Goal: Information Seeking & Learning: Find contact information

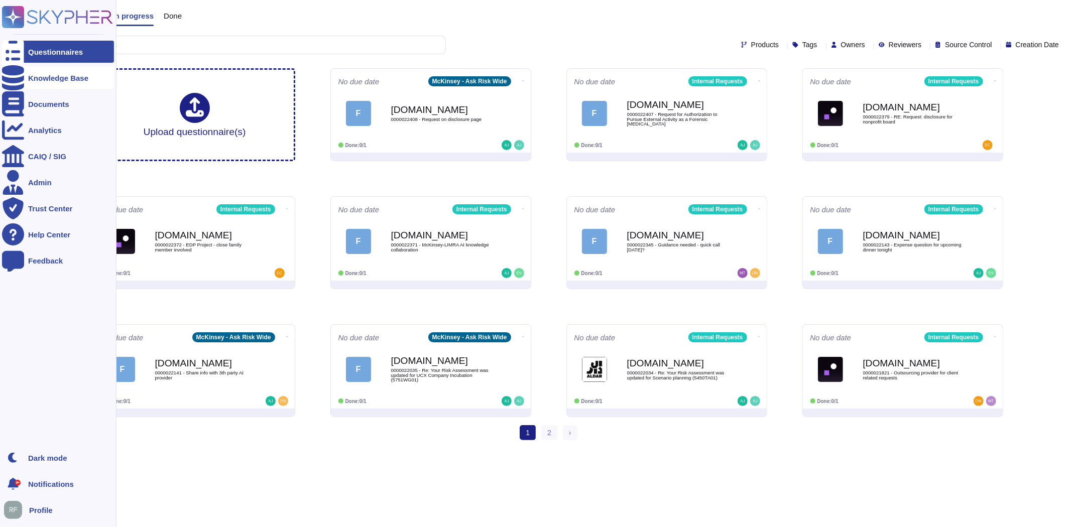
click at [14, 74] on icon at bounding box center [13, 77] width 22 height 25
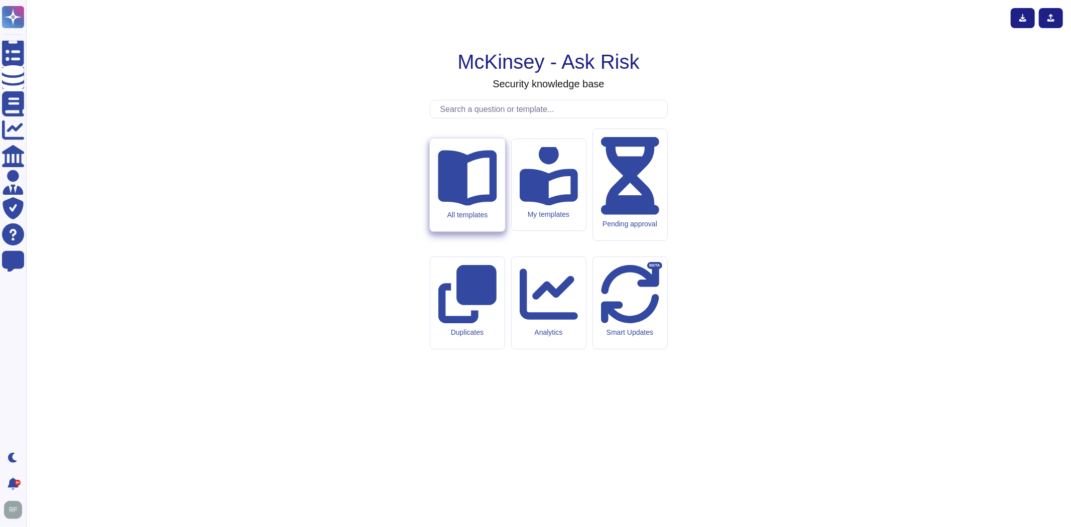
click at [437, 232] on div "All templates" at bounding box center [467, 185] width 75 height 93
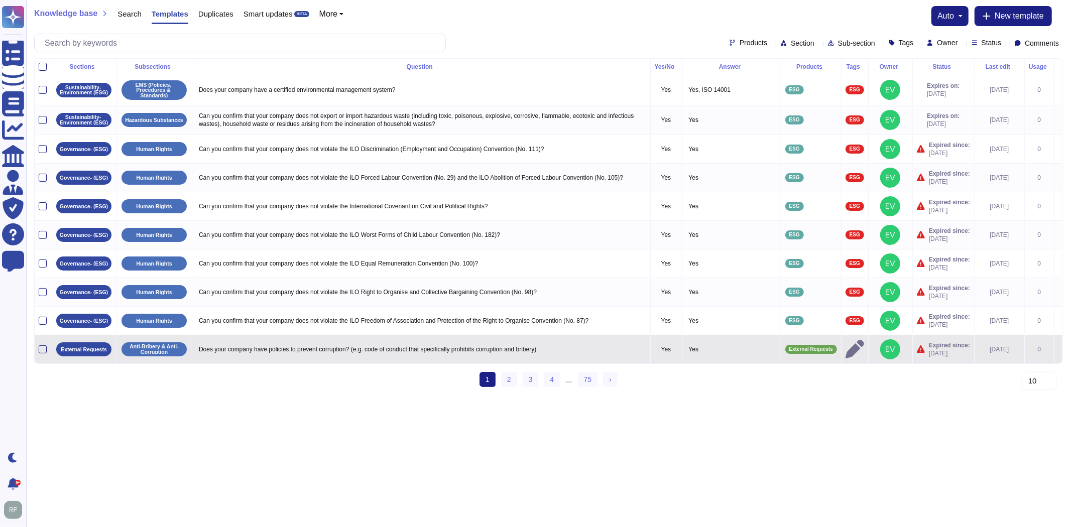
click at [589, 347] on p "Does your company have policies to prevent corruption? (e.g. code of conduct th…" at bounding box center [421, 349] width 450 height 13
type textarea "Does your company have policies to prevent corruption? (e.g. code of conduct th…"
click at [691, 349] on p "Yes" at bounding box center [732, 349] width 90 height 13
type textarea "Yes"
click at [1059, 350] on icon at bounding box center [1059, 350] width 0 height 0
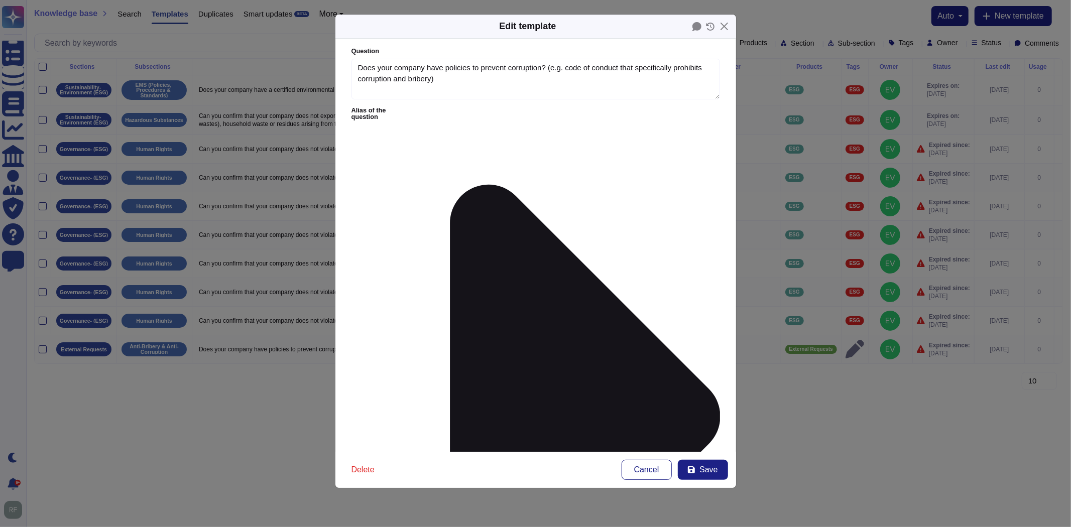
type textarea "Does your company have policies to prevent corruption? (e.g. code of conduct th…"
type textarea "Yes"
click at [726, 28] on button "Close" at bounding box center [725, 27] width 16 height 16
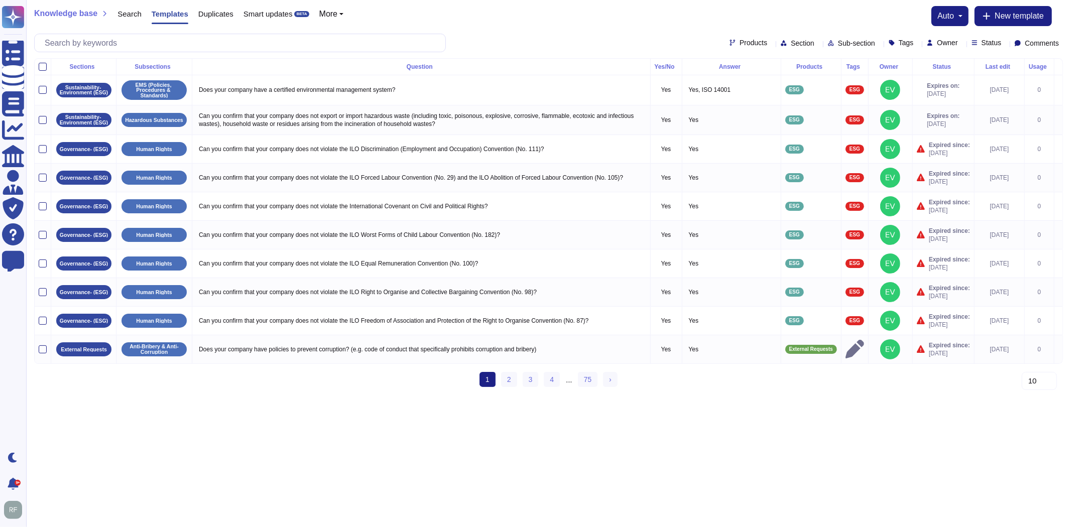
click at [399, 396] on div "1 (current) 2 3 4 ... 75 › Next" at bounding box center [548, 384] width 1029 height 24
click at [580, 387] on link "75" at bounding box center [588, 379] width 20 height 15
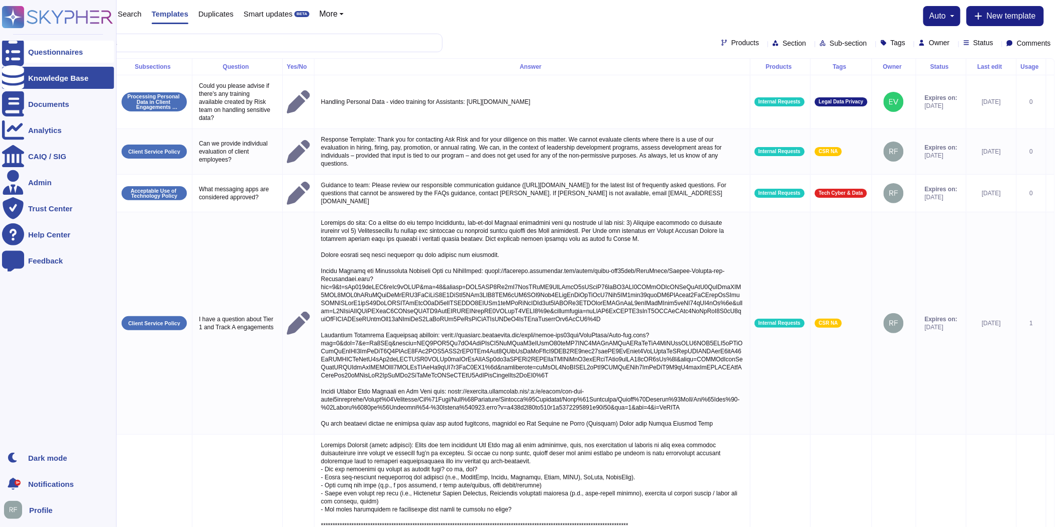
click at [41, 54] on div "Questionnaires" at bounding box center [55, 52] width 55 height 8
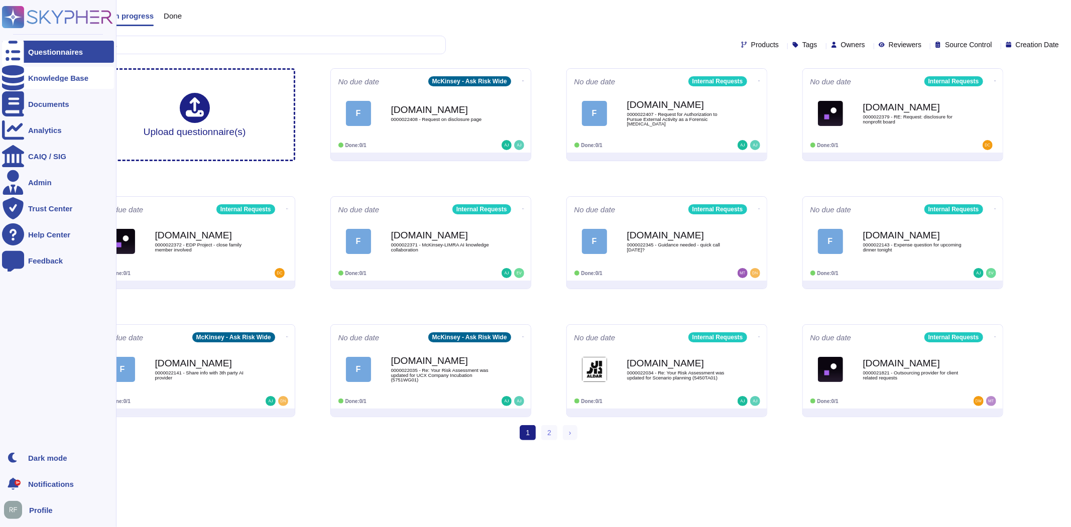
click at [22, 76] on div at bounding box center [13, 78] width 22 height 22
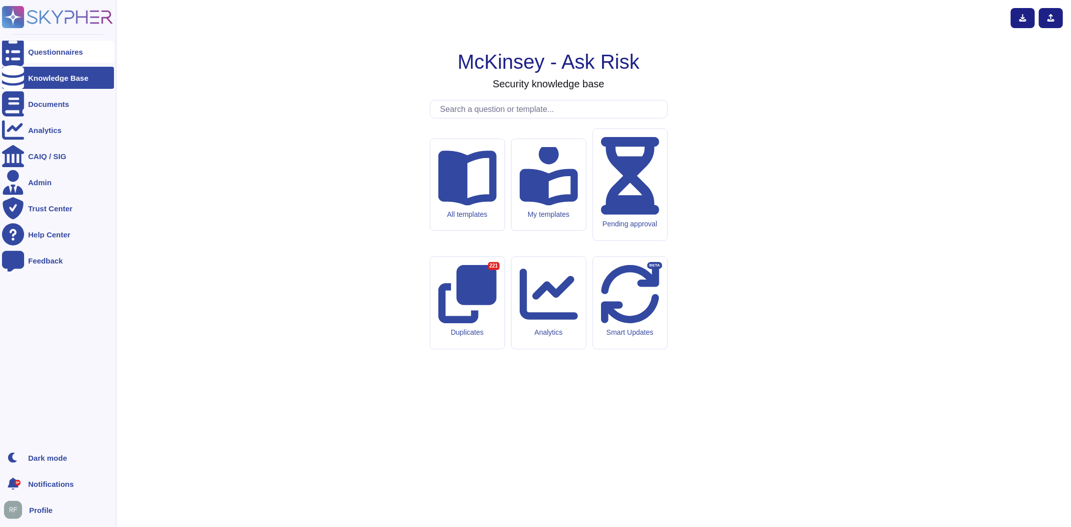
click at [22, 51] on div at bounding box center [13, 52] width 22 height 22
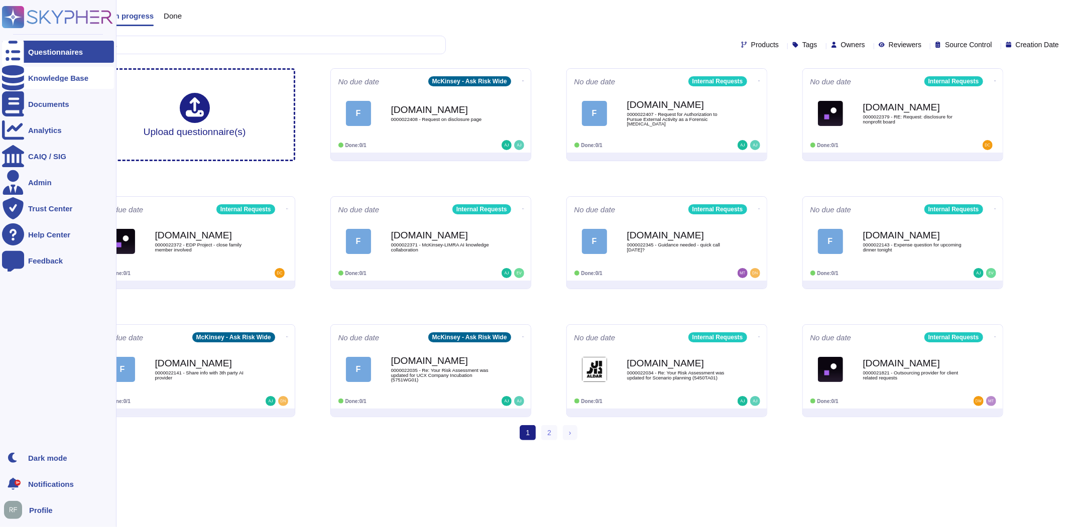
click at [20, 78] on div at bounding box center [13, 78] width 22 height 22
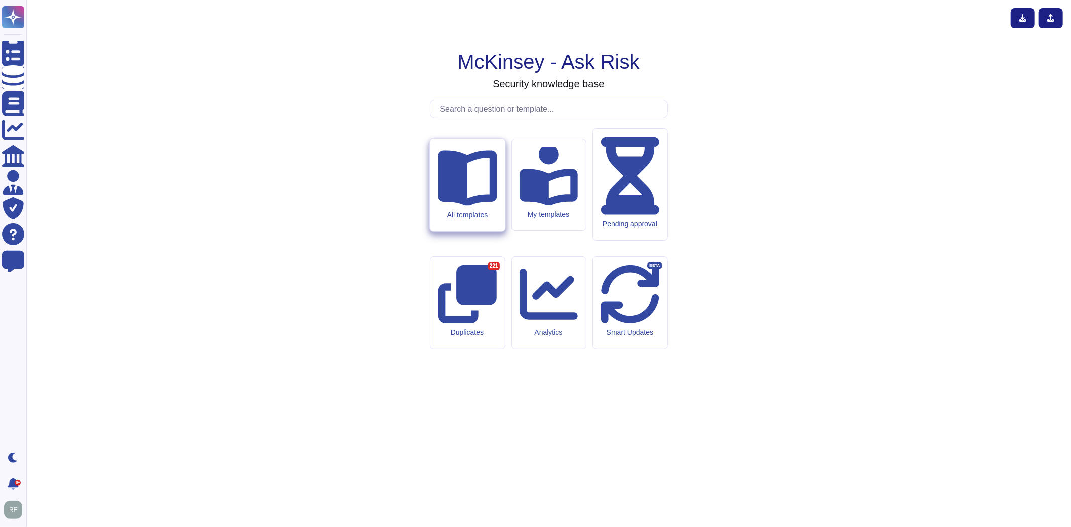
click at [459, 206] on icon at bounding box center [467, 178] width 59 height 56
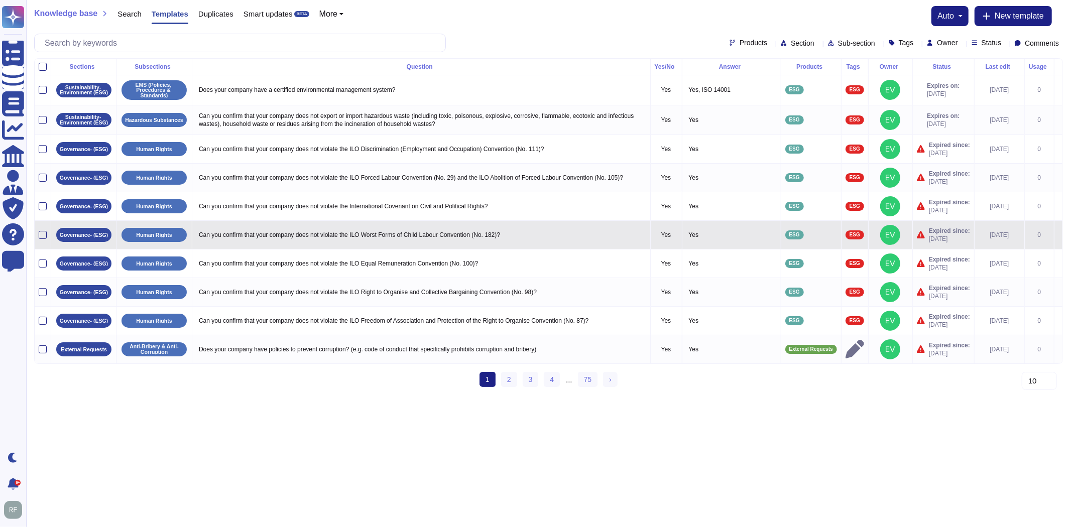
click at [447, 231] on p "Can you confirm that your company does not violate the ILO Worst Forms of Child…" at bounding box center [421, 235] width 450 height 13
type textarea "Can you confirm that your company does not violate the ILO Worst Forms of Child…"
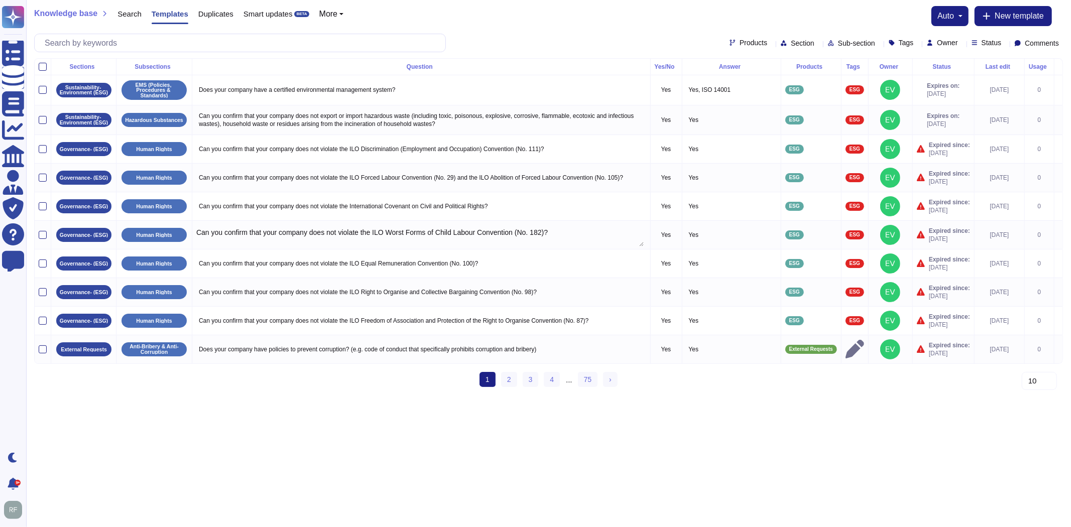
click at [199, 396] on html "Questionnaires Knowledge Base Documents Analytics CAIQ / SIG Admin Trust Center…" at bounding box center [535, 198] width 1071 height 396
click at [233, 396] on html "Questionnaires Knowledge Base Documents Analytics CAIQ / SIG Admin Trust Center…" at bounding box center [535, 198] width 1071 height 396
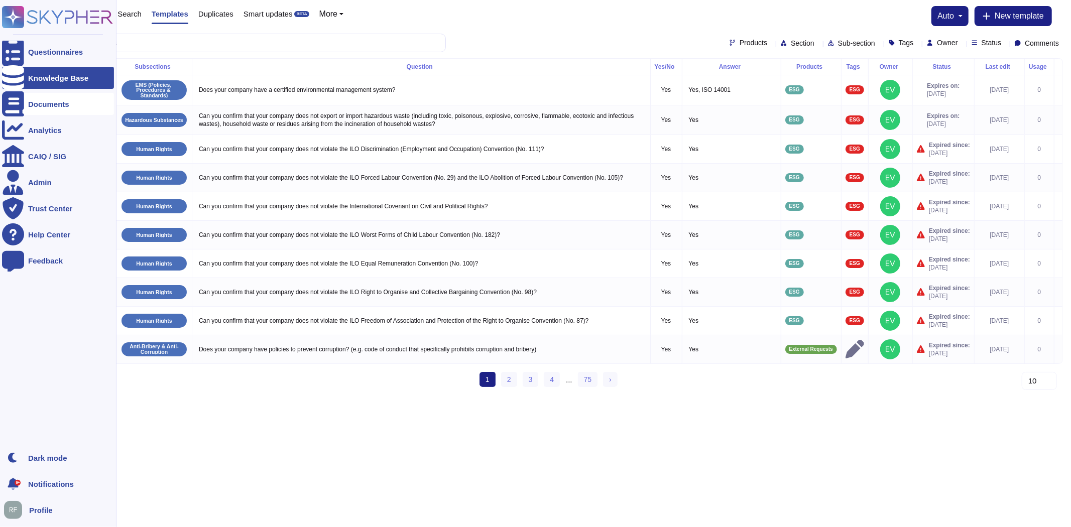
click at [47, 103] on div "Documents" at bounding box center [48, 104] width 41 height 8
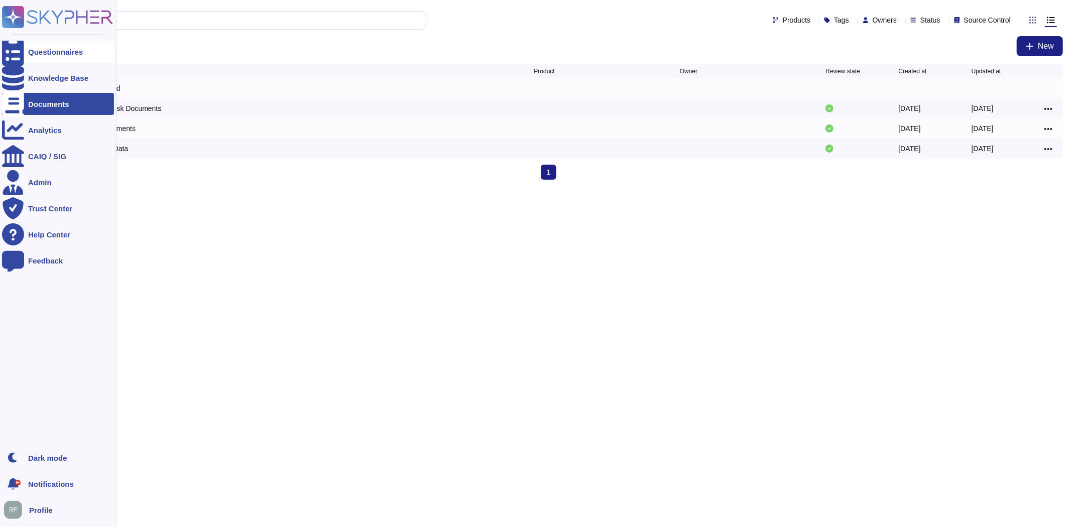
click at [10, 46] on div at bounding box center [13, 52] width 22 height 22
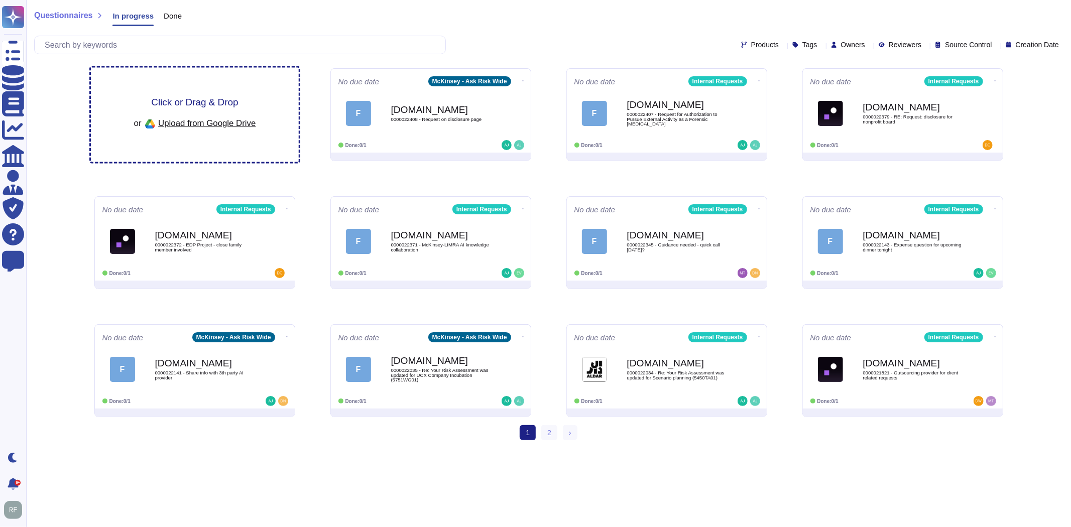
click at [191, 99] on span "Click or Drag & Drop" at bounding box center [194, 102] width 87 height 10
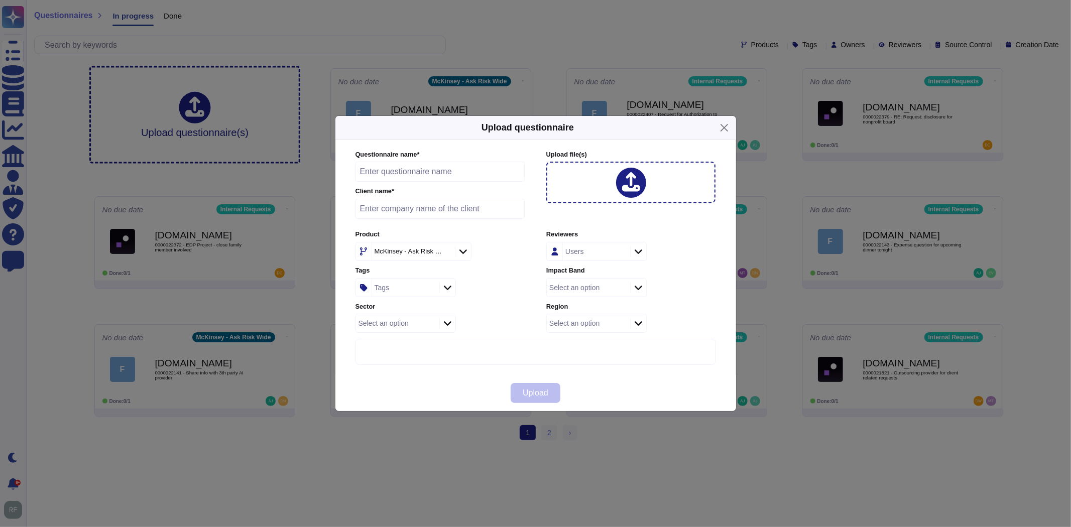
click at [498, 290] on div "Tags" at bounding box center [440, 287] width 169 height 19
click at [398, 324] on div "Select an option" at bounding box center [384, 323] width 50 height 7
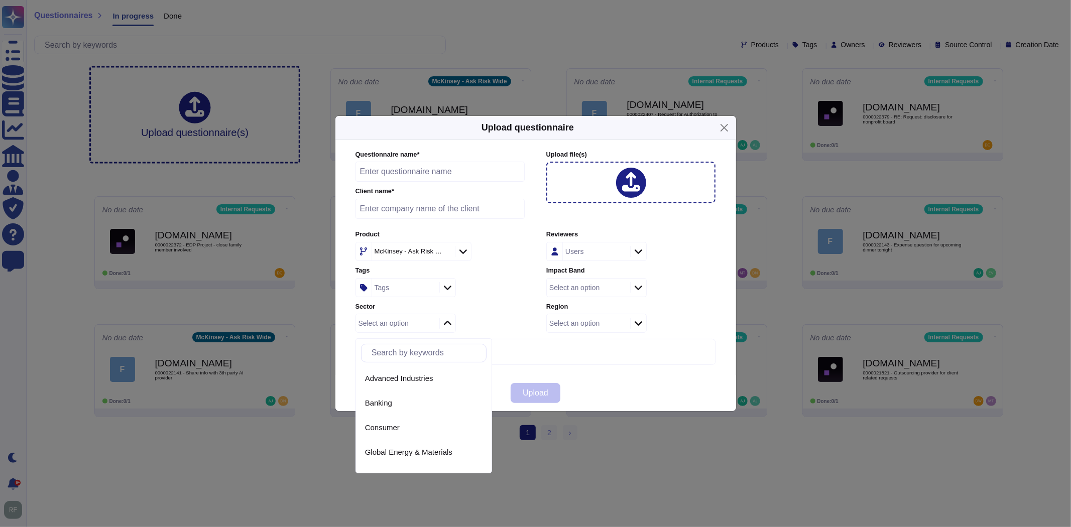
click at [505, 310] on label "Sector" at bounding box center [440, 307] width 169 height 7
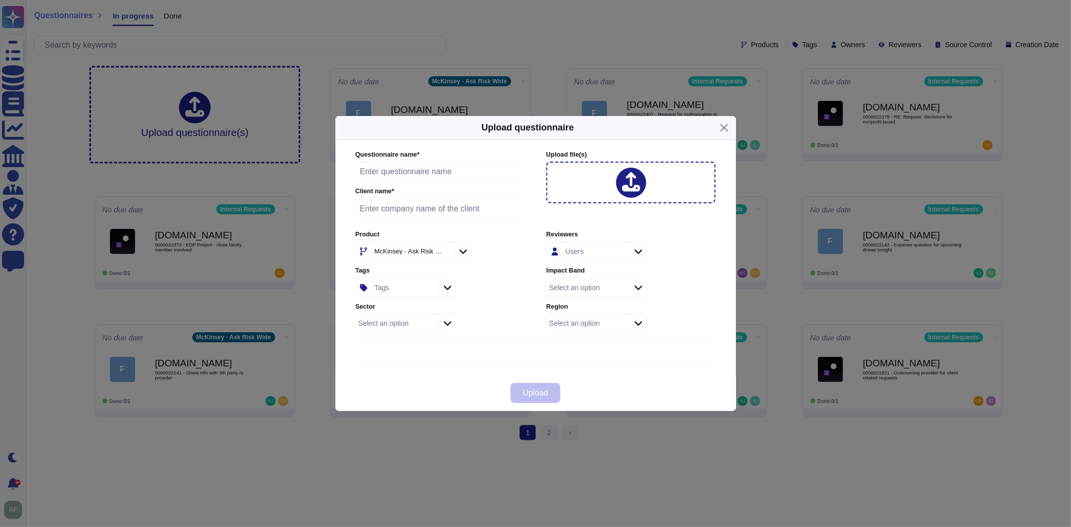
click at [594, 291] on div "Select an option" at bounding box center [574, 287] width 50 height 7
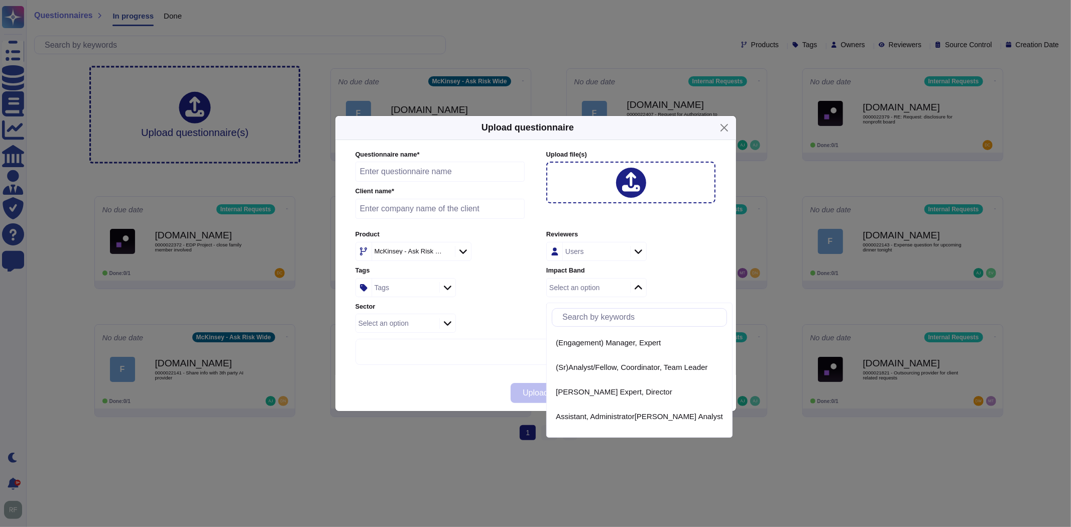
click at [685, 280] on div "Select an option" at bounding box center [630, 287] width 169 height 19
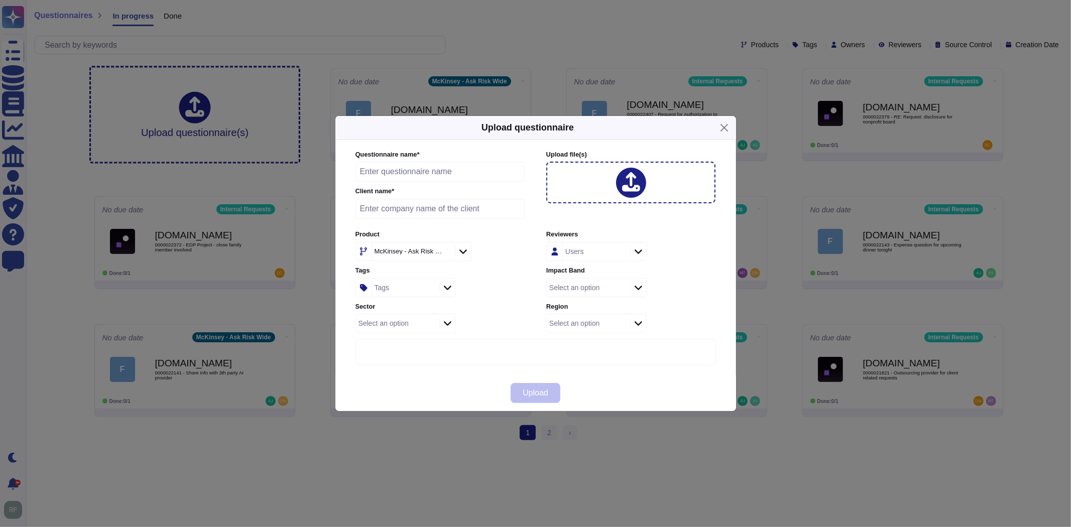
click at [585, 324] on div "Select an option" at bounding box center [574, 323] width 50 height 7
click at [674, 304] on div "Region Select an option" at bounding box center [630, 317] width 169 height 31
click at [698, 350] on icon at bounding box center [558, 517] width 296 height 338
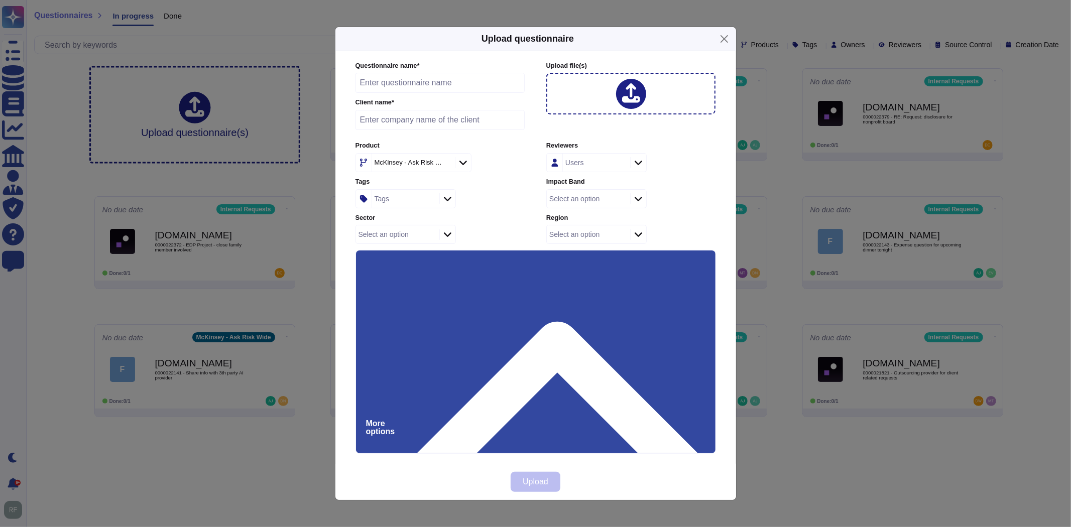
click at [701, 262] on icon at bounding box center [558, 428] width 296 height 338
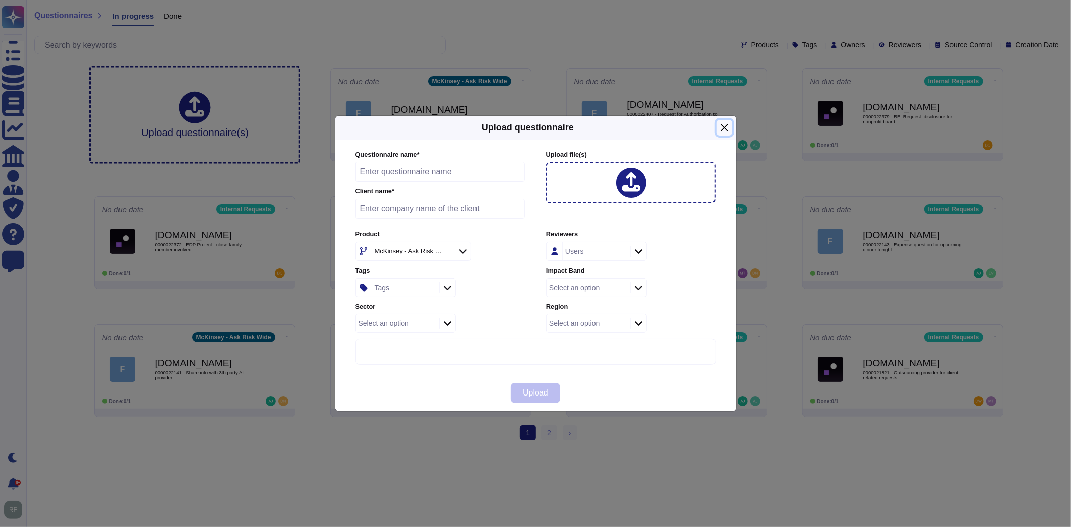
click at [725, 131] on button "Close" at bounding box center [725, 128] width 16 height 16
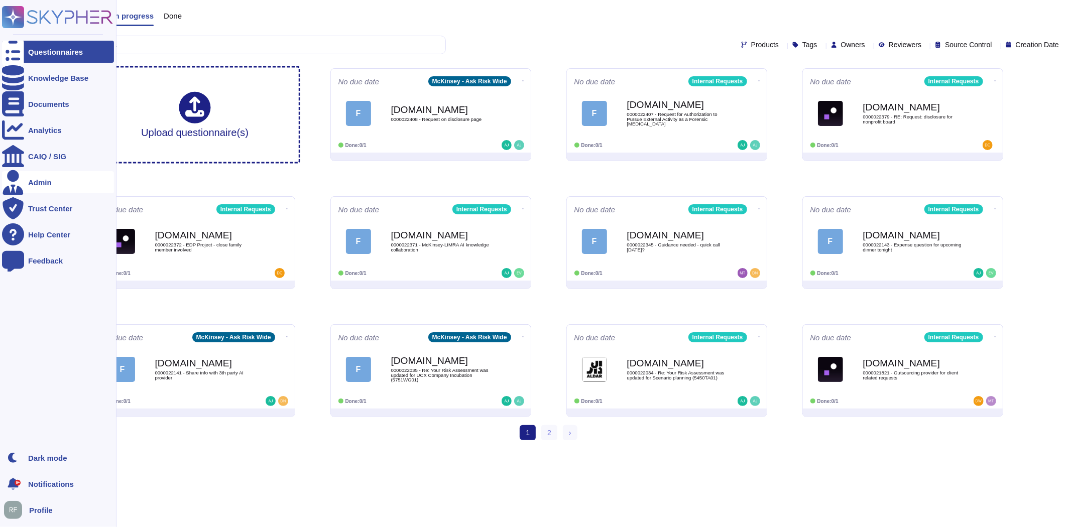
click at [32, 179] on div "Admin" at bounding box center [40, 183] width 24 height 8
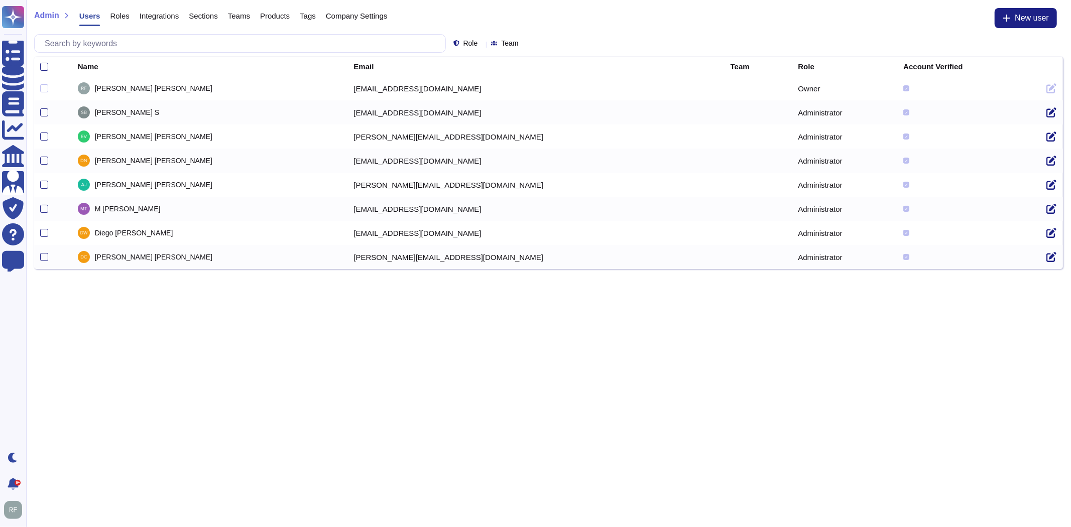
click at [193, 13] on span "Sections" at bounding box center [203, 16] width 29 height 8
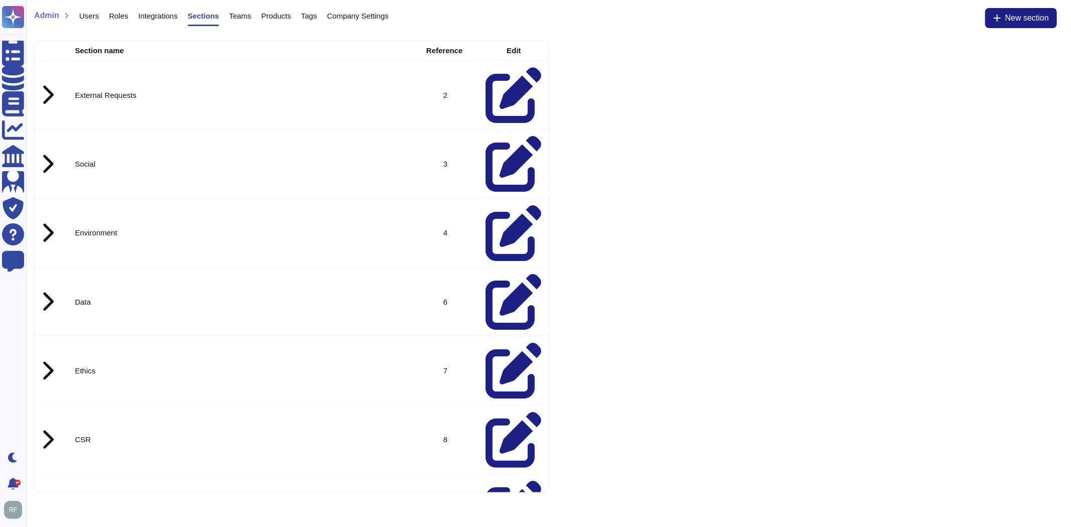
click at [257, 11] on div "Products" at bounding box center [271, 18] width 40 height 20
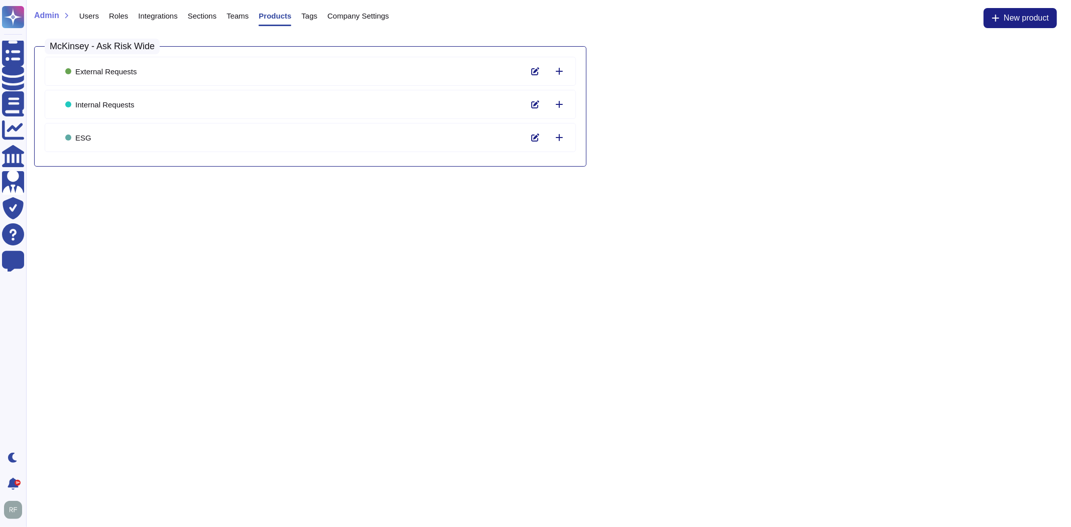
click at [233, 16] on span "Teams" at bounding box center [238, 16] width 22 height 8
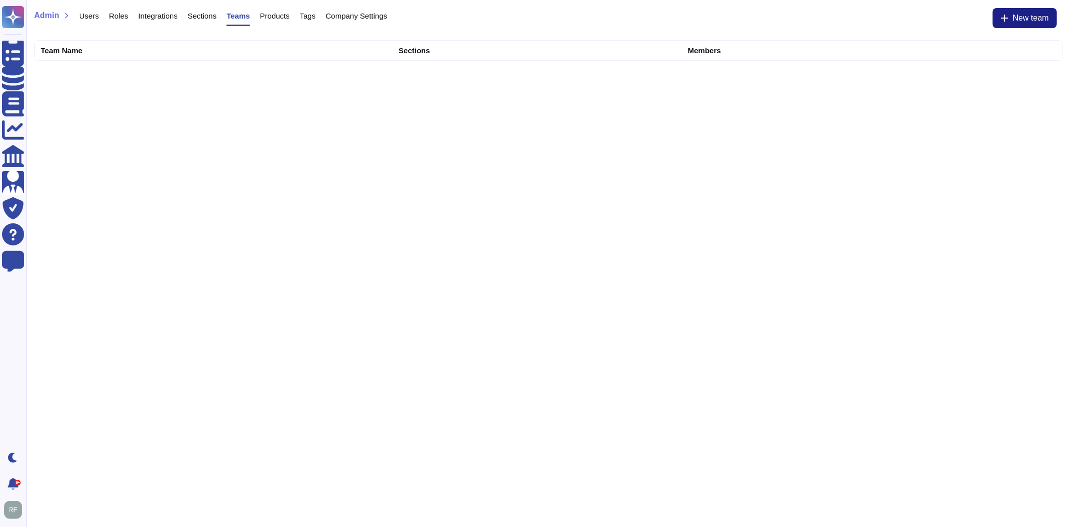
click at [308, 16] on span "Tags" at bounding box center [308, 16] width 16 height 8
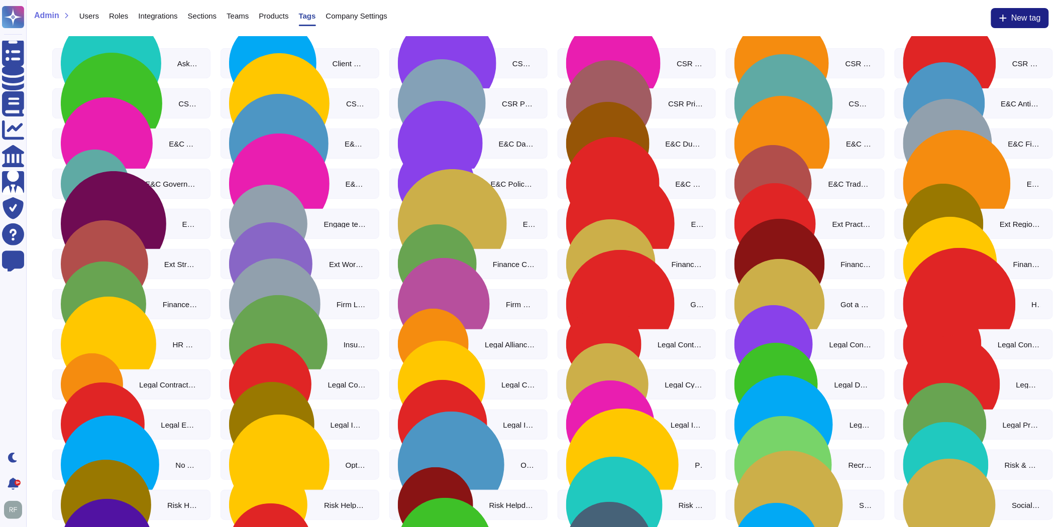
click at [340, 16] on span "Company Settings" at bounding box center [357, 16] width 62 height 8
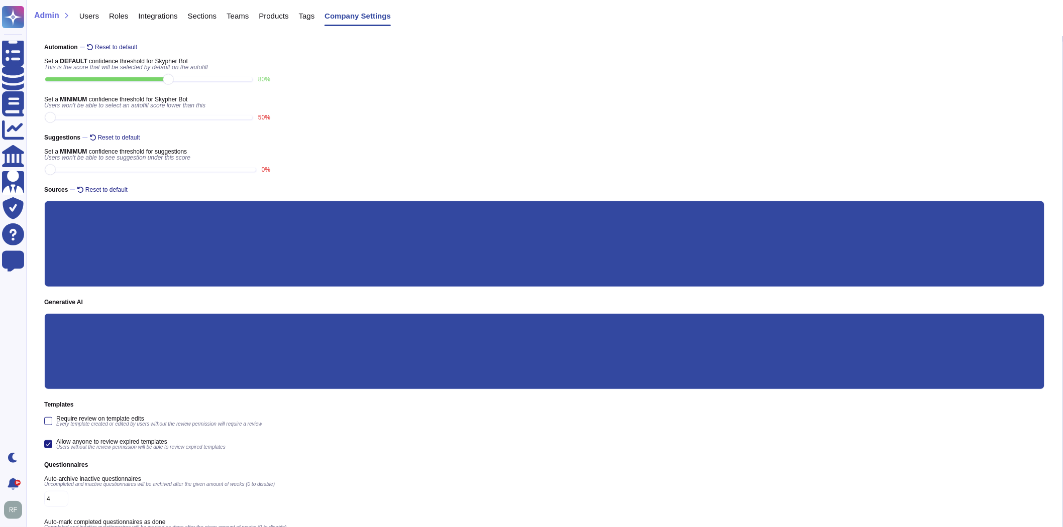
click at [193, 23] on div "Sections" at bounding box center [197, 18] width 39 height 20
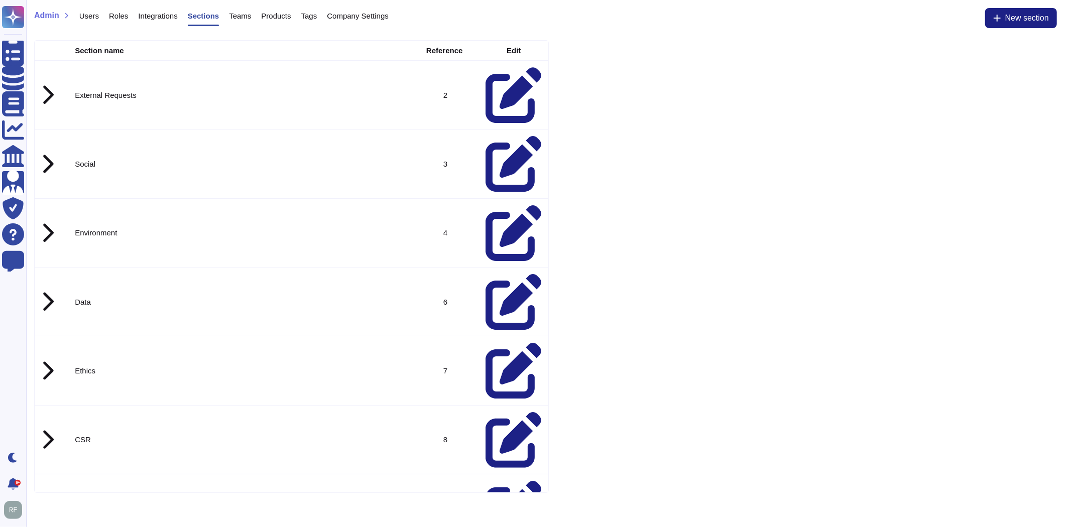
click at [159, 16] on span "Integrations" at bounding box center [157, 16] width 39 height 8
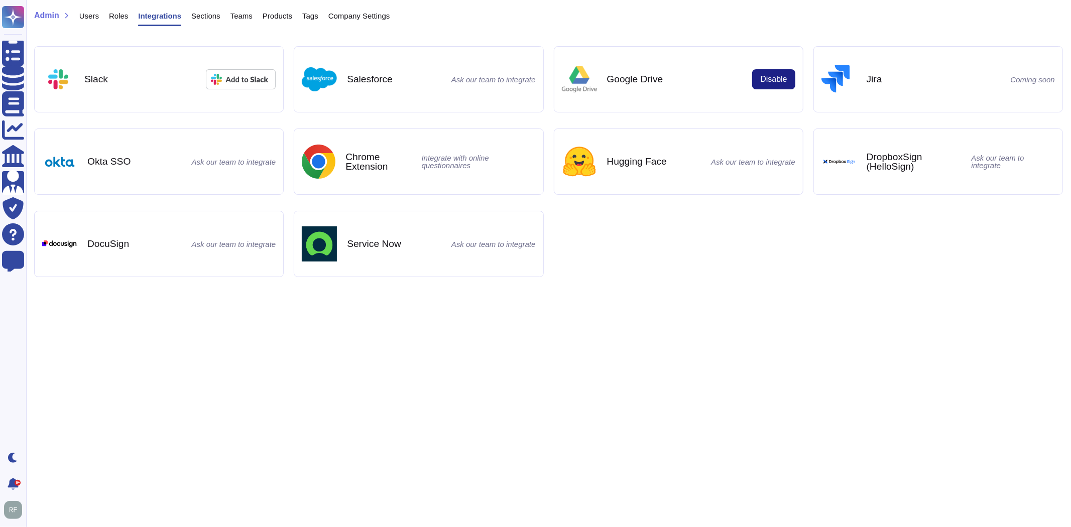
click at [111, 19] on span "Roles" at bounding box center [118, 16] width 19 height 8
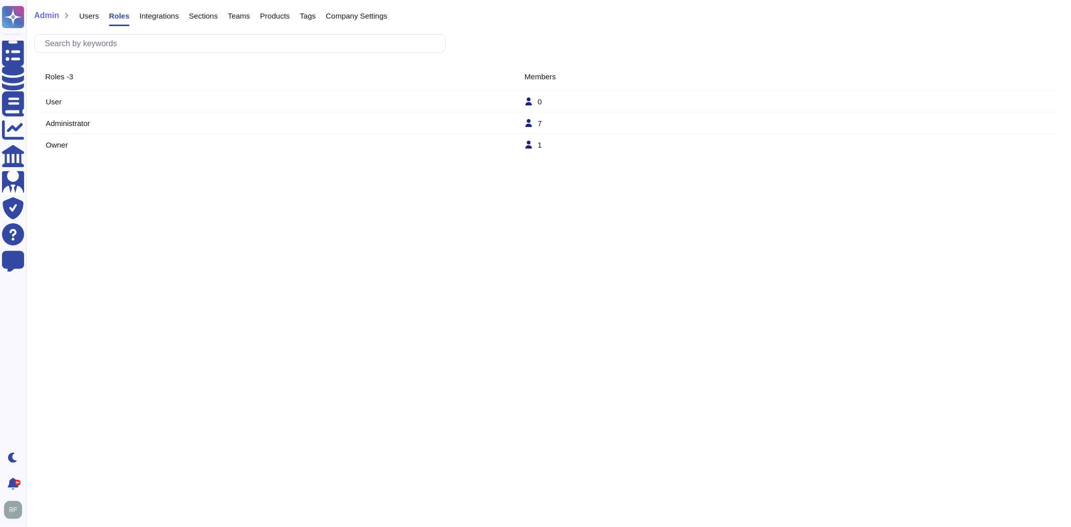
click at [92, 16] on span "Users" at bounding box center [89, 16] width 20 height 8
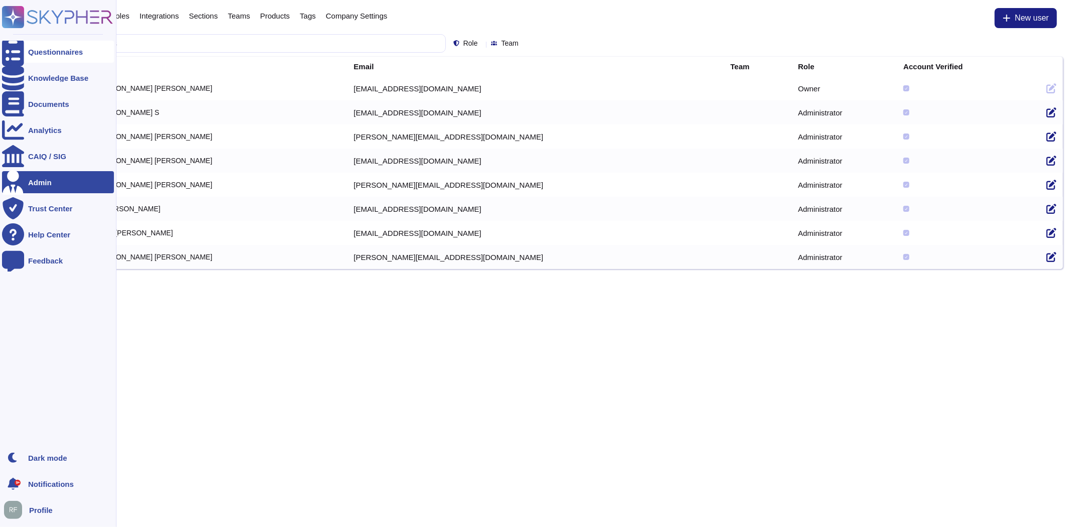
click at [13, 46] on div at bounding box center [13, 52] width 22 height 22
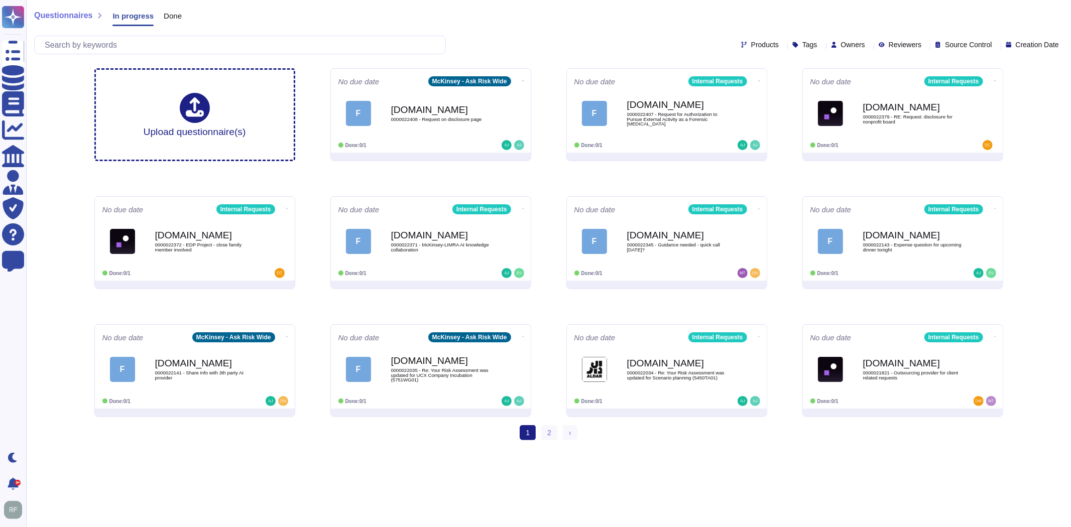
click at [641, 21] on div "Questionnaires In progress Done" at bounding box center [548, 18] width 1029 height 20
click at [164, 13] on span "Done" at bounding box center [173, 16] width 18 height 8
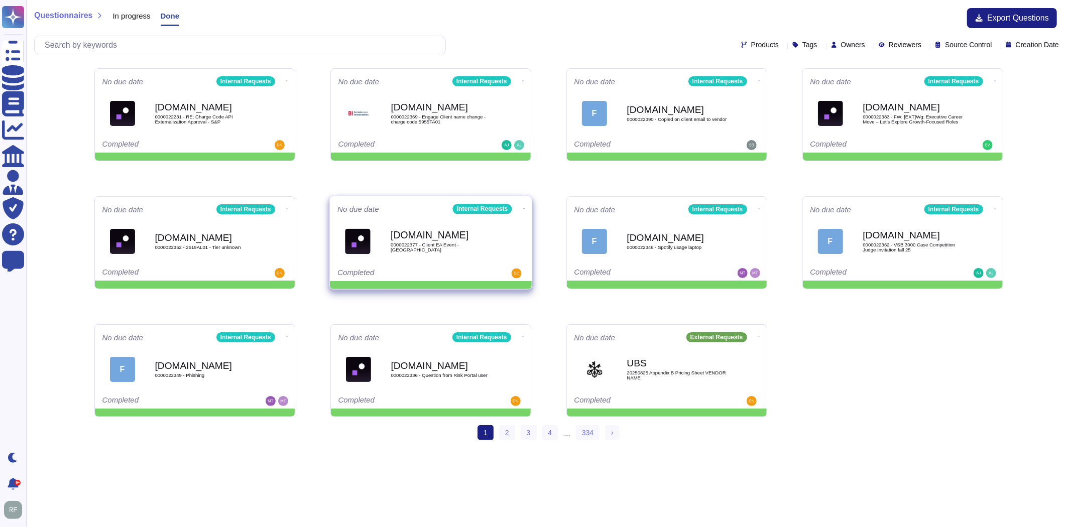
click at [427, 235] on b "[DOMAIN_NAME]" at bounding box center [441, 236] width 101 height 10
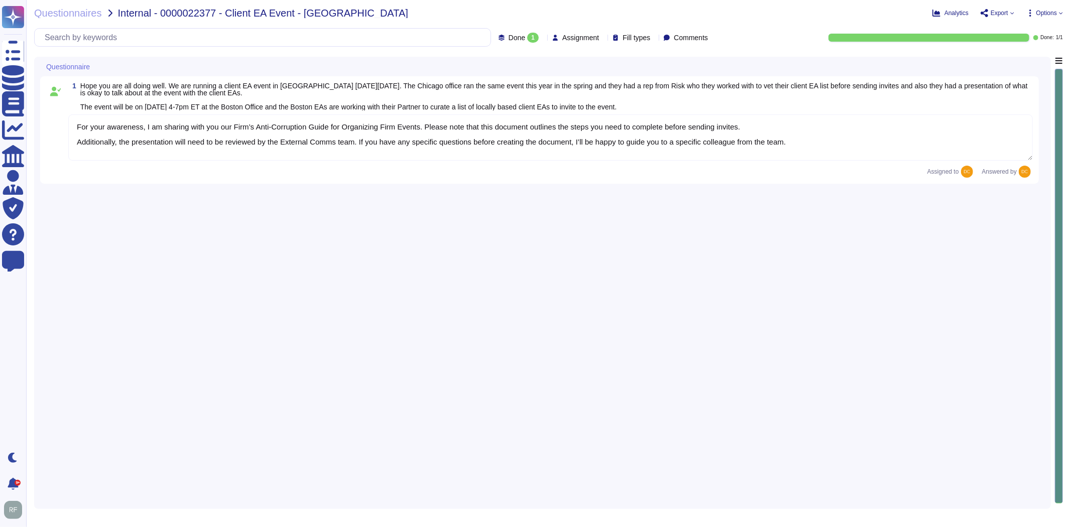
type textarea "For your awareness, I am sharing with you our Firm’s Anti-Corruption Guide for …"
click at [330, 136] on textarea "For your awareness, I am sharing with you our Firm’s Anti-Corruption Guide for …" at bounding box center [550, 138] width 965 height 46
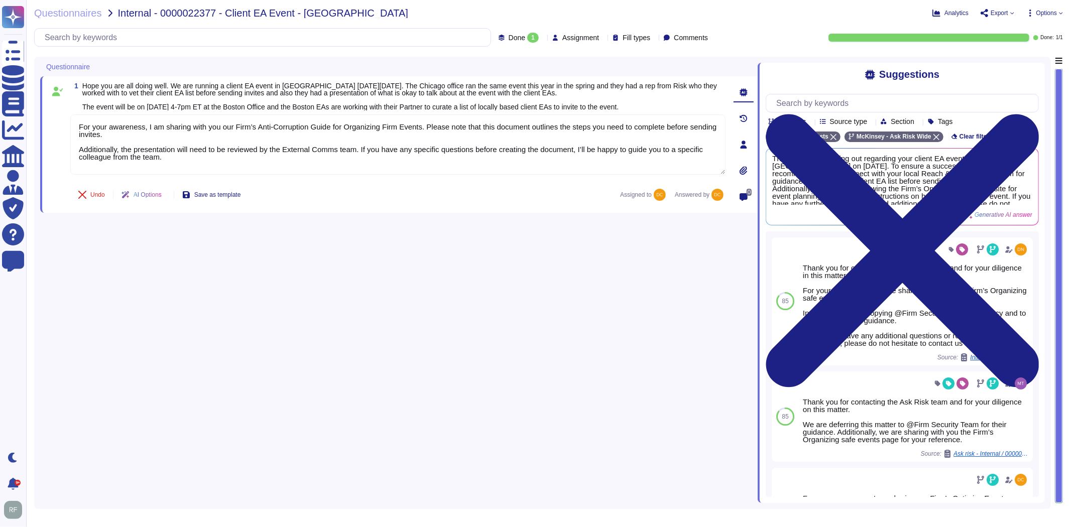
click at [307, 239] on div "1 Hope you are all doing well. We are running a client EA event in [GEOGRAPHIC_…" at bounding box center [399, 280] width 718 height 446
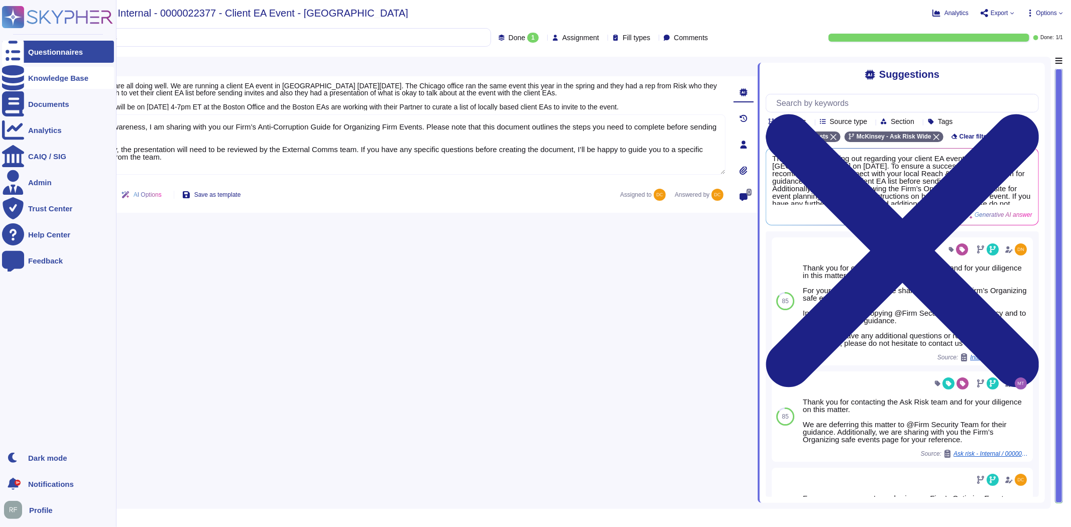
click at [72, 71] on div "Knowledge Base" at bounding box center [58, 78] width 112 height 22
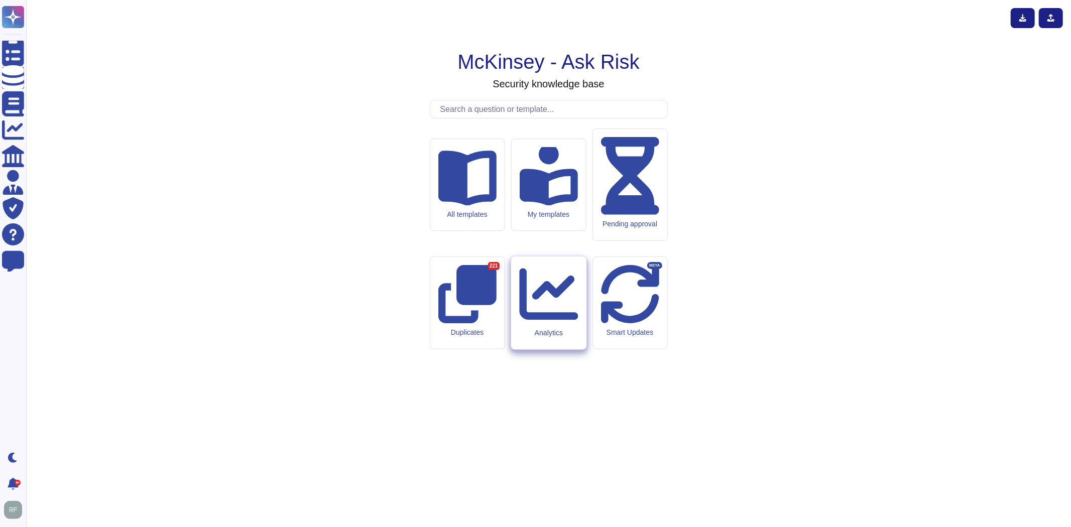
click at [563, 297] on div "Analytics" at bounding box center [548, 303] width 75 height 93
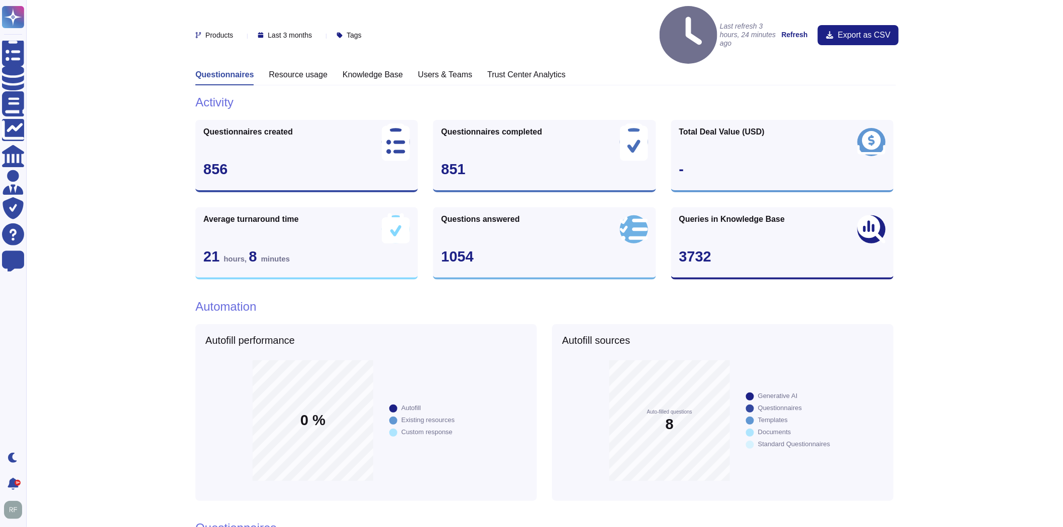
click at [206, 32] on span "Products" at bounding box center [219, 35] width 28 height 7
click at [207, 88] on div at bounding box center [207, 90] width 8 height 8
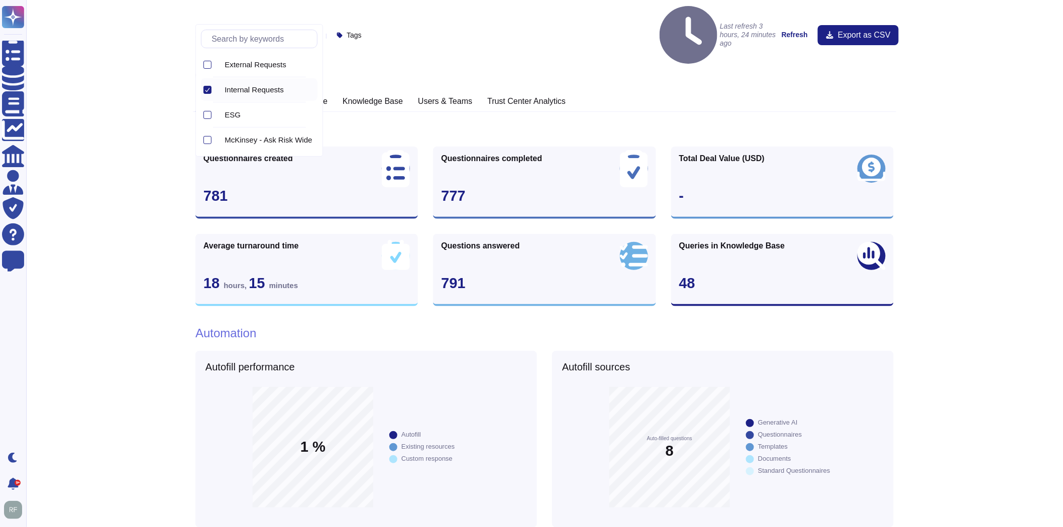
click at [207, 88] on icon at bounding box center [207, 89] width 5 height 5
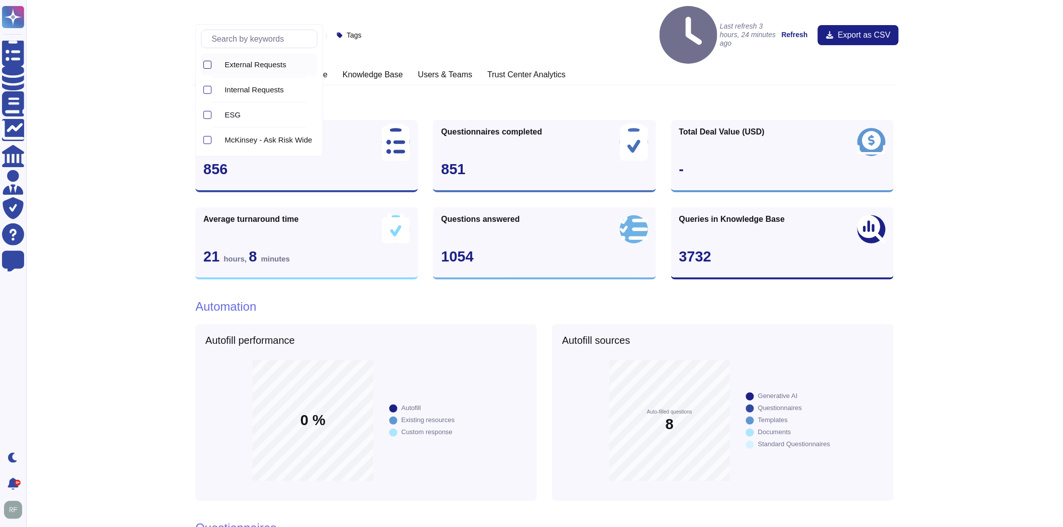
click at [209, 67] on div at bounding box center [207, 65] width 8 height 8
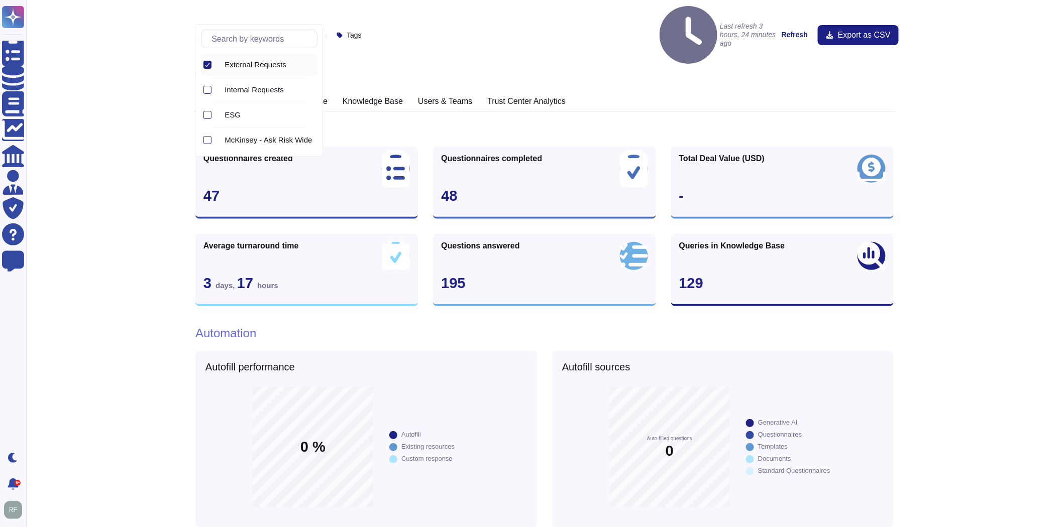
click at [209, 66] on icon at bounding box center [207, 64] width 5 height 5
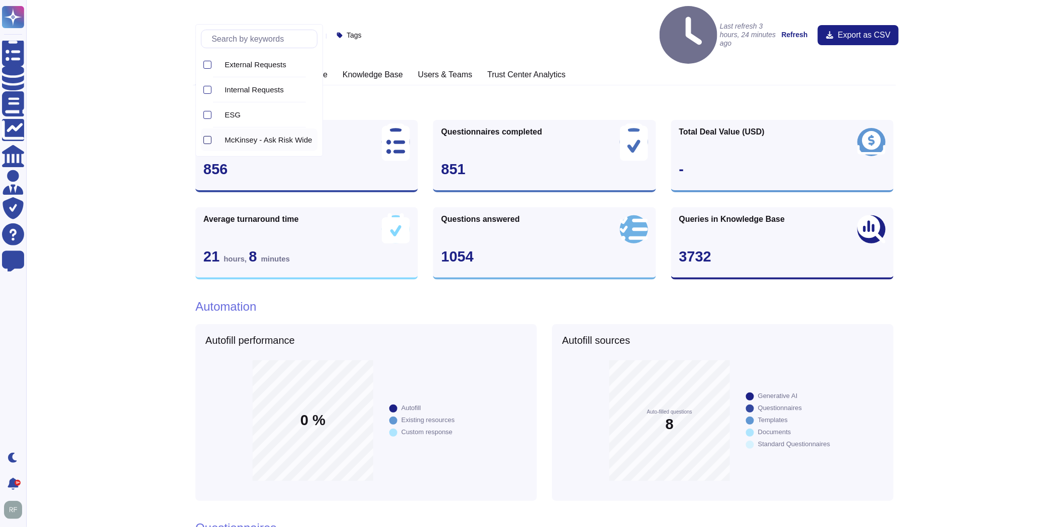
click at [210, 138] on div at bounding box center [207, 140] width 8 height 8
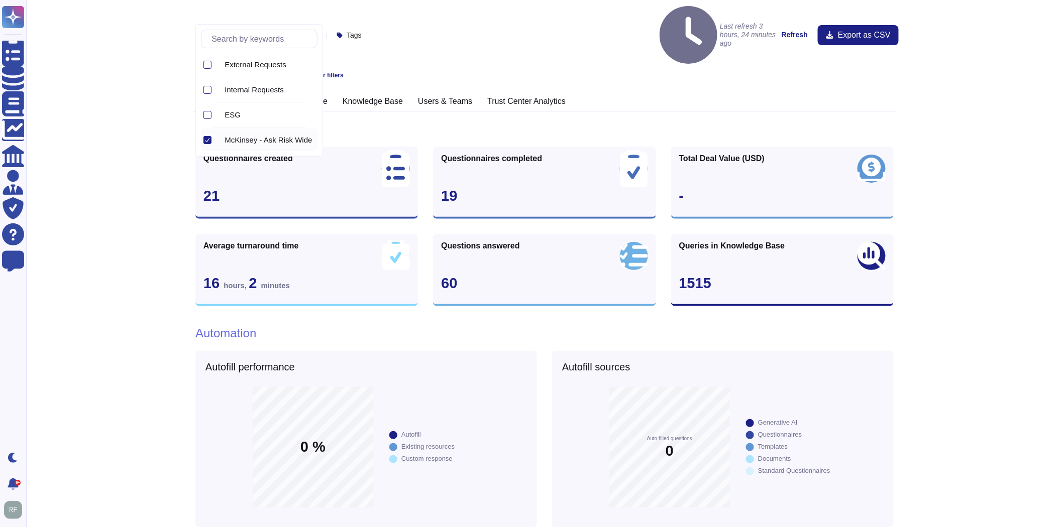
click at [210, 138] on div at bounding box center [207, 140] width 8 height 8
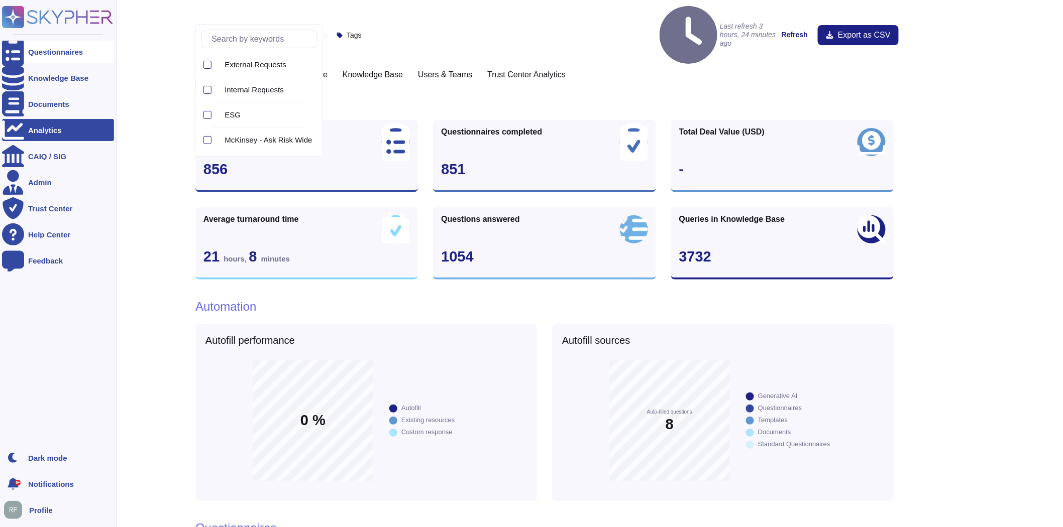
click at [18, 51] on icon at bounding box center [13, 52] width 22 height 30
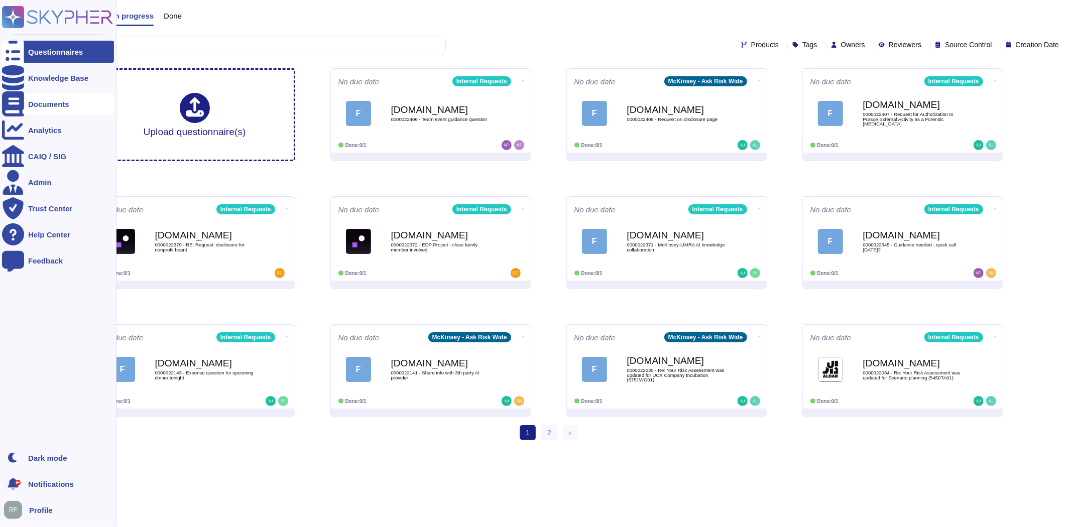
click at [21, 99] on div at bounding box center [13, 104] width 22 height 22
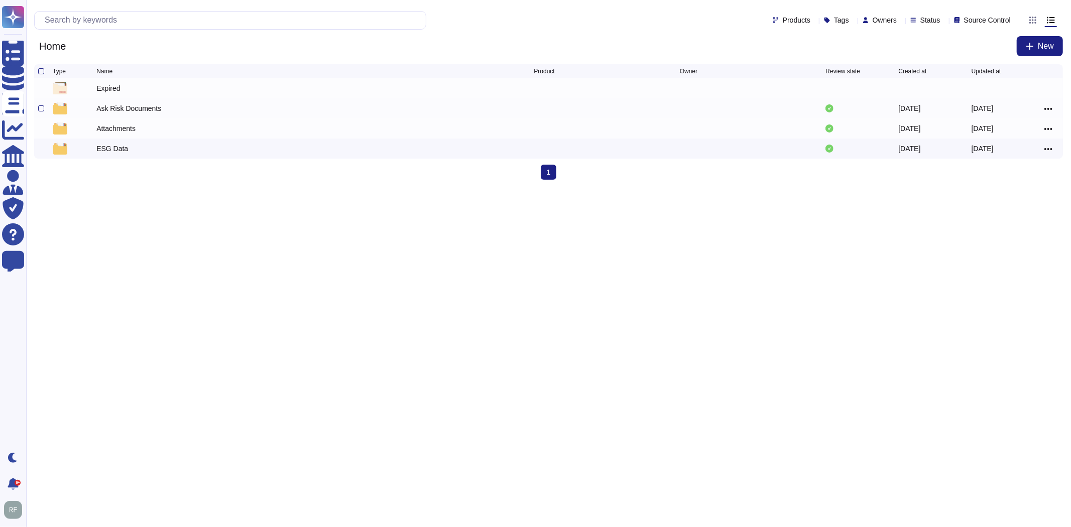
click at [113, 108] on div "Ask Risk Documents" at bounding box center [128, 108] width 65 height 10
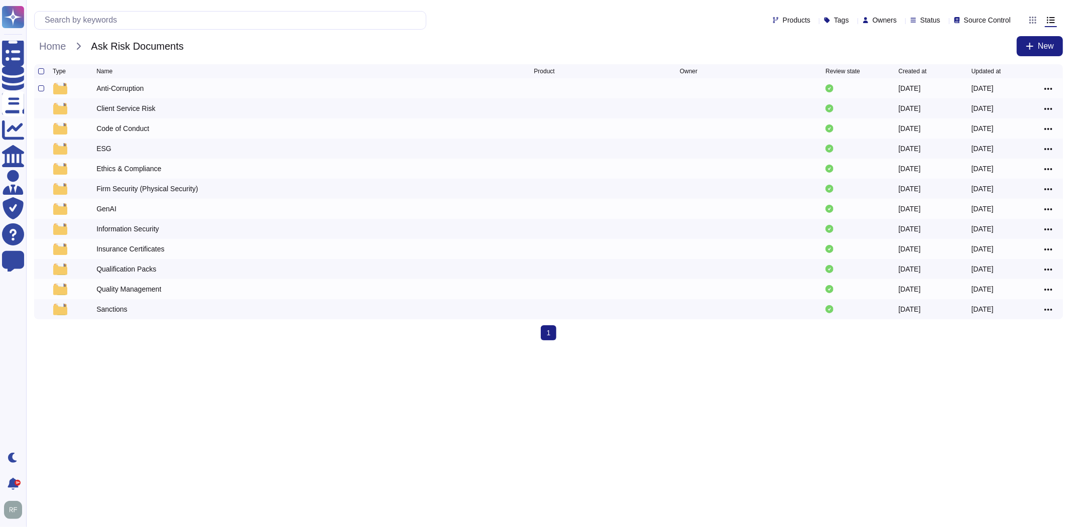
click at [119, 91] on div "Anti-Corruption" at bounding box center [119, 88] width 47 height 10
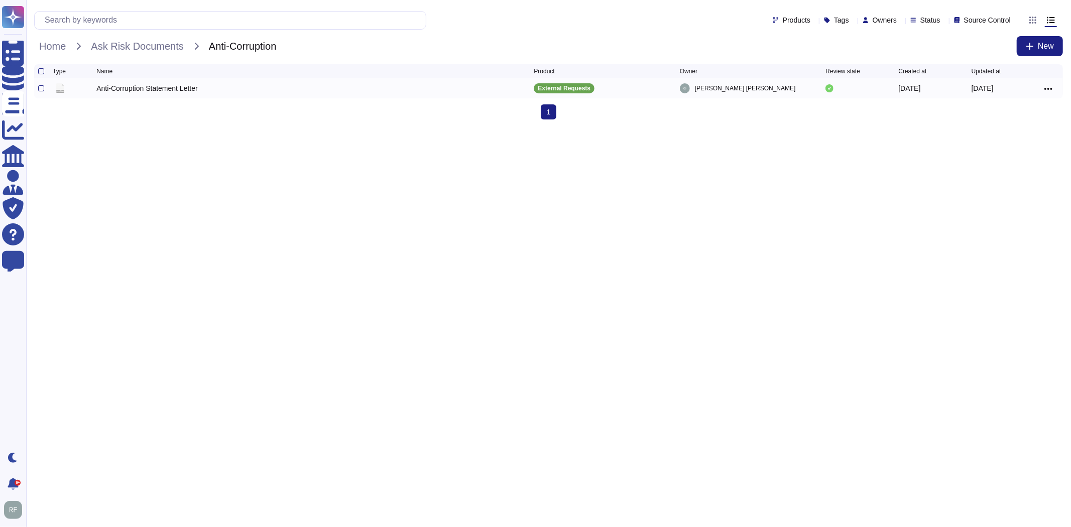
click at [1048, 91] on icon at bounding box center [1049, 88] width 8 height 9
click at [987, 123] on link "Edit" at bounding box center [1012, 120] width 79 height 14
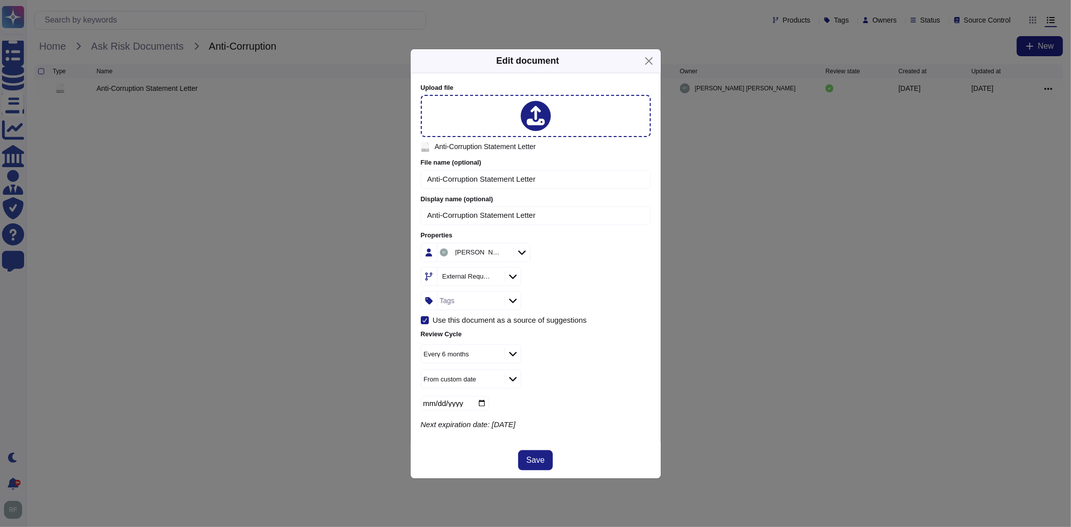
click at [484, 303] on div "Tags" at bounding box center [469, 301] width 65 height 18
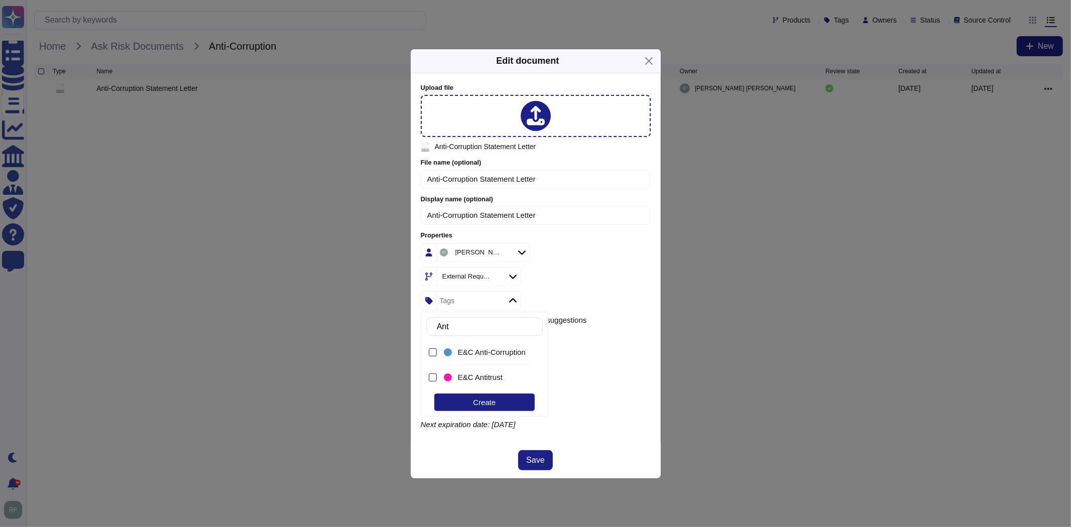
type input "Anti"
click at [480, 350] on span "E&C Anti-Corruption" at bounding box center [492, 352] width 68 height 9
click at [596, 284] on div "[PERSON_NAME] External Requests E&C Anti-Corruption" at bounding box center [536, 276] width 230 height 67
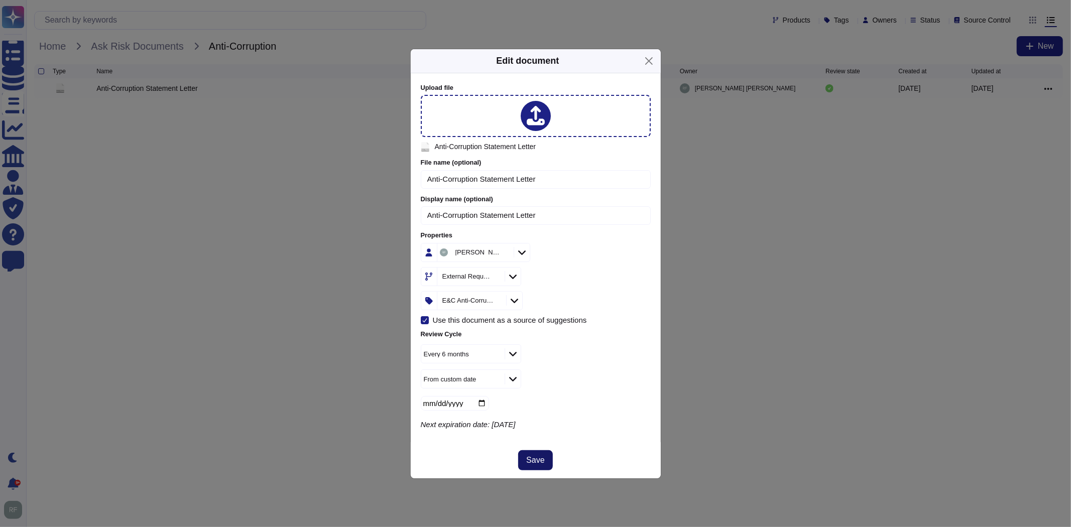
click at [544, 457] on span "Save" at bounding box center [535, 461] width 18 height 8
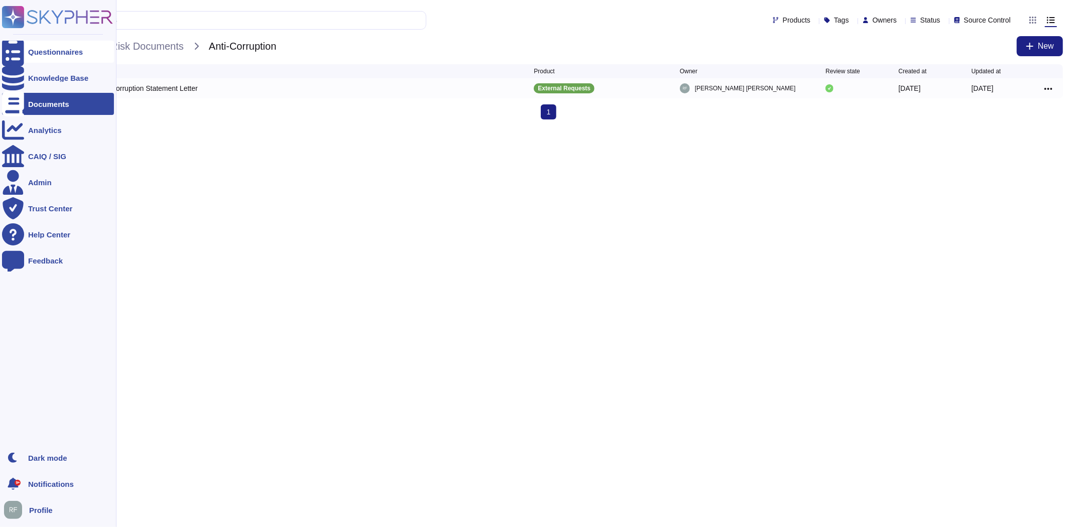
click at [21, 48] on div at bounding box center [13, 52] width 22 height 22
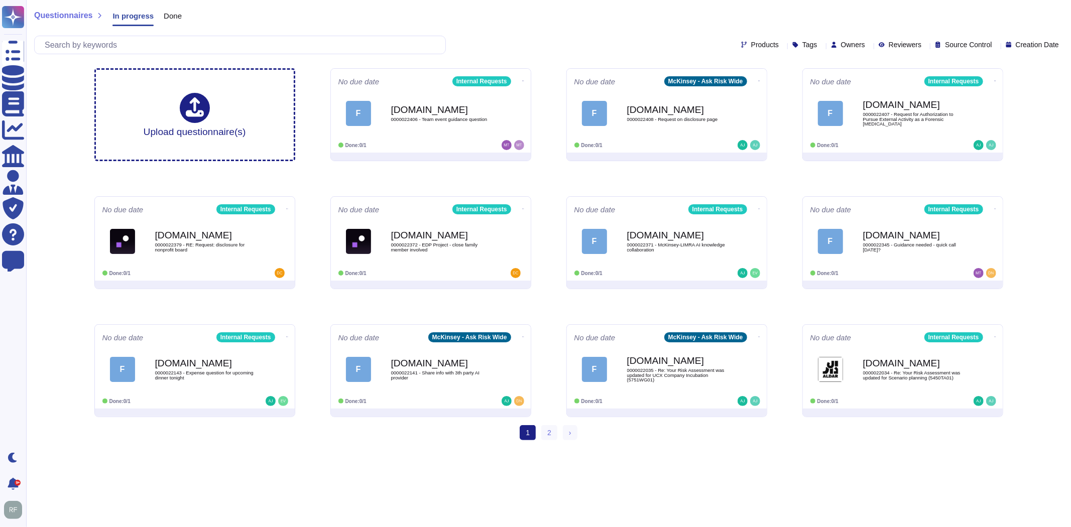
click at [1026, 47] on span "Creation Date" at bounding box center [1037, 44] width 43 height 7
click at [580, 28] on div "Questionnaires In progress Done" at bounding box center [548, 18] width 1029 height 20
click at [172, 16] on span "Done" at bounding box center [173, 16] width 18 height 8
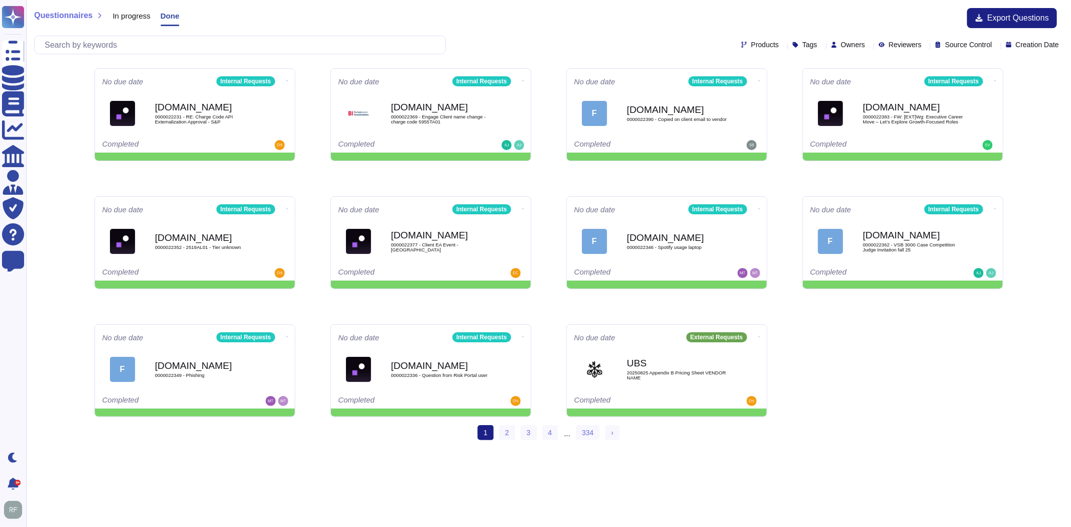
click at [1050, 41] on span "Creation Date" at bounding box center [1037, 44] width 43 height 7
click at [115, 38] on input "text" at bounding box center [243, 45] width 406 height 18
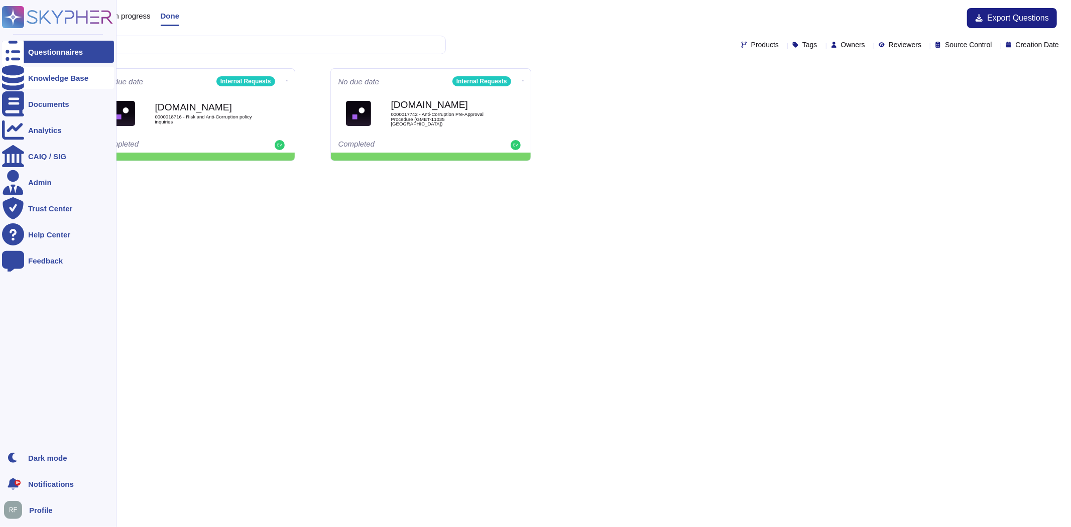
type input "corrup"
click at [14, 75] on icon at bounding box center [13, 77] width 22 height 25
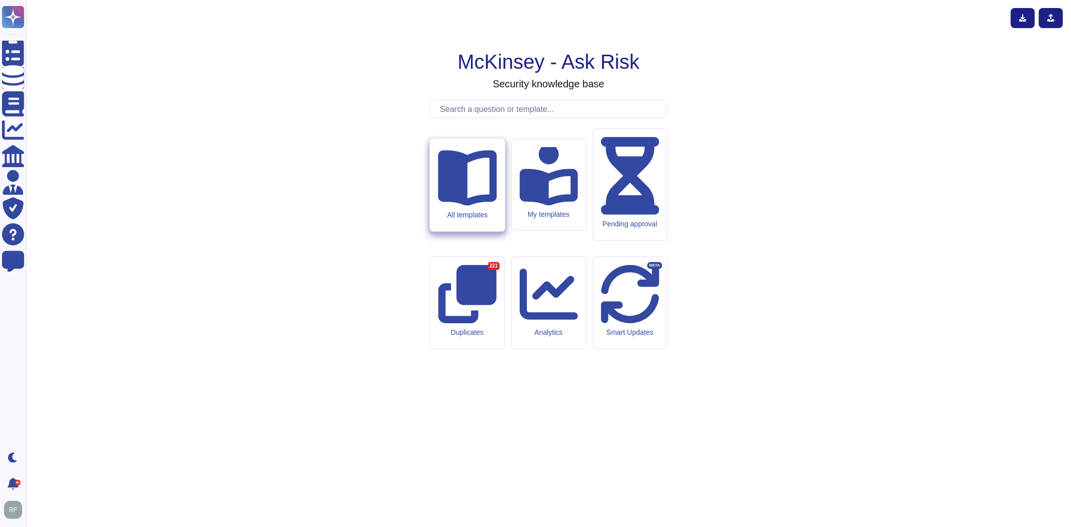
click at [485, 232] on div "All templates" at bounding box center [467, 185] width 75 height 93
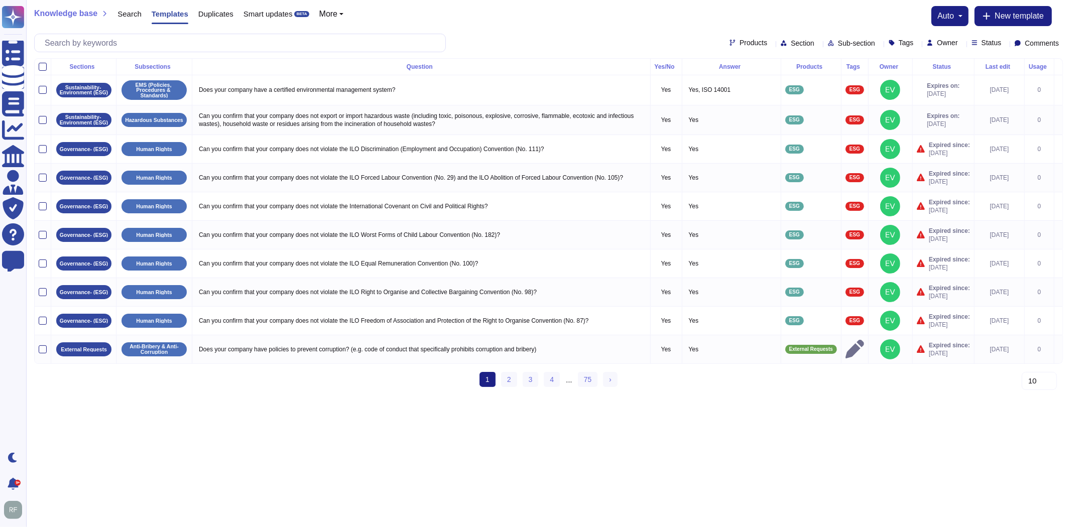
click at [123, 10] on span "Search" at bounding box center [130, 14] width 24 height 8
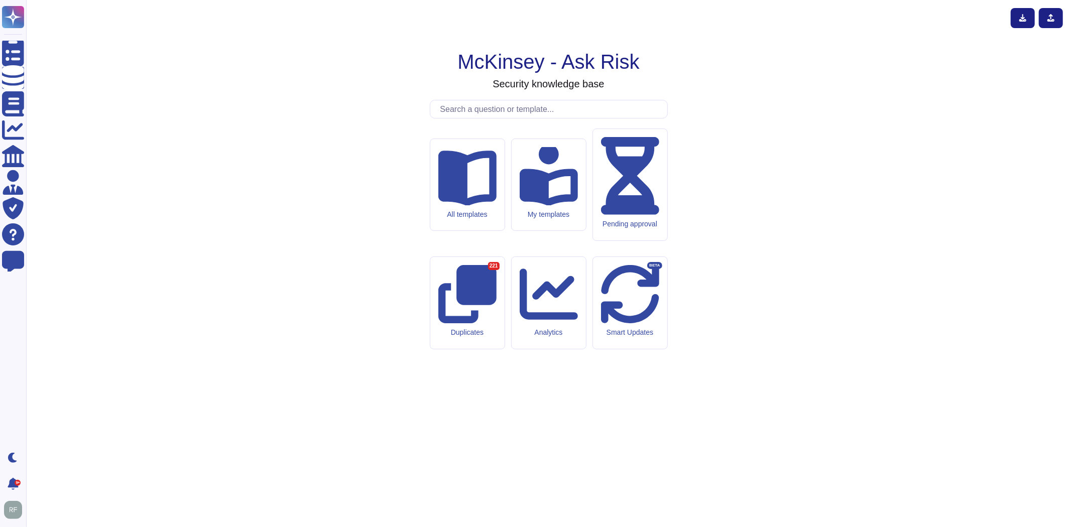
click at [490, 118] on input "text" at bounding box center [551, 109] width 232 height 18
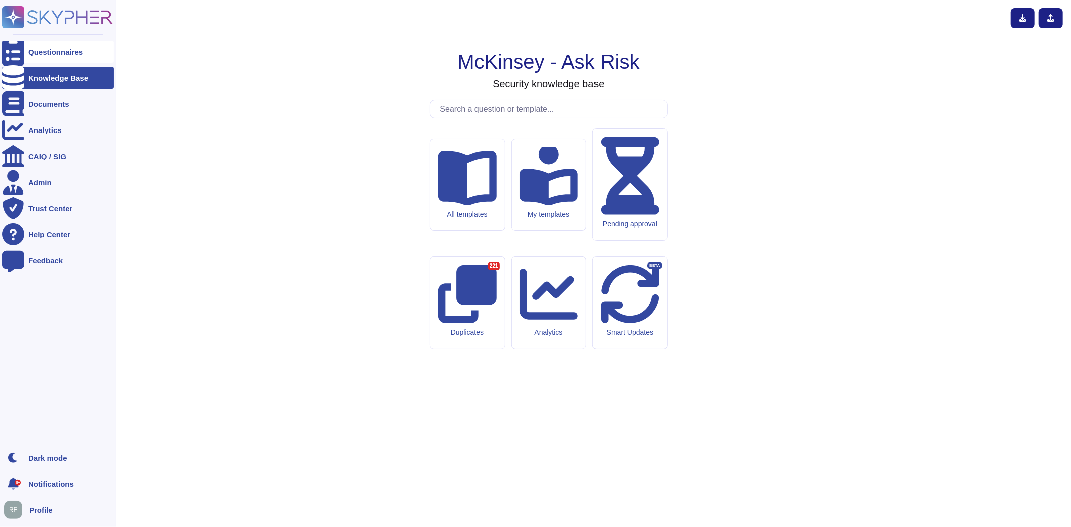
click at [43, 57] on div "Questionnaires" at bounding box center [58, 52] width 112 height 22
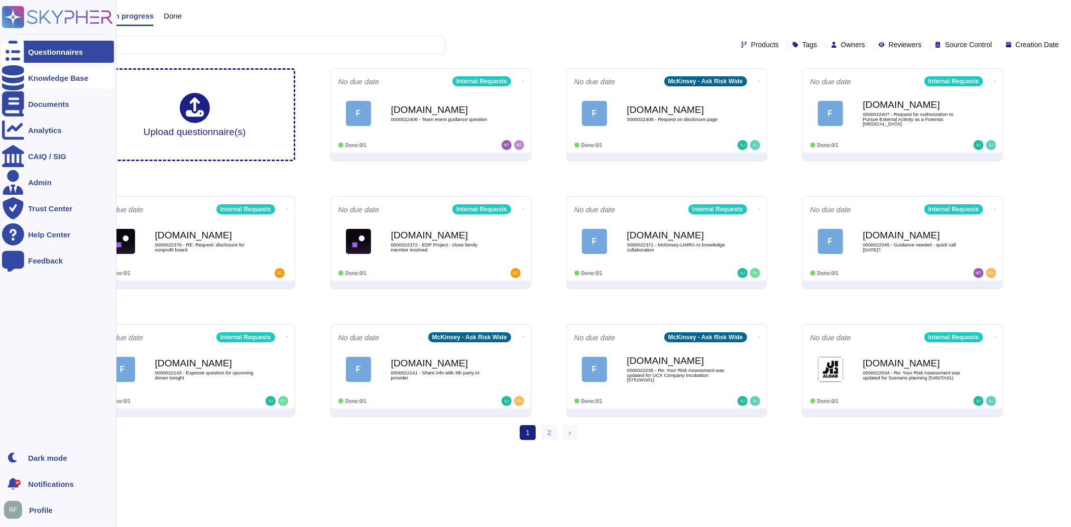
click at [25, 69] on div "Knowledge Base" at bounding box center [58, 78] width 112 height 22
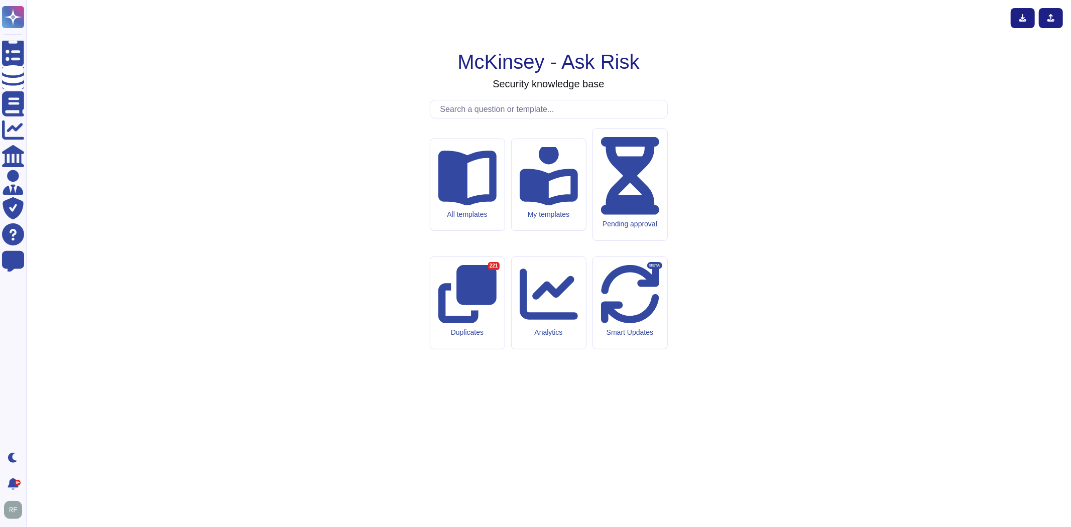
click at [498, 118] on input "text" at bounding box center [551, 109] width 232 height 18
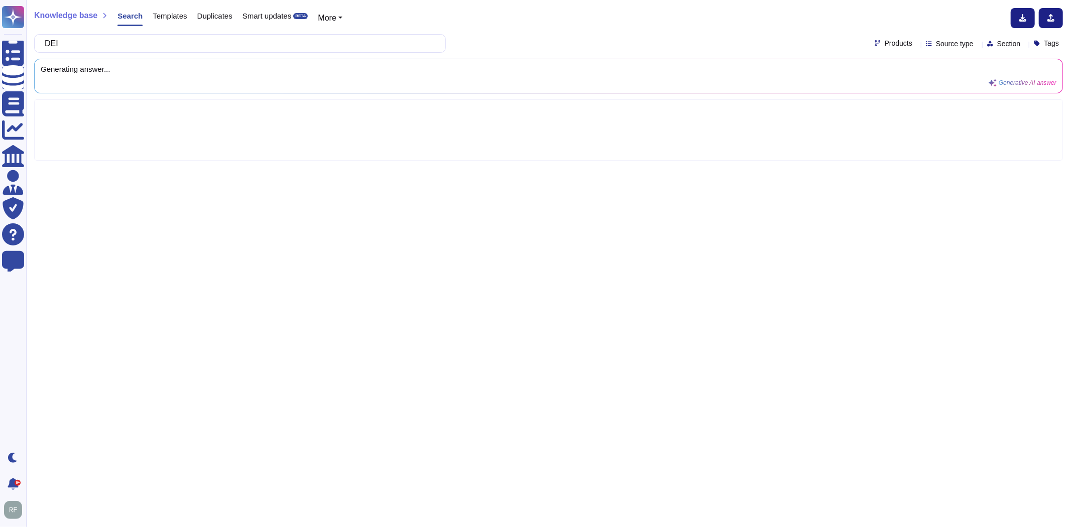
type input "DEI"
click at [941, 46] on span "Source type" at bounding box center [955, 43] width 38 height 7
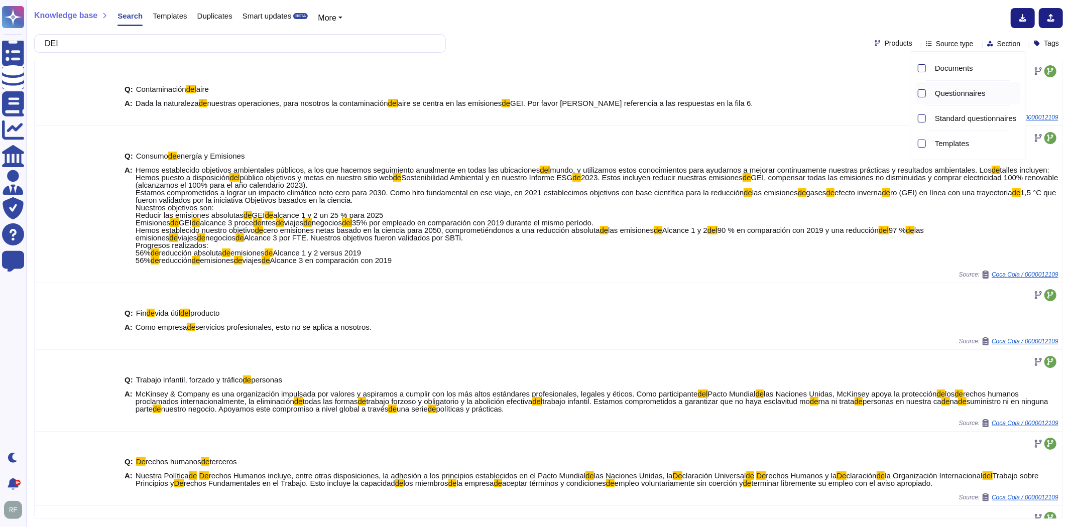
click at [921, 93] on div at bounding box center [922, 93] width 8 height 8
click at [782, 20] on div "Knowledge base Search Templates Duplicates Smart updates BETA More" at bounding box center [545, 18] width 1022 height 20
click at [939, 44] on span "Source type" at bounding box center [955, 43] width 38 height 7
click at [832, 36] on div "DEI Products Source type Section Tags" at bounding box center [548, 43] width 1029 height 19
click at [906, 46] on div "Products Source type Section Tags" at bounding box center [969, 44] width 188 height 8
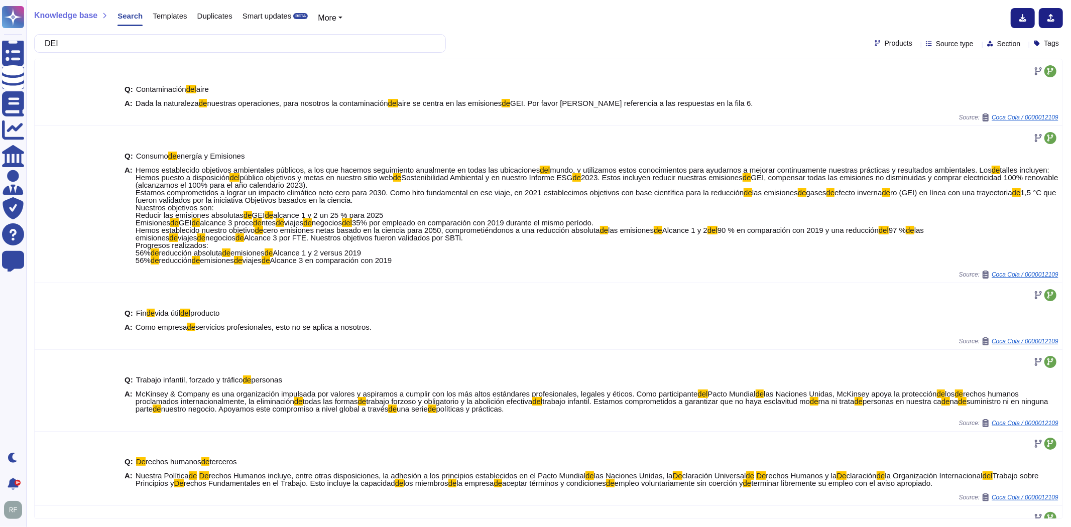
click at [893, 48] on div "DEI Products Source type Section Tags" at bounding box center [548, 43] width 1029 height 19
click at [885, 42] on span "Products" at bounding box center [899, 43] width 28 height 7
click at [865, 91] on div at bounding box center [865, 91] width 8 height 8
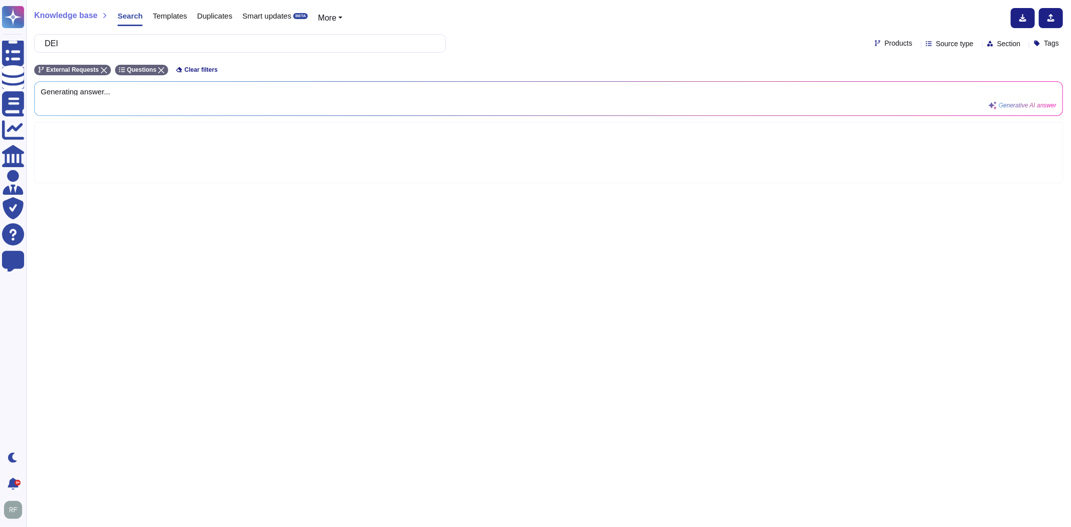
click at [756, 19] on div "Knowledge base Search Templates Duplicates Smart updates BETA More" at bounding box center [545, 18] width 1022 height 20
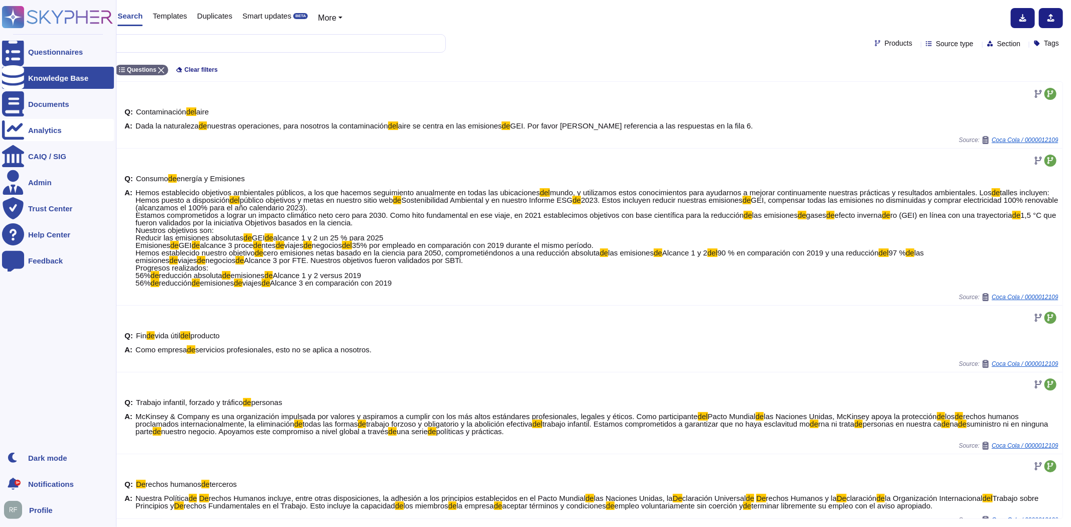
click at [28, 132] on div "Analytics" at bounding box center [45, 131] width 34 height 8
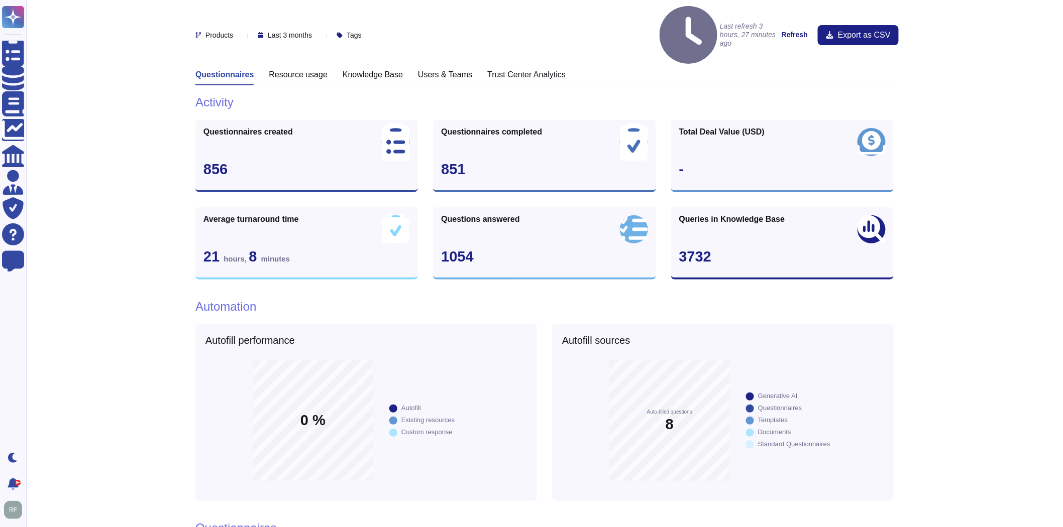
click at [360, 70] on h3 "Knowledge Base" at bounding box center [373, 75] width 60 height 10
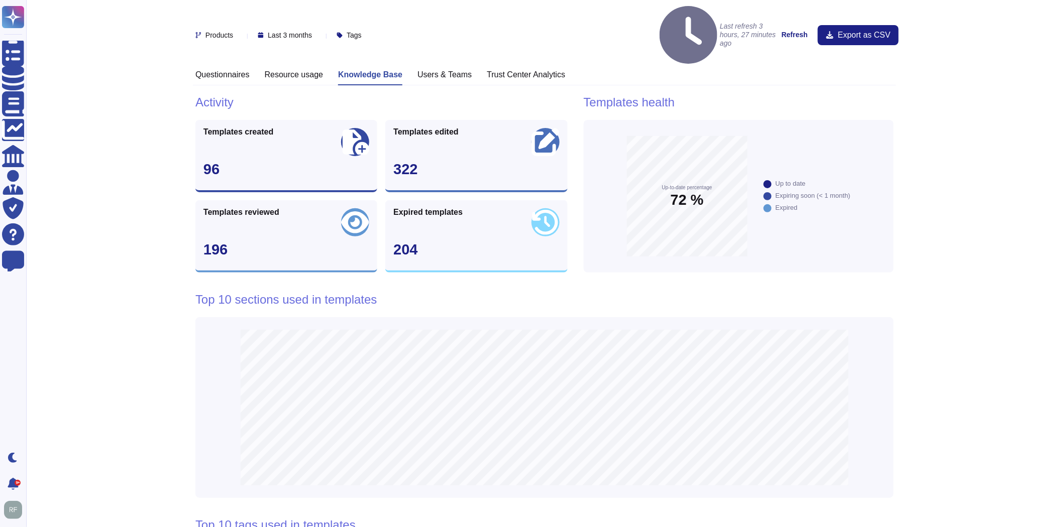
click at [285, 70] on h3 "Resource usage" at bounding box center [294, 75] width 59 height 10
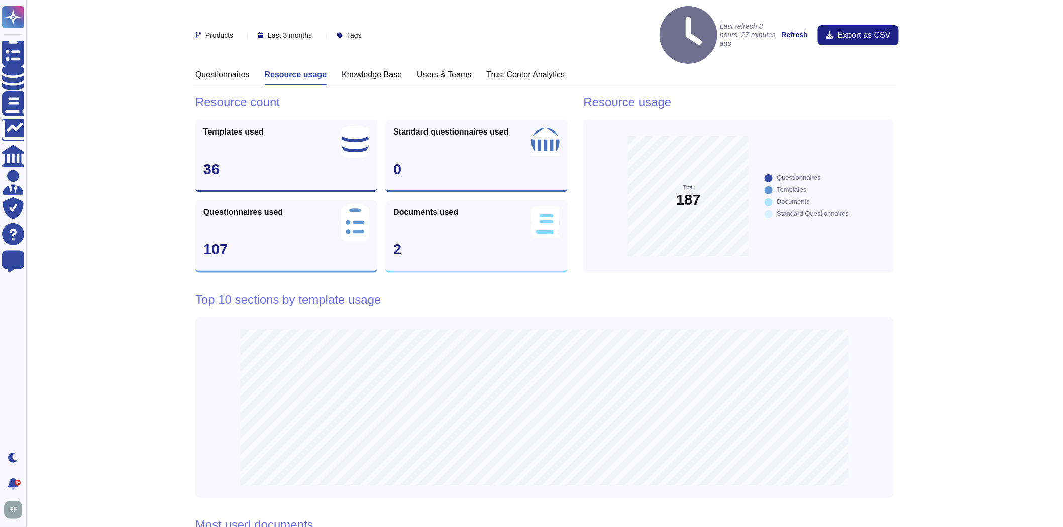
click at [242, 70] on h3 "Questionnaires" at bounding box center [222, 75] width 54 height 10
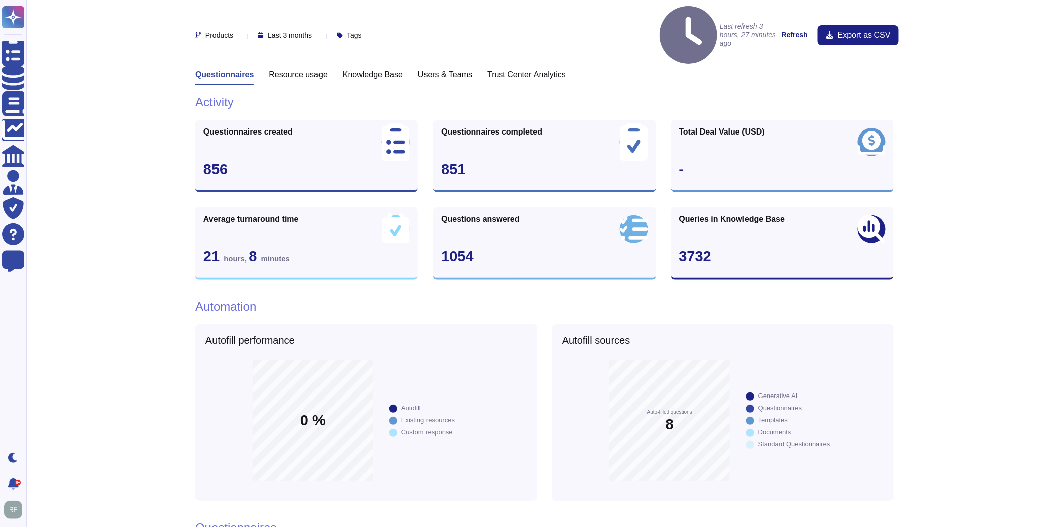
click at [535, 70] on h3 "Trust Center Analytics" at bounding box center [526, 75] width 78 height 10
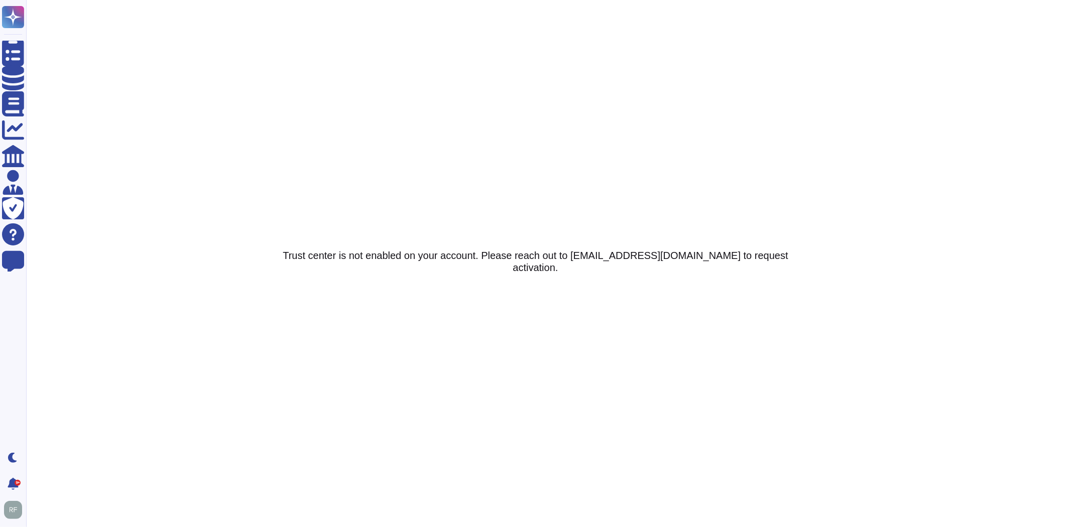
click at [452, 0] on html "Questionnaires Knowledge Base Documents Analytics CAIQ / SIG Admin Trust Center…" at bounding box center [535, 0] width 1071 height 0
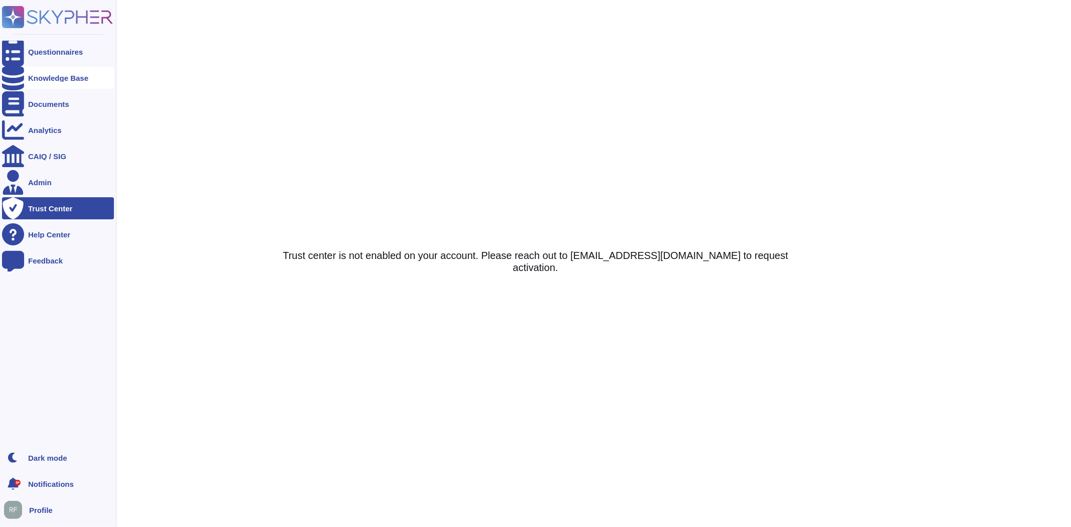
click at [27, 73] on div "Knowledge Base" at bounding box center [58, 78] width 112 height 22
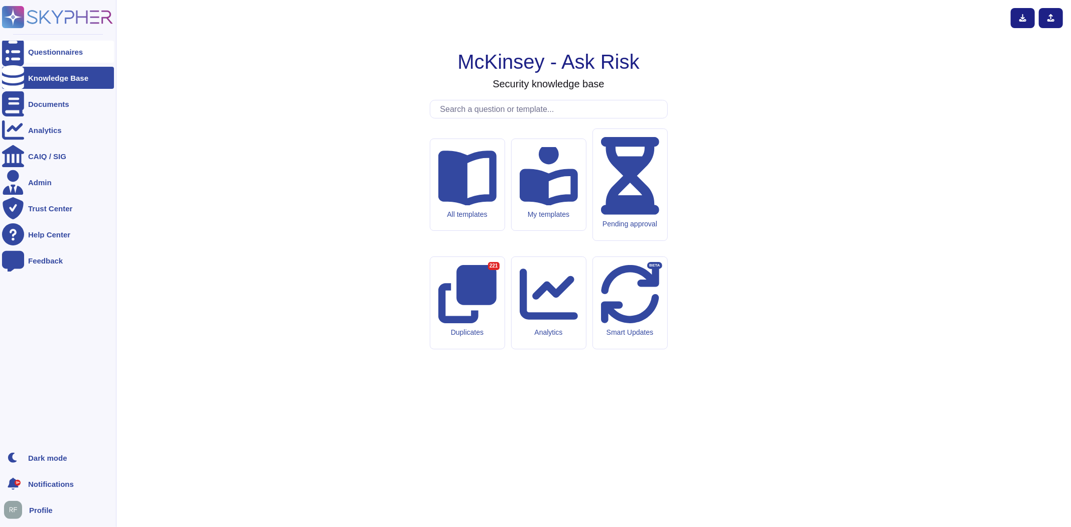
click at [51, 53] on div "Questionnaires" at bounding box center [55, 52] width 55 height 8
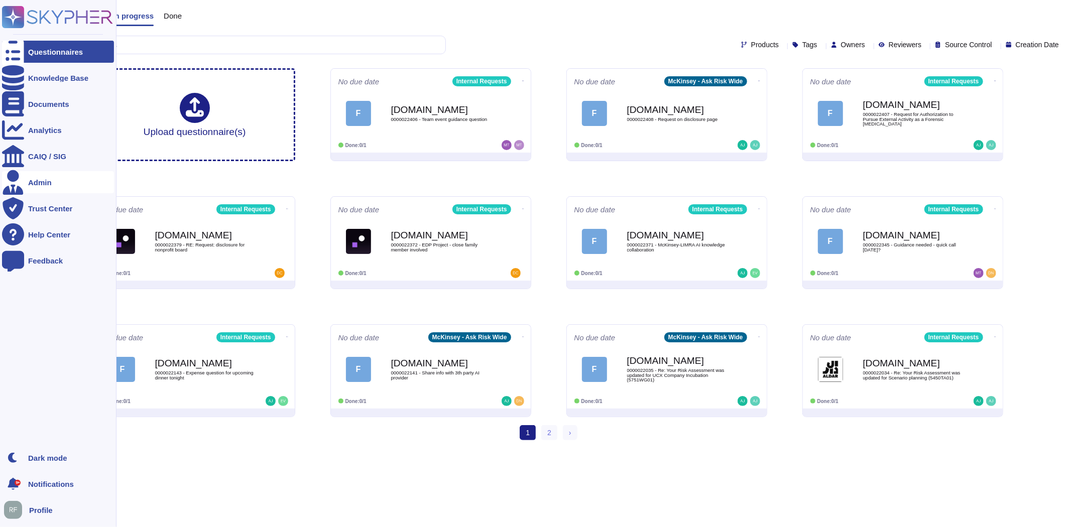
click at [46, 181] on div "Admin" at bounding box center [40, 183] width 24 height 8
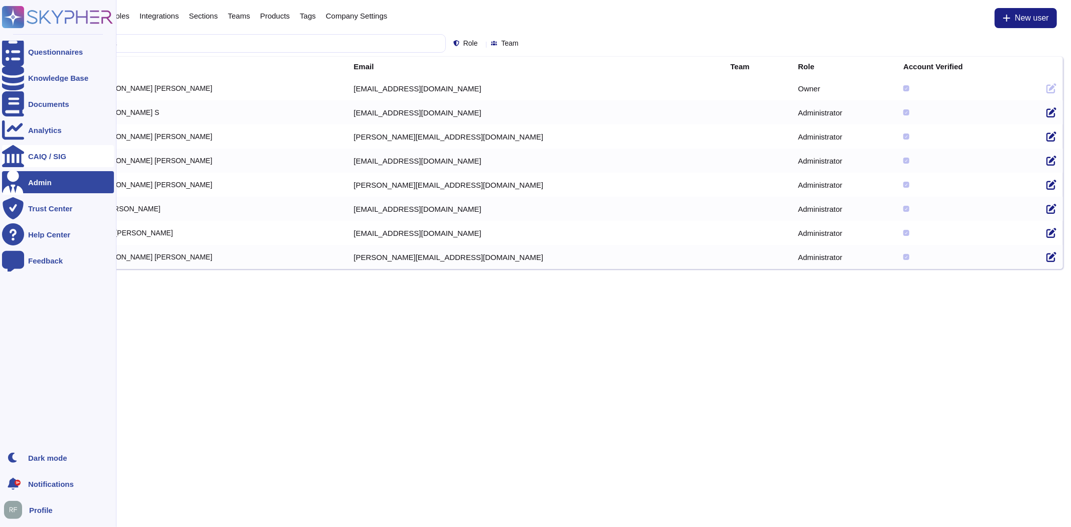
click at [47, 156] on div "CAIQ / SIG" at bounding box center [47, 157] width 38 height 8
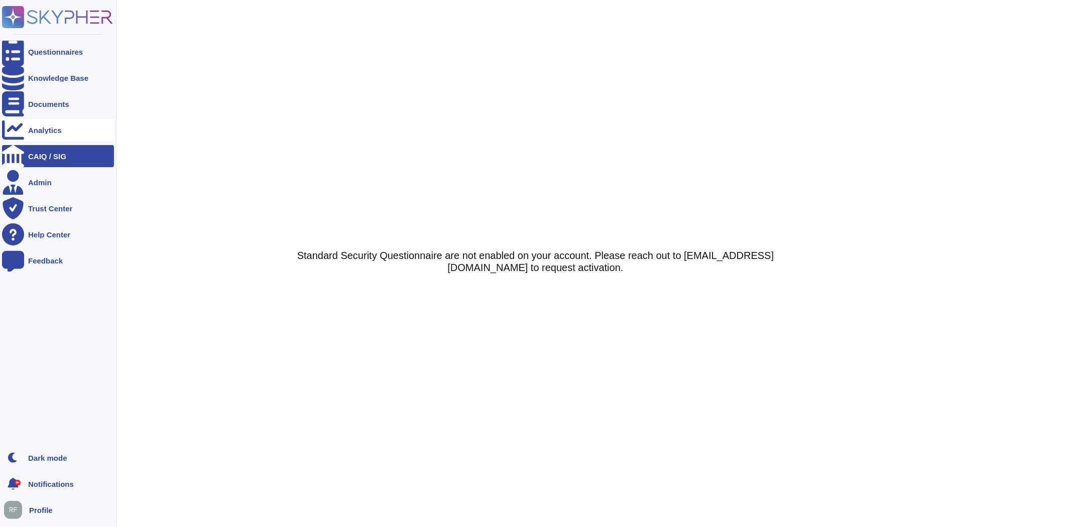
click at [47, 136] on div "Analytics" at bounding box center [58, 130] width 112 height 22
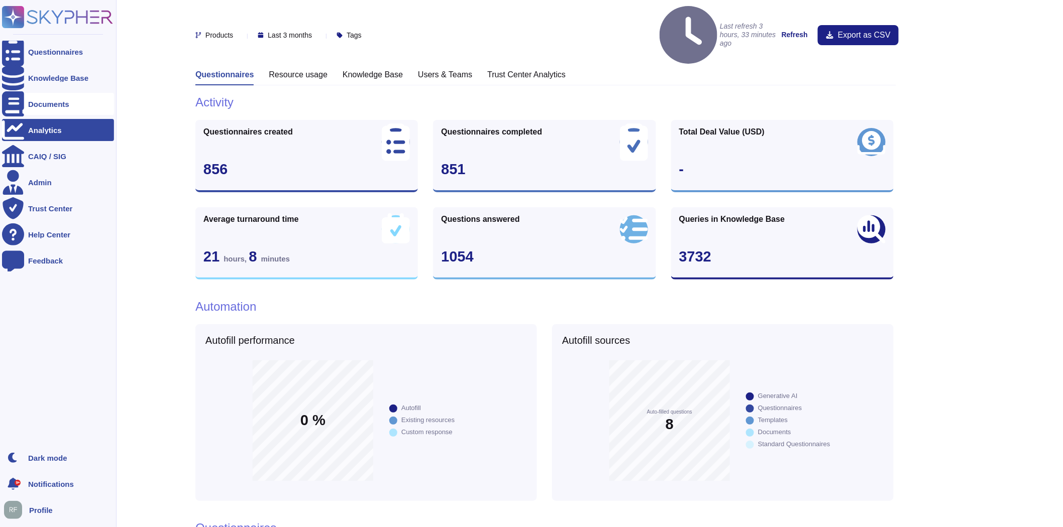
click at [12, 102] on icon at bounding box center [13, 103] width 22 height 25
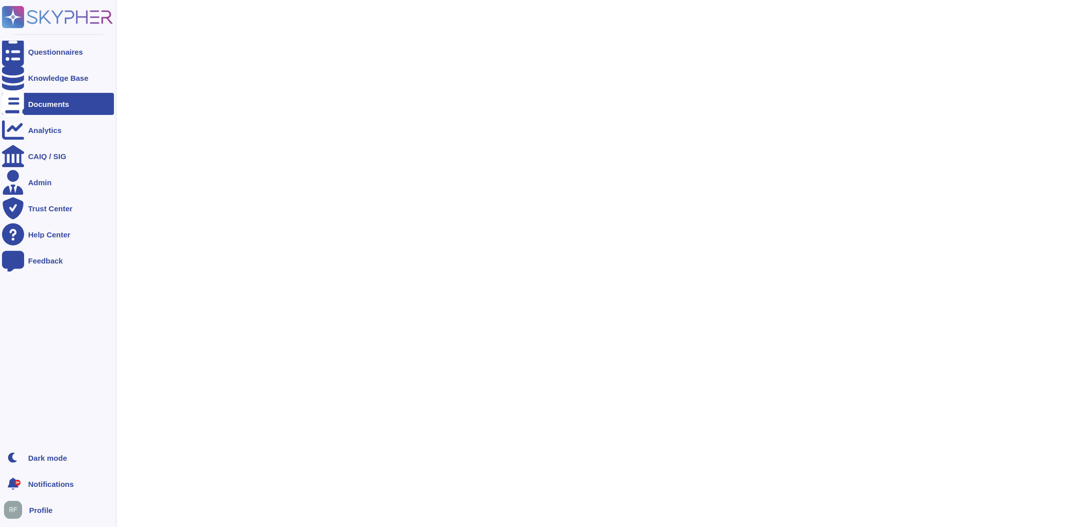
click at [39, 508] on span "Profile" at bounding box center [41, 511] width 24 height 8
click at [12, 319] on ul "Questionnaires Knowledge Base Documents Analytics CAIQ / SIG Admin Trust Center…" at bounding box center [58, 241] width 112 height 400
click at [46, 179] on div "Admin" at bounding box center [40, 183] width 24 height 8
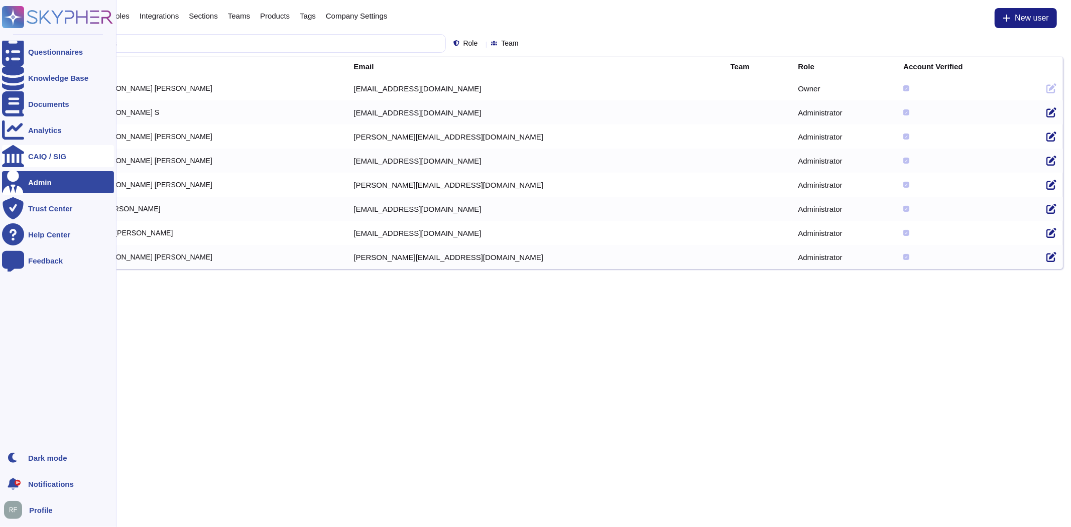
click at [47, 158] on div "CAIQ / SIG" at bounding box center [47, 157] width 38 height 8
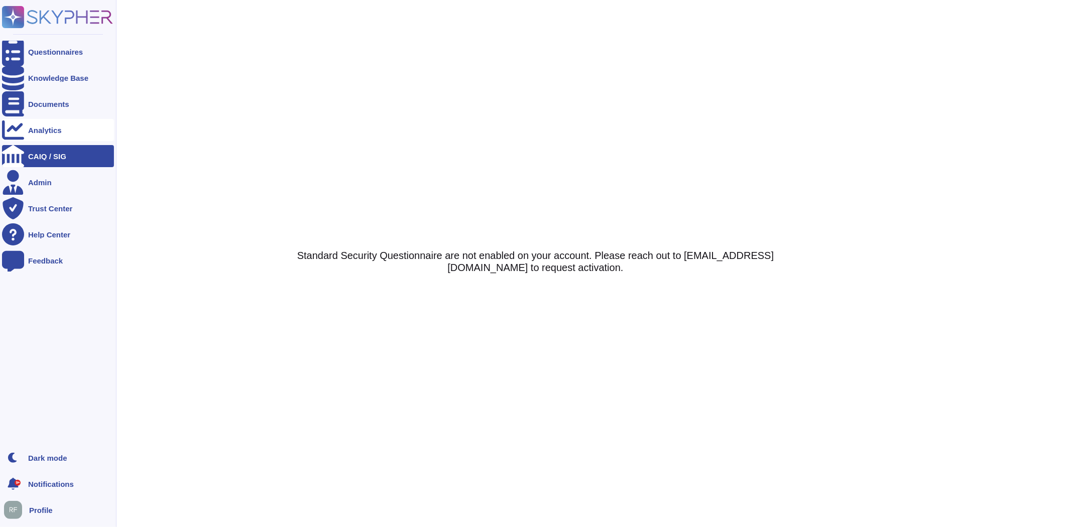
click at [46, 134] on div "Analytics" at bounding box center [58, 130] width 112 height 22
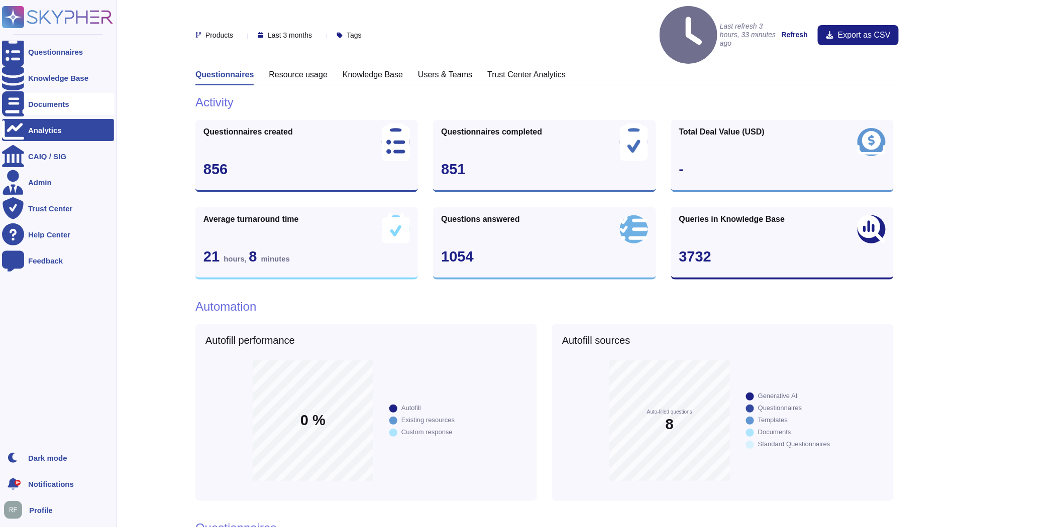
click at [7, 103] on div at bounding box center [13, 104] width 22 height 22
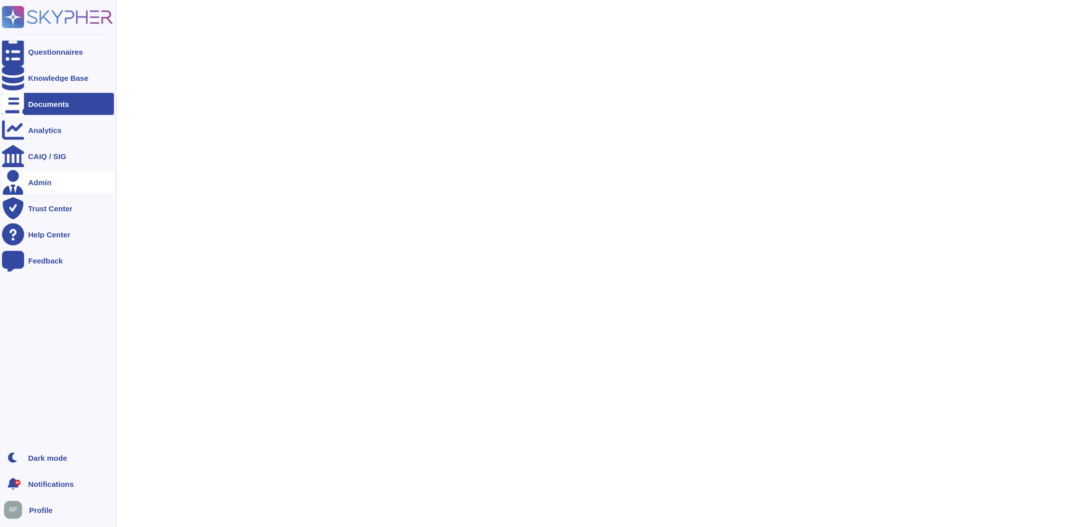
click at [18, 181] on icon at bounding box center [13, 182] width 22 height 25
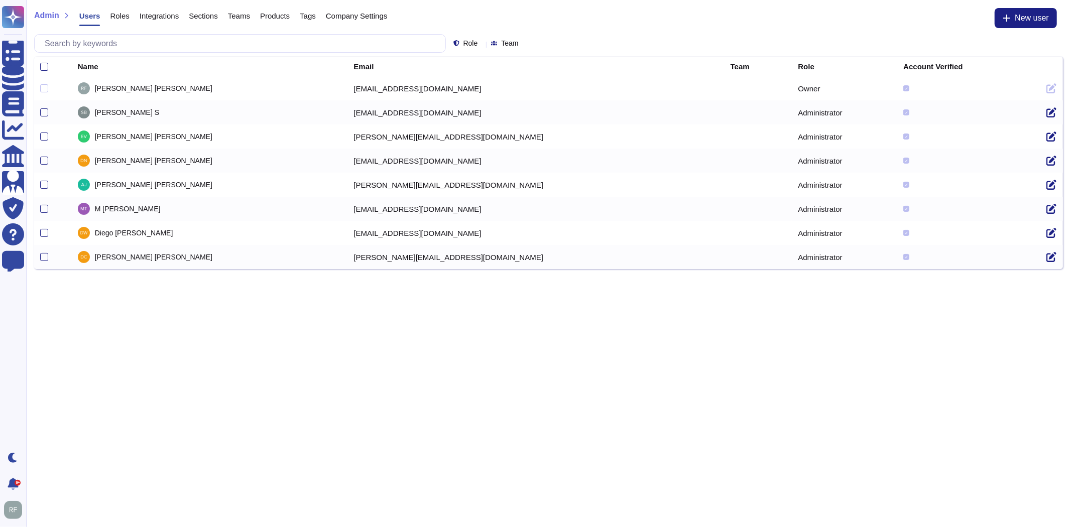
click at [115, 18] on span "Roles" at bounding box center [119, 16] width 19 height 8
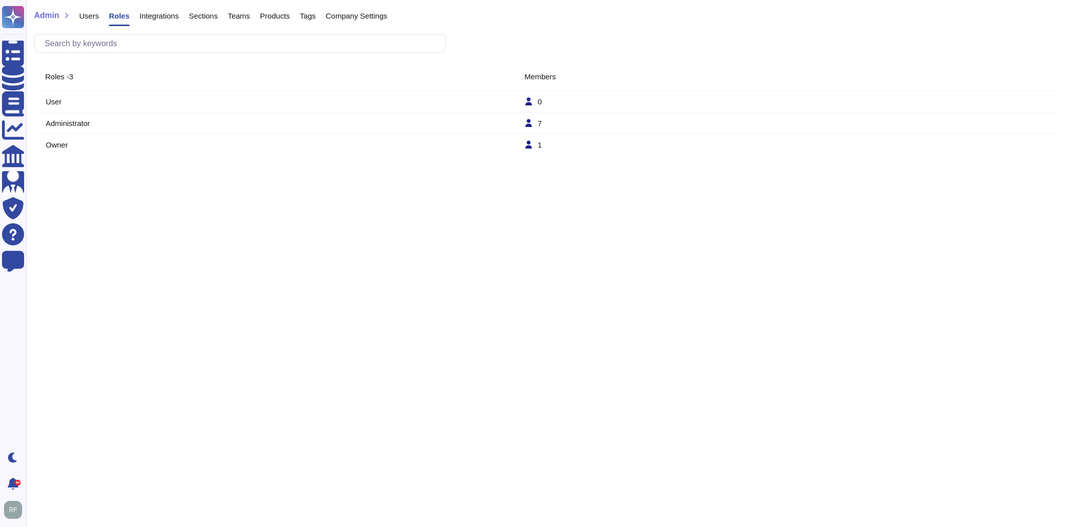
click at [62, 141] on td "Owner" at bounding box center [284, 145] width 479 height 9
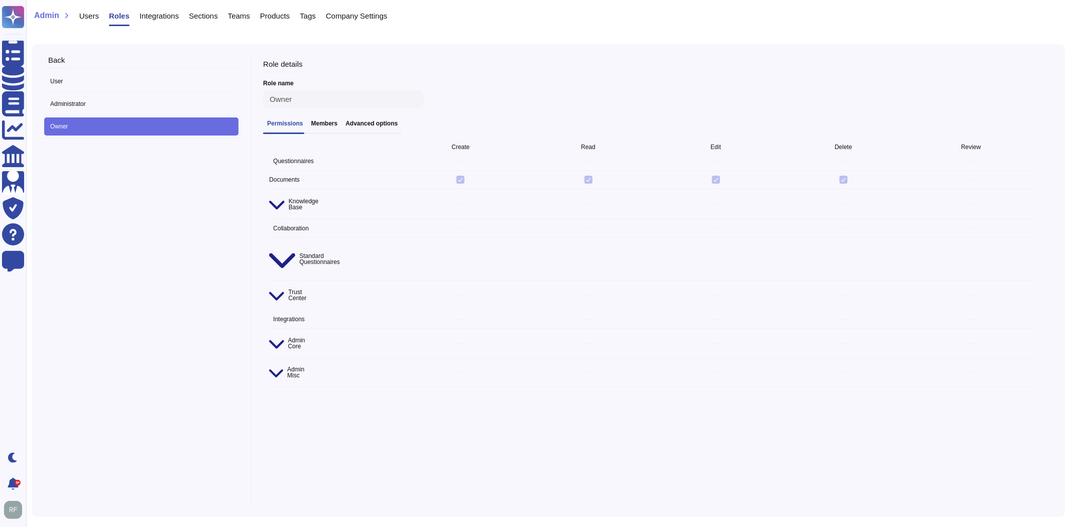
click at [382, 124] on h3 "Advanced options" at bounding box center [372, 123] width 52 height 7
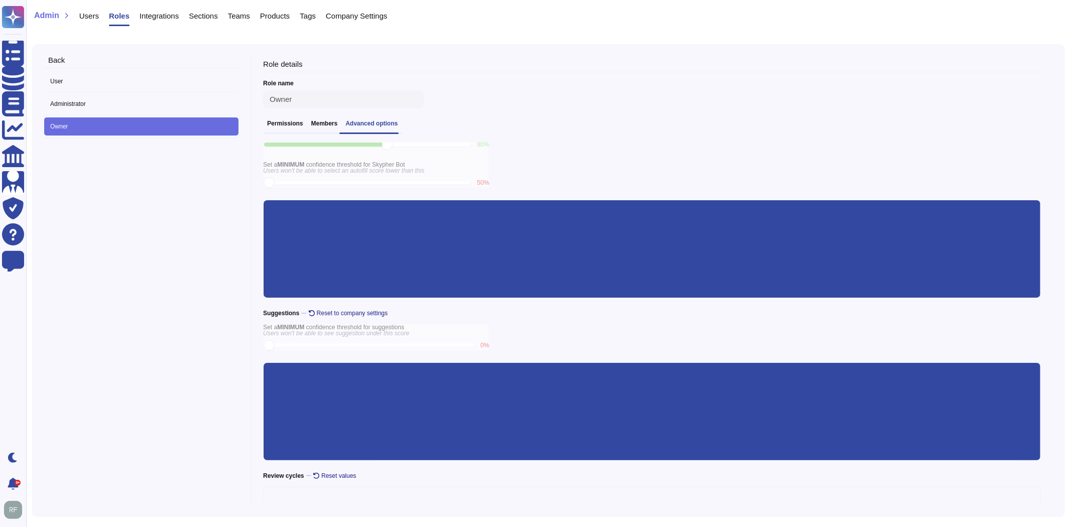
scroll to position [50, 0]
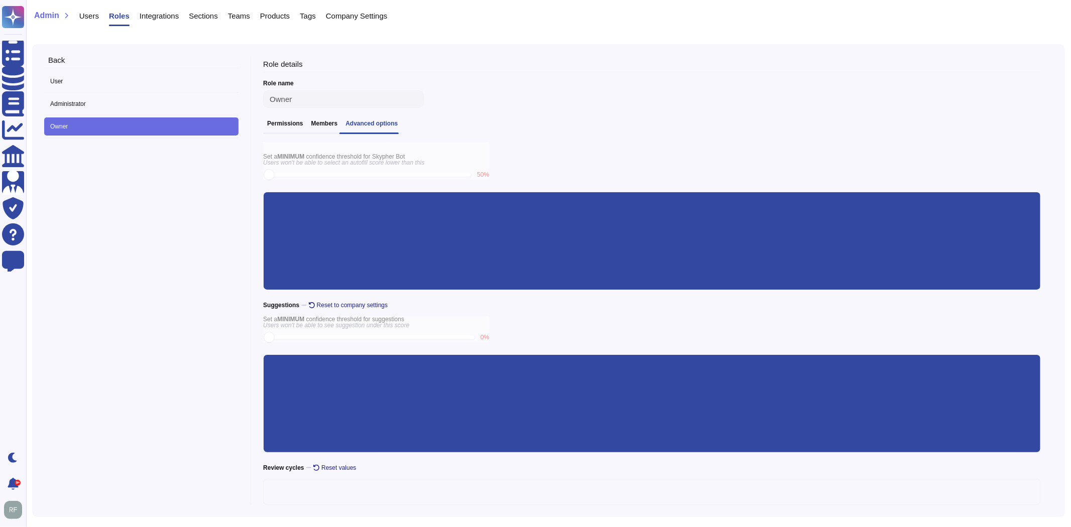
click at [439, 473] on span "4 months" at bounding box center [435, 471] width 31 height 9
click at [440, 280] on span "3 months" at bounding box center [435, 283] width 31 height 9
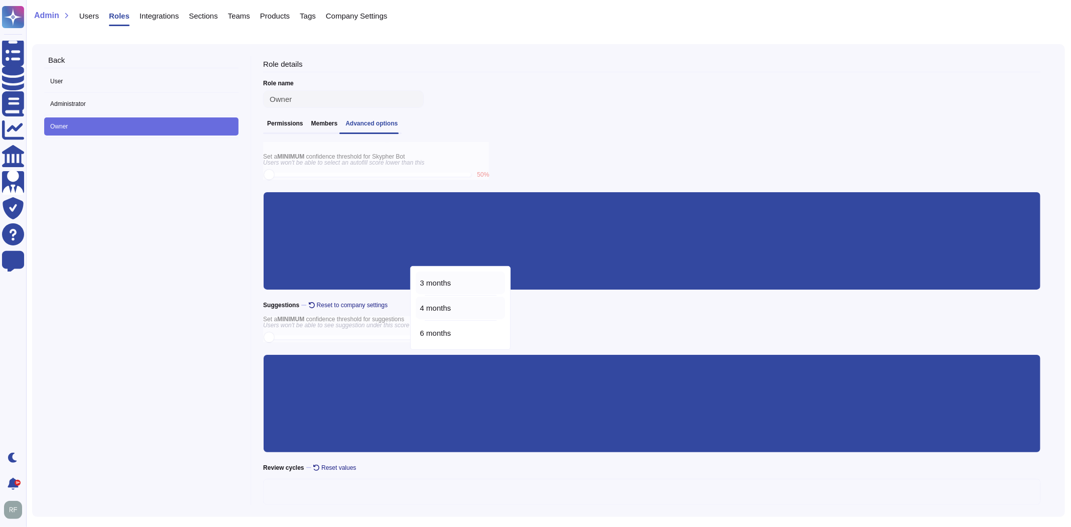
click at [440, 308] on span "4 months" at bounding box center [435, 308] width 31 height 9
click at [195, 366] on div "Back User Administrator Owner" at bounding box center [147, 280] width 207 height 449
click at [186, 432] on div "Back User Administrator Owner" at bounding box center [147, 280] width 207 height 449
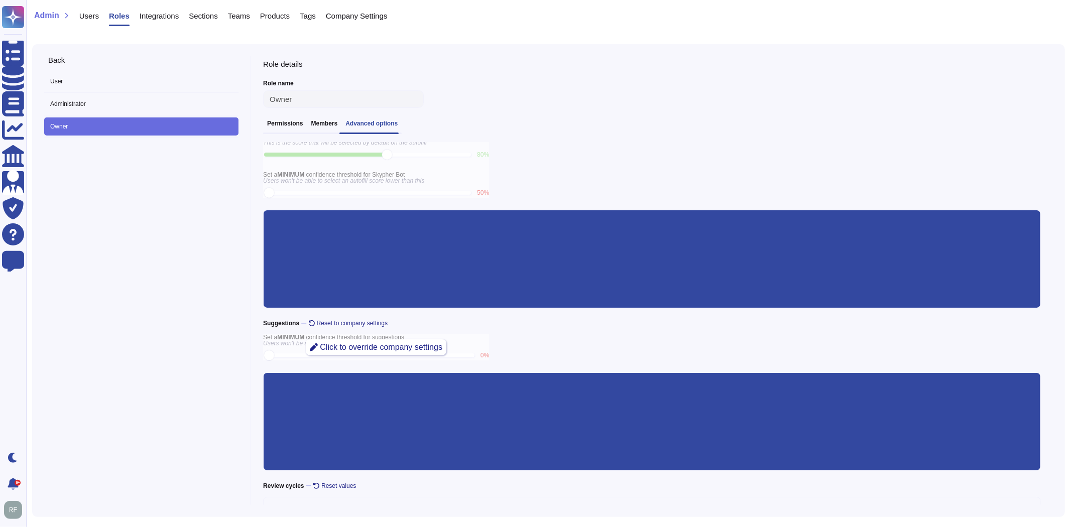
scroll to position [0, 0]
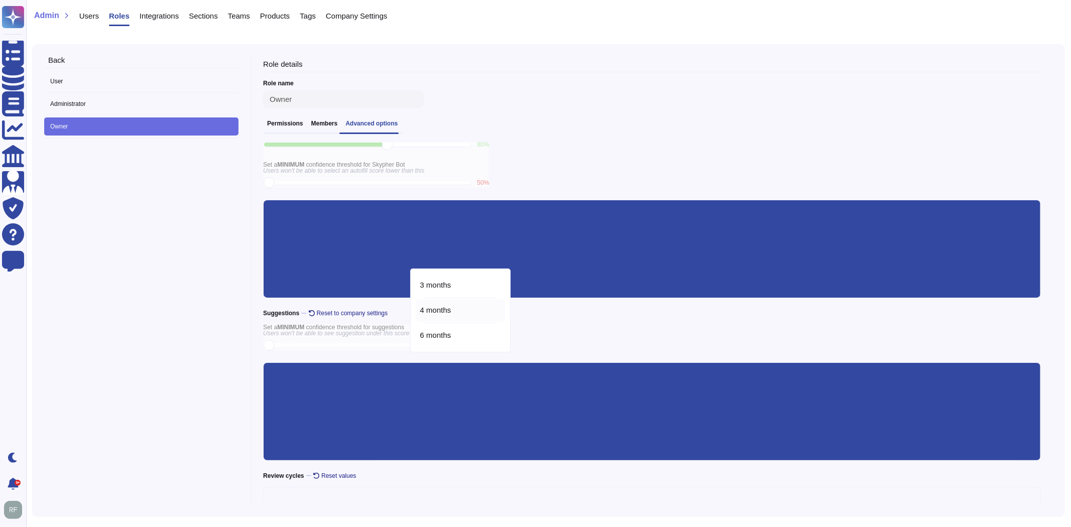
scroll to position [50, 0]
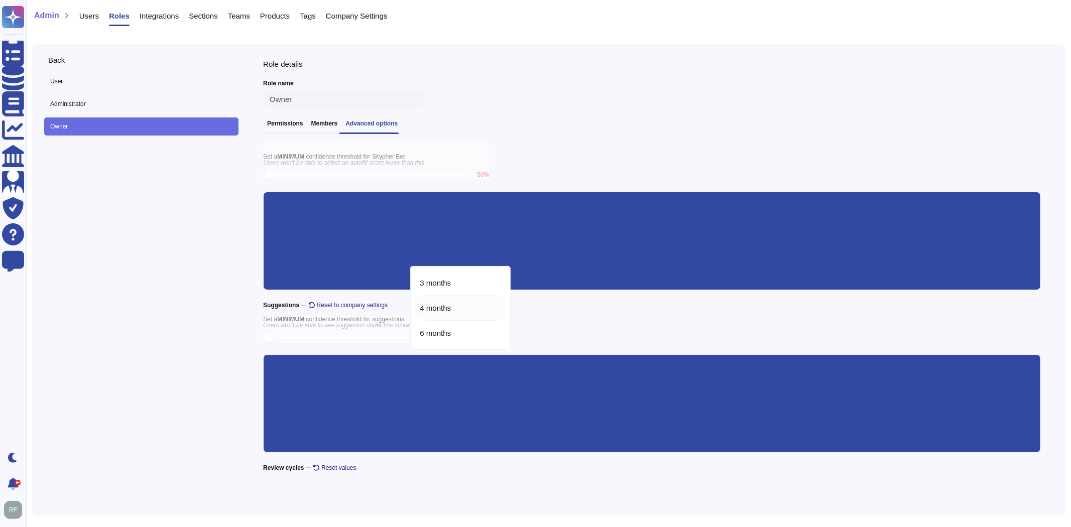
drag, startPoint x: 153, startPoint y: 260, endPoint x: 179, endPoint y: 261, distance: 25.6
click at [153, 261] on div "Back User Administrator Owner" at bounding box center [147, 280] width 207 height 449
click at [206, 257] on div "Back User Administrator Owner" at bounding box center [147, 280] width 207 height 449
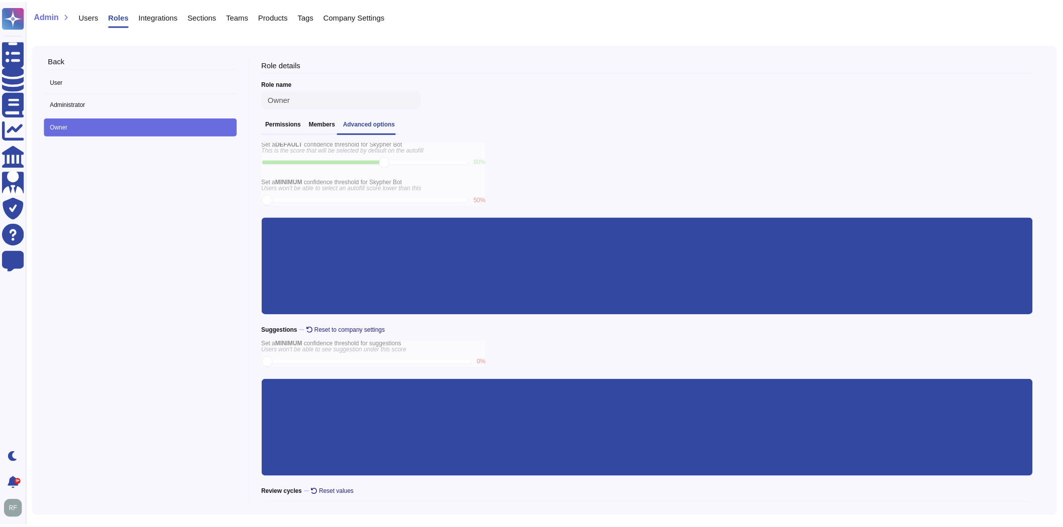
scroll to position [0, 0]
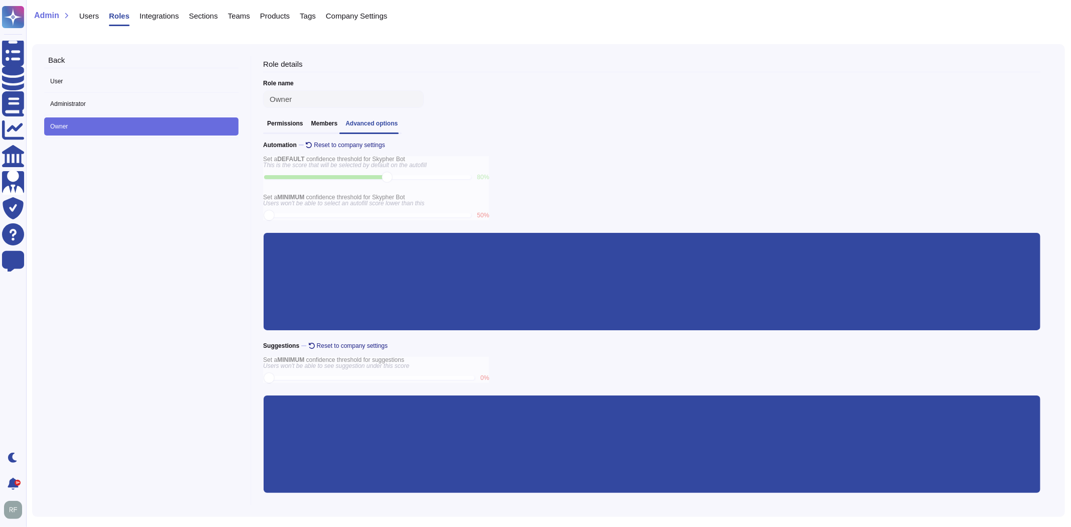
click at [540, 178] on div "Click to override company settings Set a DEFAULT confidence threshold for Skyph…" at bounding box center [652, 243] width 778 height 175
click at [319, 127] on h3 "Members" at bounding box center [324, 123] width 27 height 7
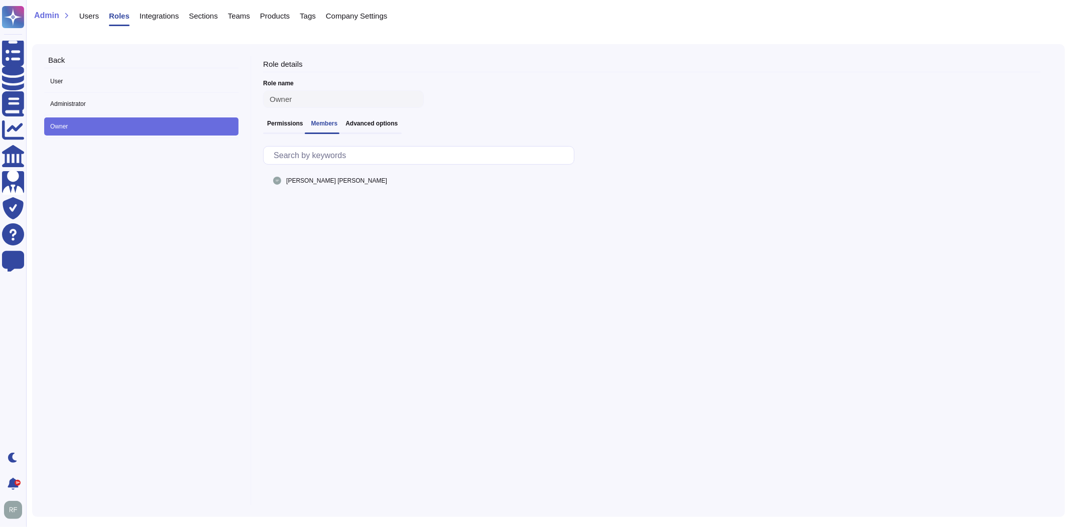
click at [279, 126] on h3 "Permissions" at bounding box center [285, 123] width 36 height 7
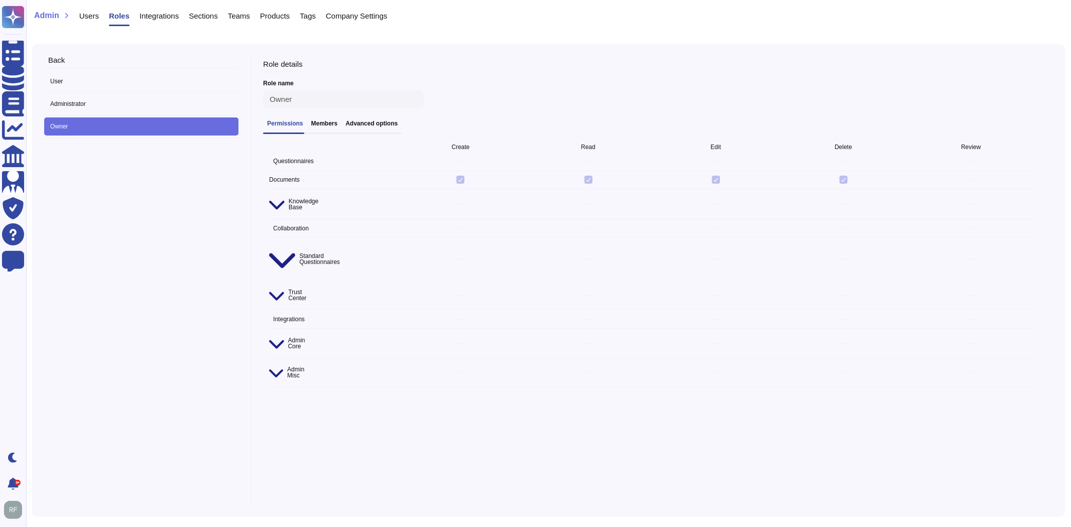
click at [304, 127] on div "Permissions" at bounding box center [285, 123] width 44 height 7
click at [318, 127] on h3 "Members" at bounding box center [324, 123] width 27 height 7
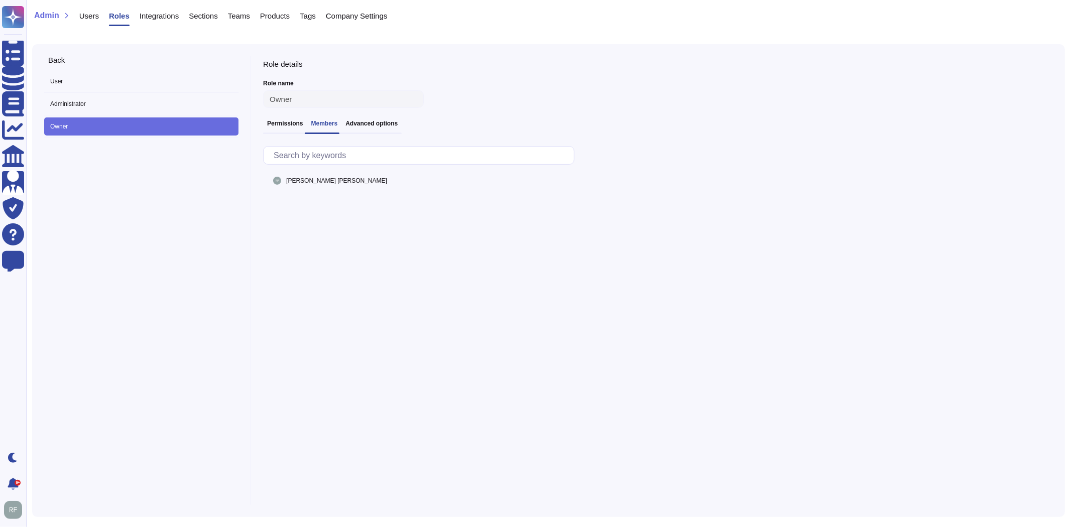
click at [286, 127] on h3 "Permissions" at bounding box center [285, 123] width 36 height 7
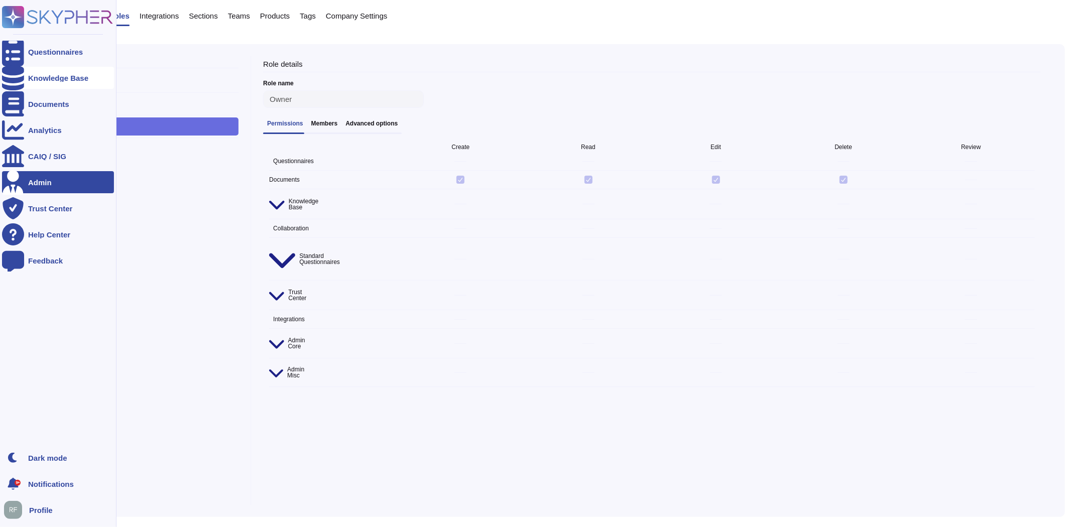
click at [64, 73] on div "Knowledge Base" at bounding box center [58, 78] width 112 height 22
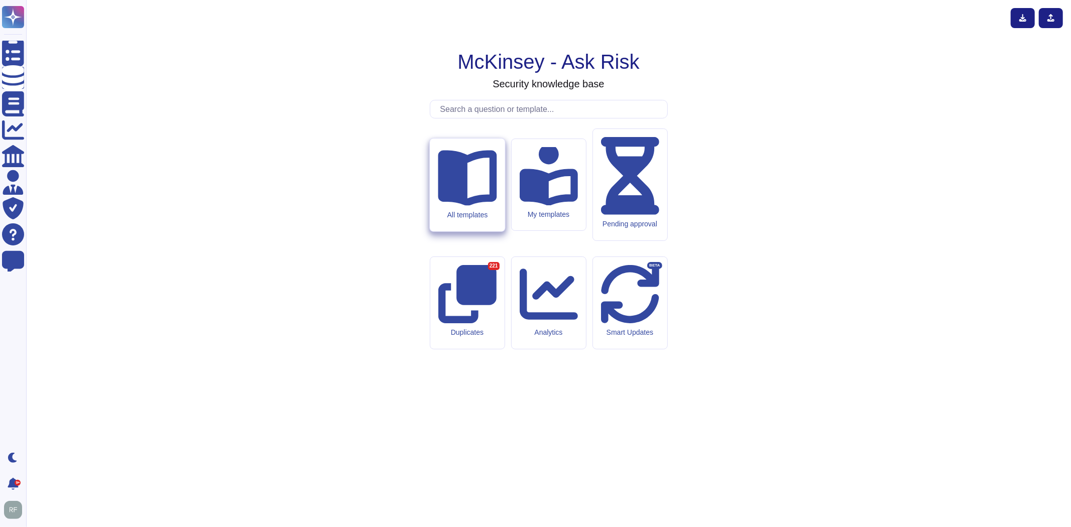
click at [472, 205] on icon at bounding box center [467, 176] width 59 height 59
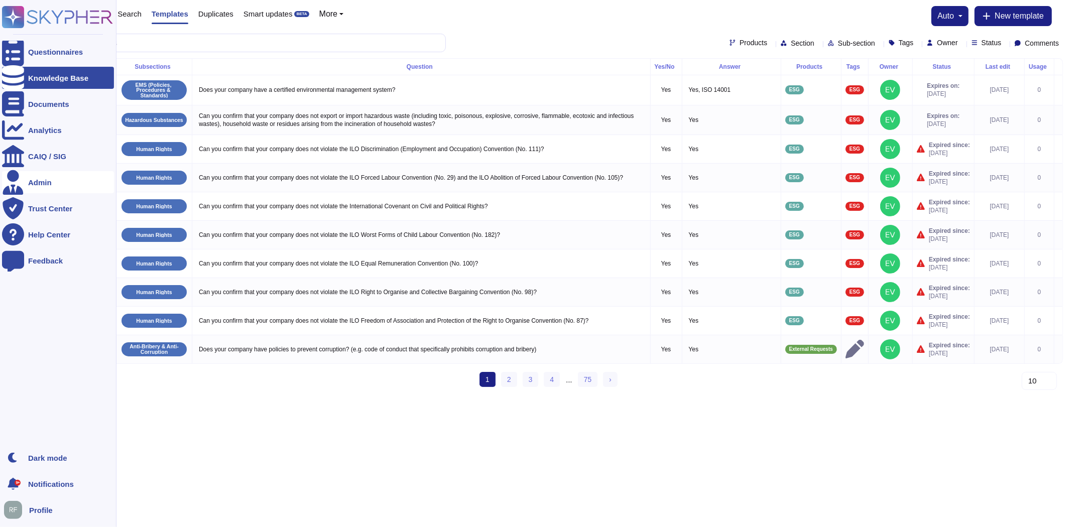
click at [32, 181] on div "Admin" at bounding box center [40, 183] width 24 height 8
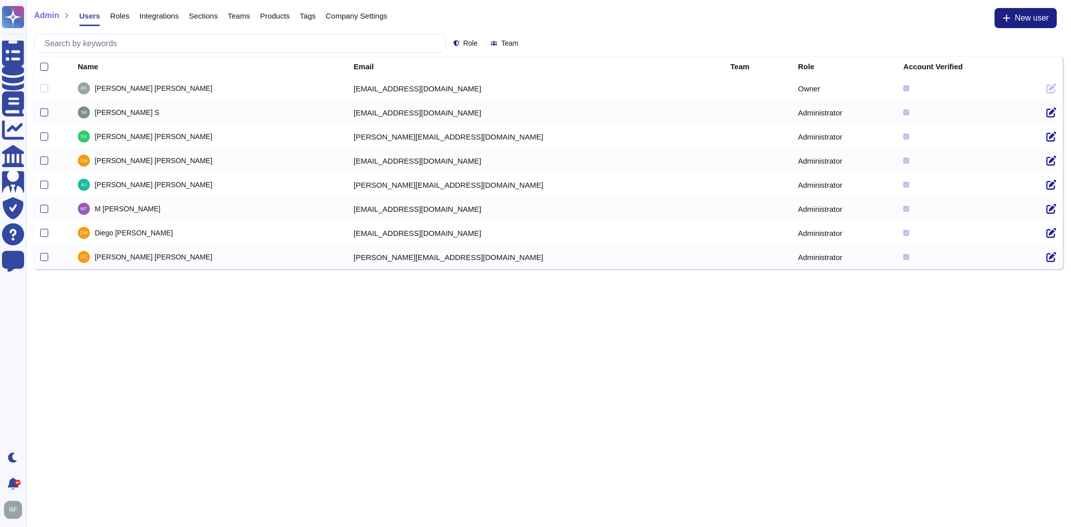
click at [345, 21] on div "Company Settings" at bounding box center [352, 18] width 72 height 20
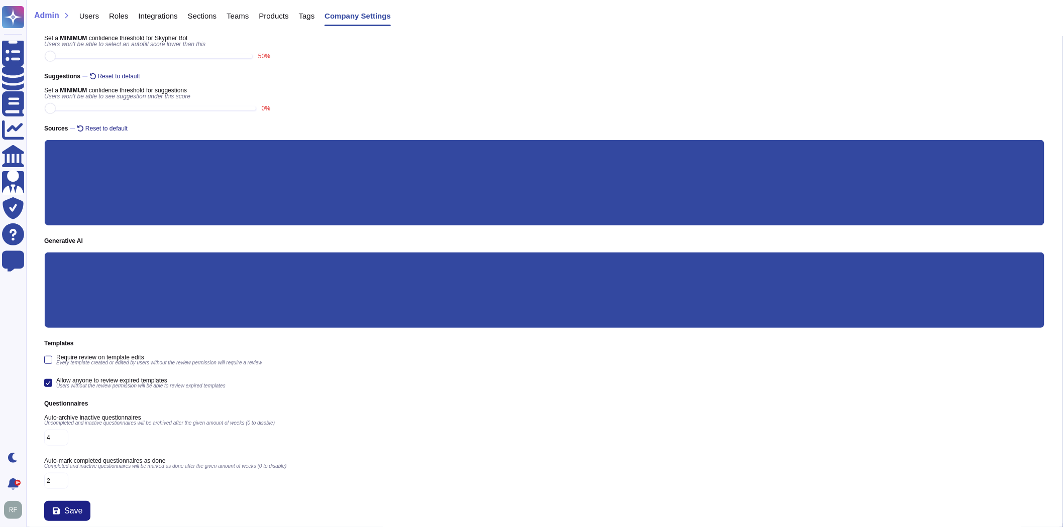
scroll to position [69, 0]
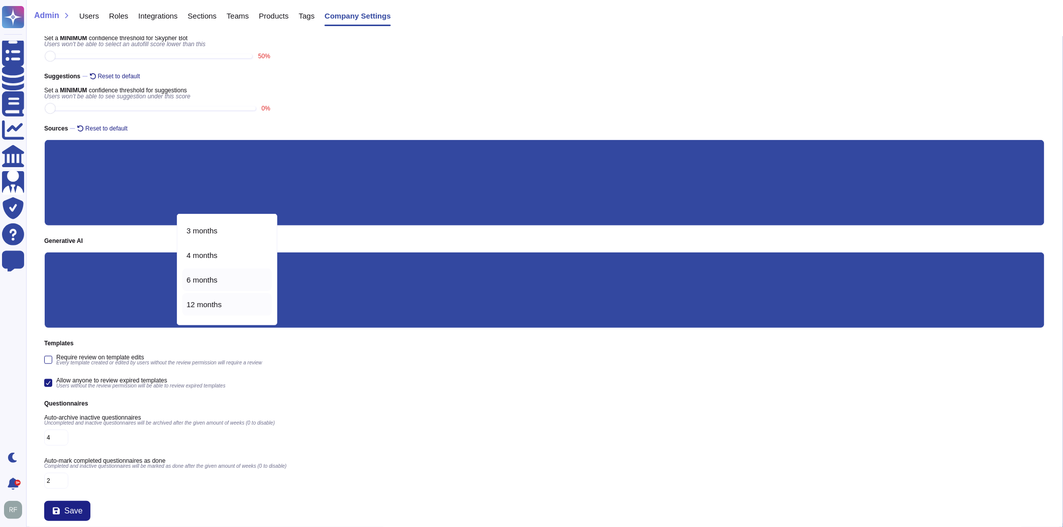
click at [213, 277] on span "6 months" at bounding box center [201, 280] width 31 height 9
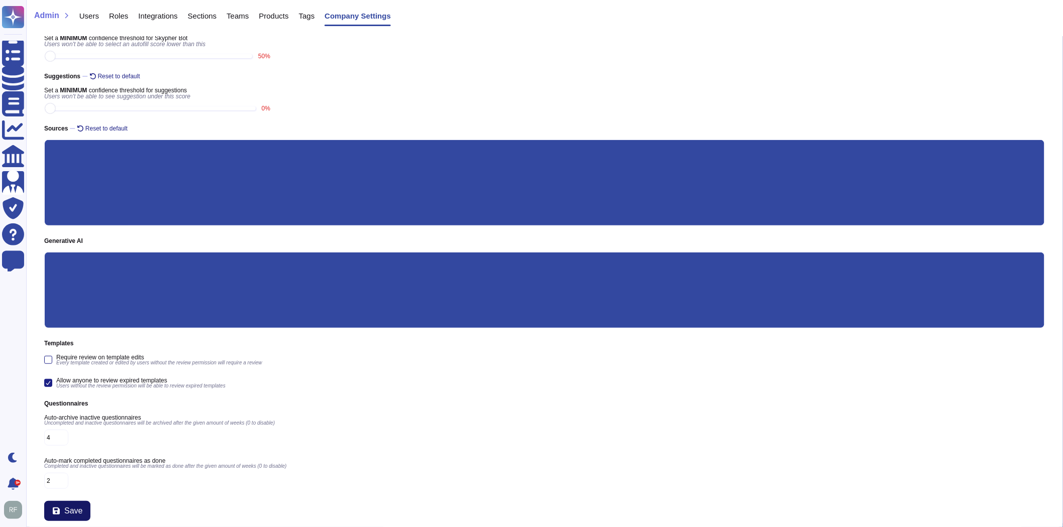
click at [67, 507] on span "Save" at bounding box center [73, 511] width 18 height 8
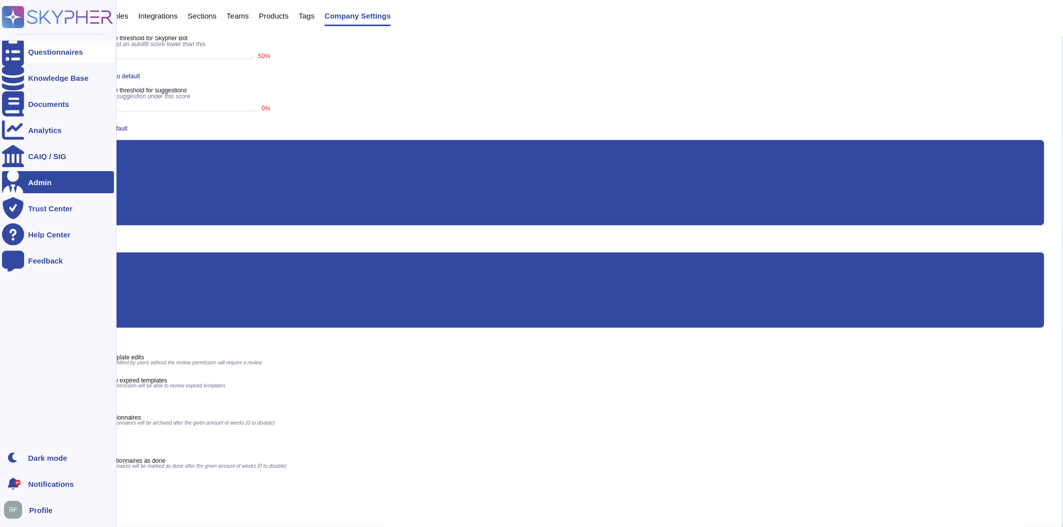
click at [22, 48] on div at bounding box center [13, 52] width 22 height 22
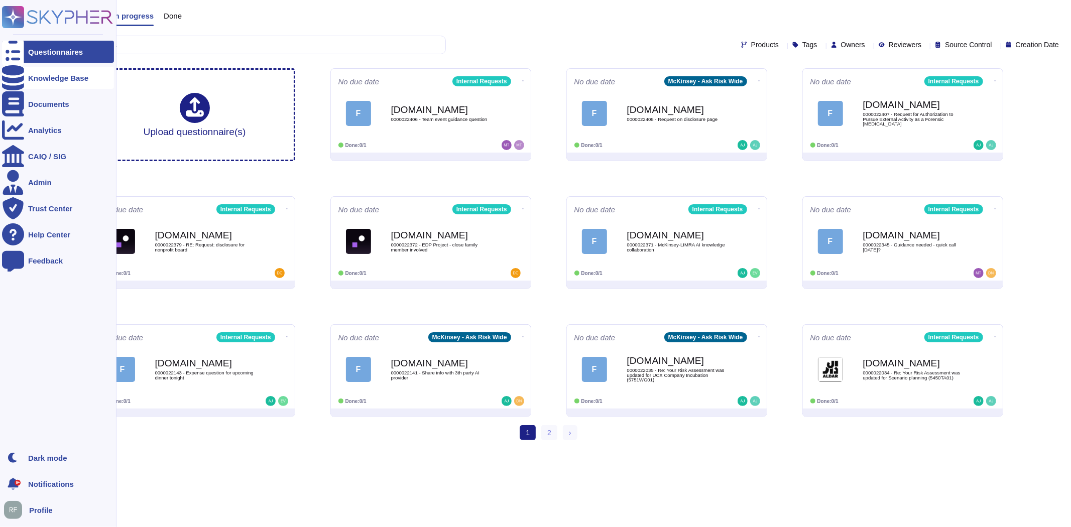
click at [22, 72] on div at bounding box center [13, 78] width 22 height 22
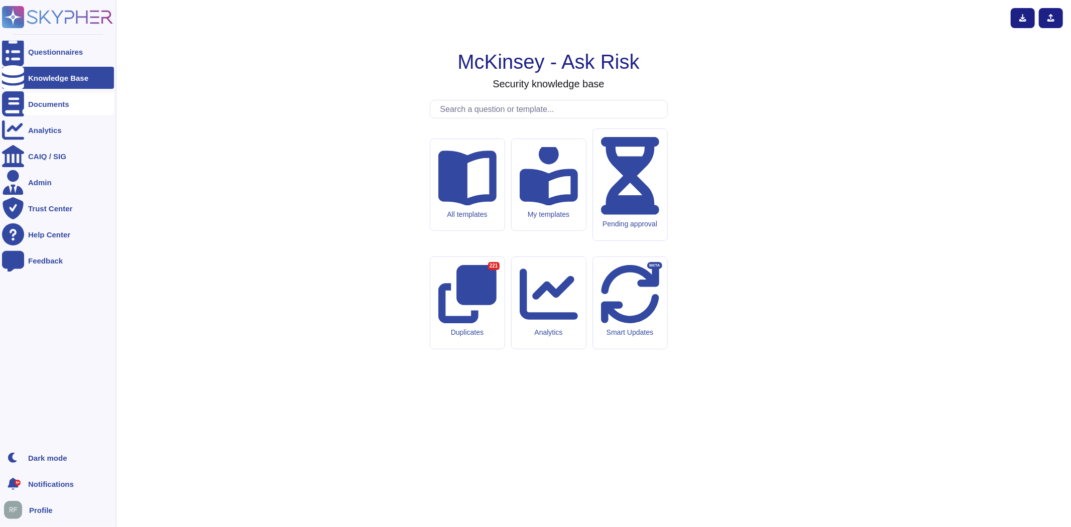
click at [38, 93] on div "Documents" at bounding box center [58, 104] width 112 height 22
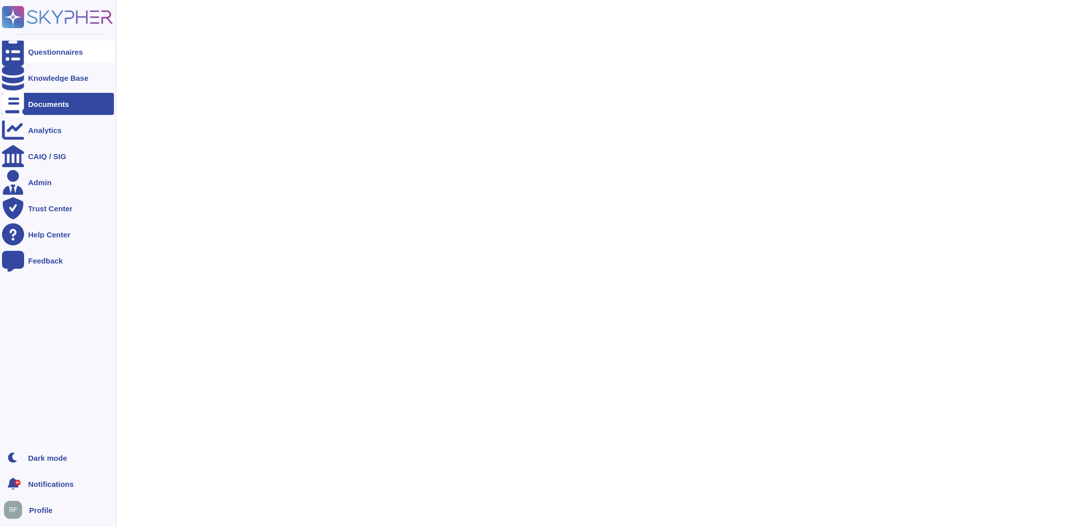
click at [23, 56] on div at bounding box center [13, 52] width 22 height 22
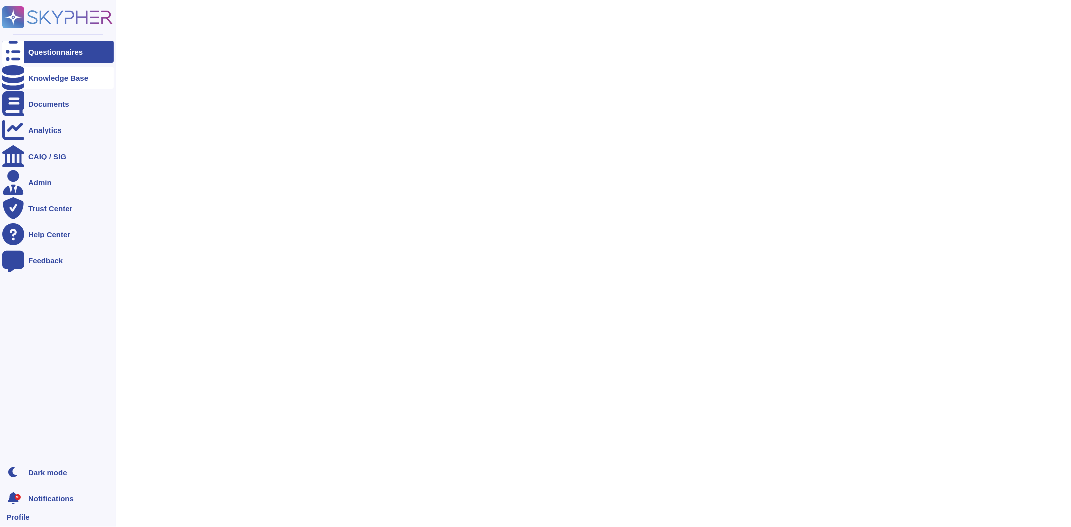
click at [56, 81] on div "Knowledge Base" at bounding box center [58, 78] width 60 height 8
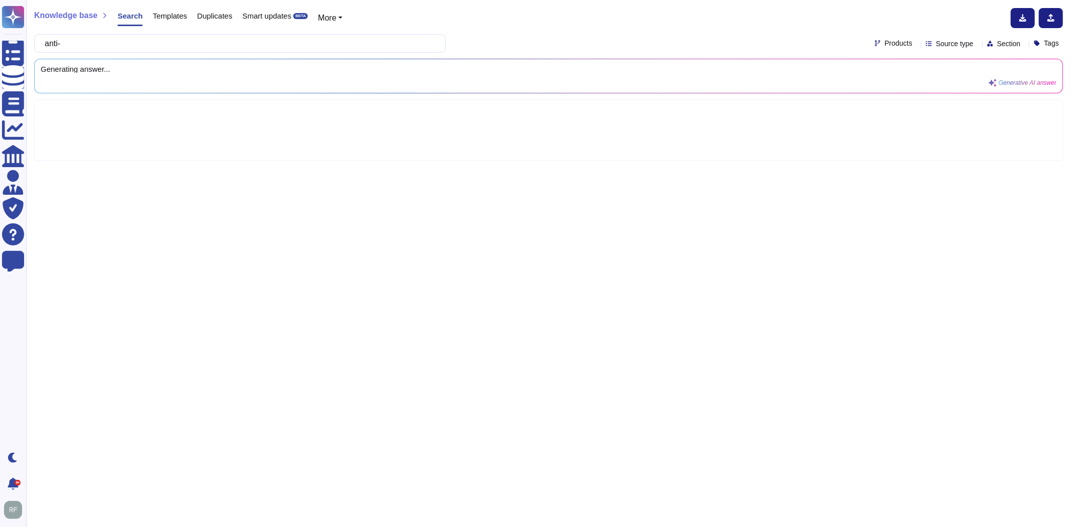
type input "ant"
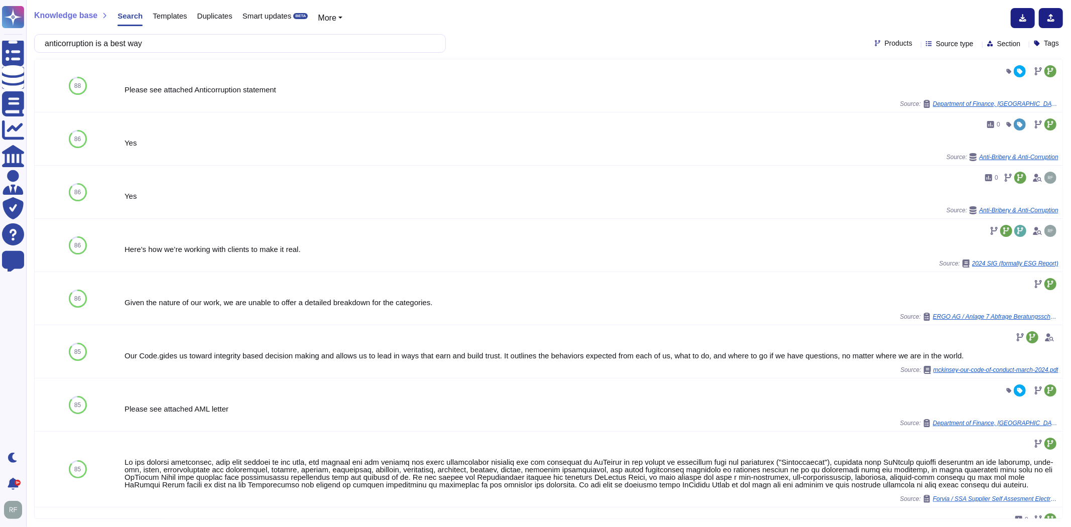
drag, startPoint x: 173, startPoint y: 48, endPoint x: 103, endPoint y: 47, distance: 69.8
click at [103, 47] on input "anticorruption is a best way" at bounding box center [238, 44] width 396 height 18
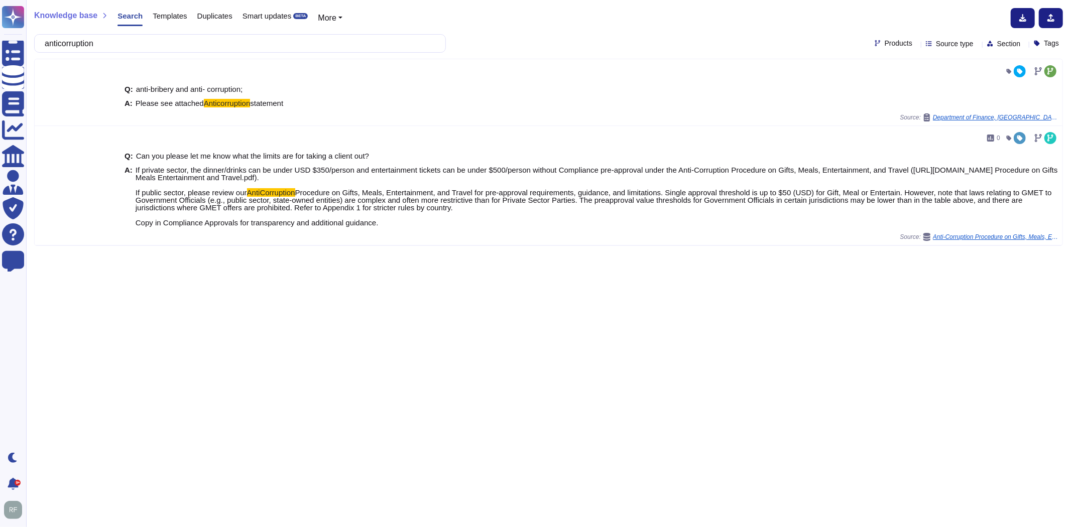
click at [67, 46] on input "anticorruption" at bounding box center [238, 44] width 396 height 18
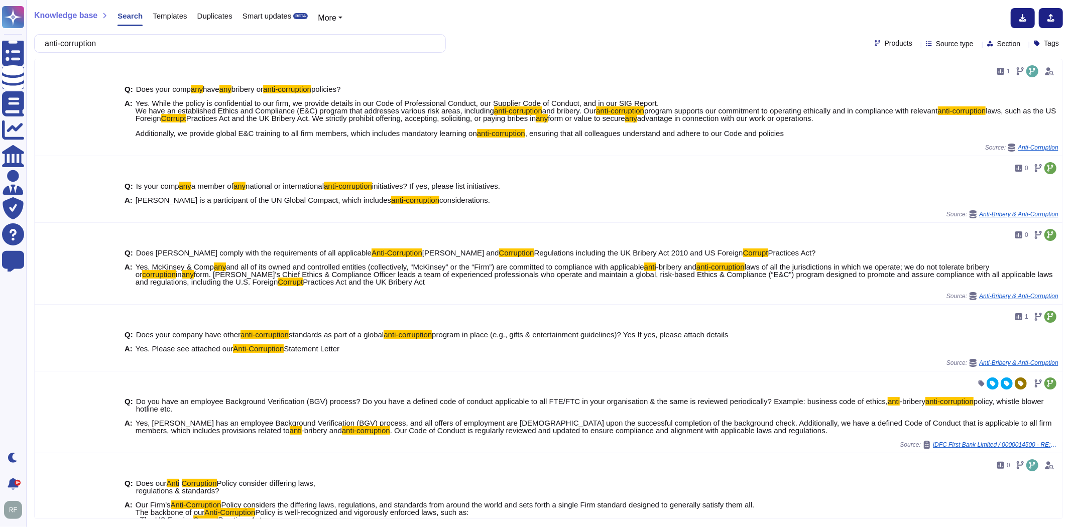
click at [154, 39] on input "anti-corruption" at bounding box center [238, 44] width 396 height 18
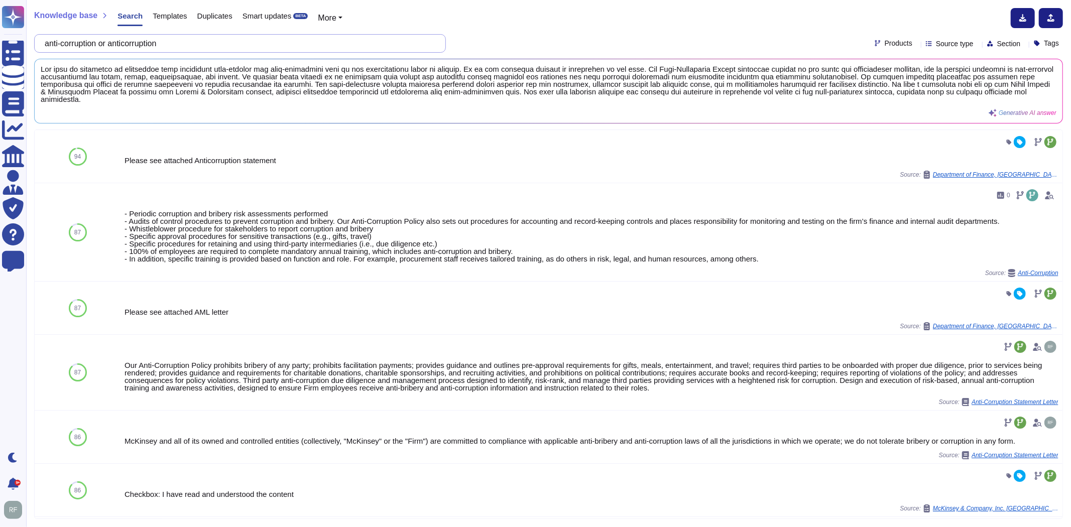
click at [176, 41] on input "anti-corruption or anticorruption" at bounding box center [238, 44] width 396 height 18
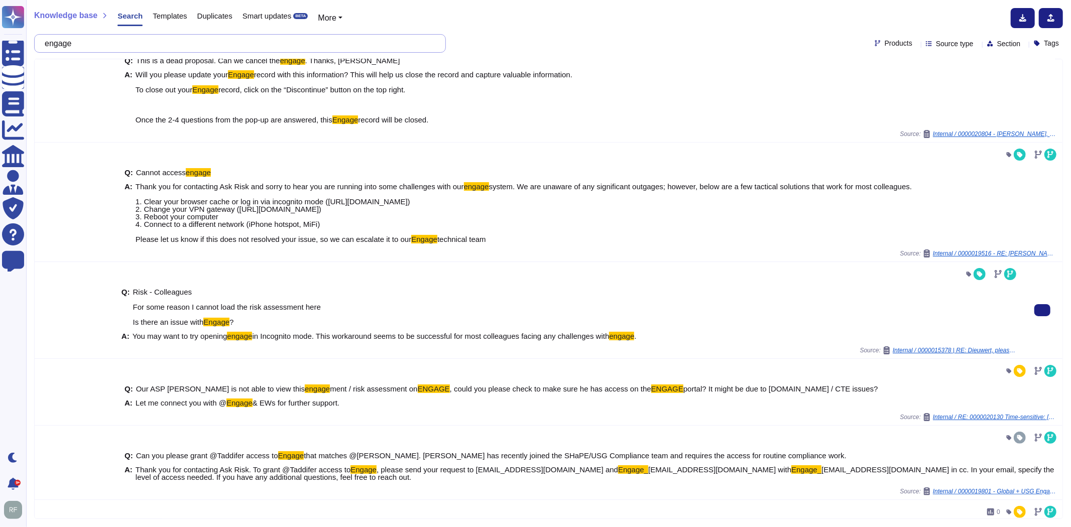
scroll to position [56, 0]
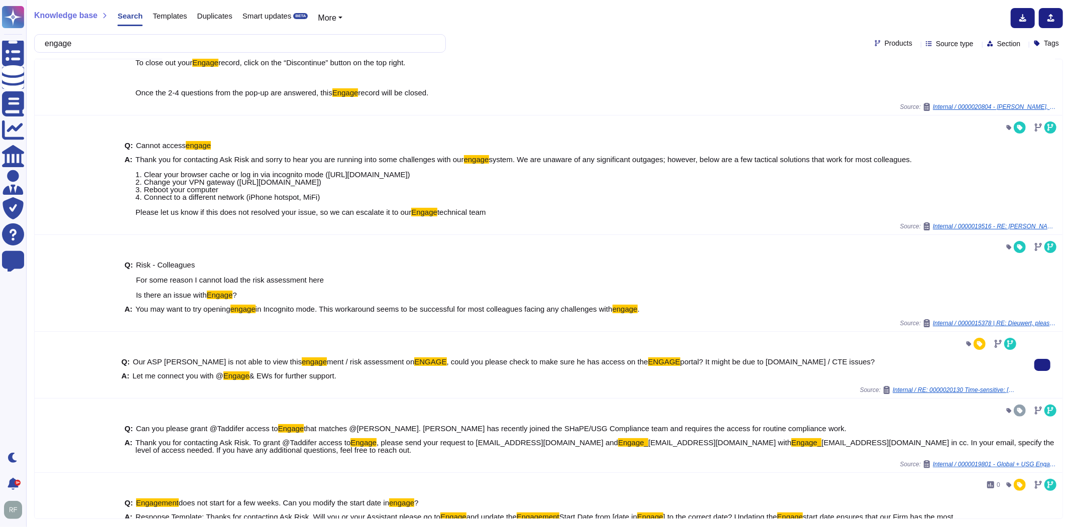
type input "engage"
drag, startPoint x: 217, startPoint y: 375, endPoint x: 273, endPoint y: 375, distance: 55.7
click at [273, 375] on span "Let me connect you with @ Engage & EWs for further support." at bounding box center [235, 376] width 204 height 8
copy span "@ Engage & EWs"
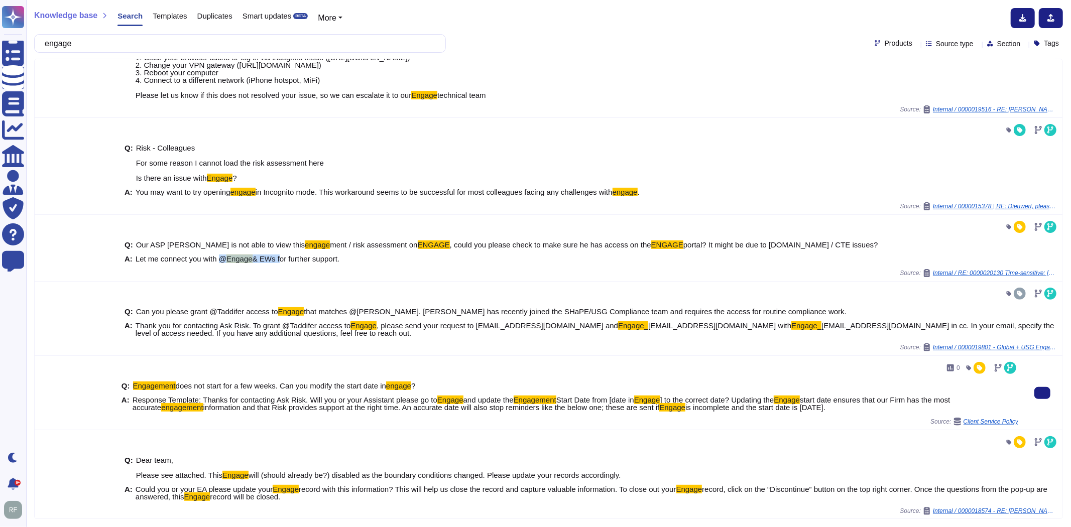
scroll to position [161, 0]
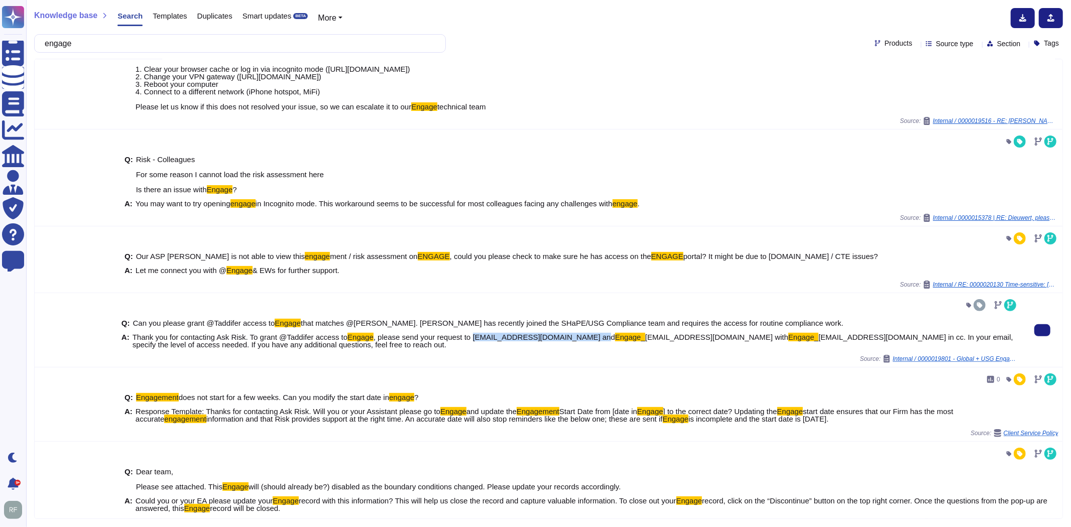
drag, startPoint x: 466, startPoint y: 339, endPoint x: 593, endPoint y: 339, distance: 127.1
click at [593, 339] on span ", please send your request to [EMAIL_ADDRESS][DOMAIN_NAME] and" at bounding box center [495, 337] width 242 height 9
click at [638, 343] on span "Thank you for contacting Ask Risk. To grant @Taddifer access to Engage , please…" at bounding box center [576, 340] width 886 height 15
drag, startPoint x: 610, startPoint y: 337, endPoint x: 704, endPoint y: 339, distance: 93.4
click at [704, 339] on span "Thank you for contacting Ask Risk. To grant @Taddifer access to Engage , please…" at bounding box center [576, 340] width 886 height 15
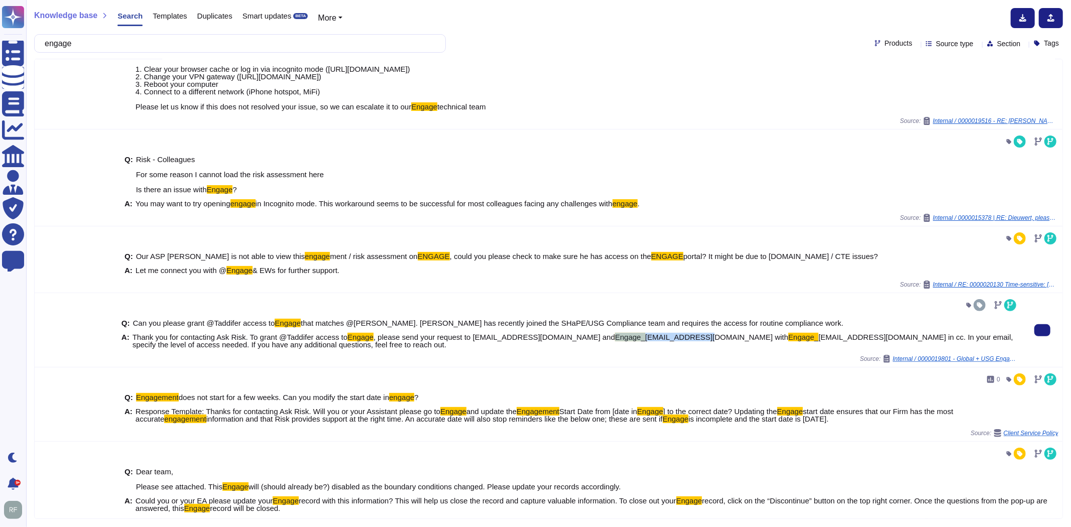
copy span "Engage_ [EMAIL_ADDRESS][DOMAIN_NAME]"
click at [477, 346] on span "Thank you for contacting Ask Risk. To grant @Taddifer access to Engage , please…" at bounding box center [576, 340] width 886 height 15
click at [615, 340] on mark "Engage_" at bounding box center [630, 337] width 30 height 9
click at [519, 341] on span ", please send your request to [EMAIL_ADDRESS][DOMAIN_NAME] and" at bounding box center [495, 337] width 242 height 9
drag, startPoint x: 468, startPoint y: 338, endPoint x: 591, endPoint y: 338, distance: 123.0
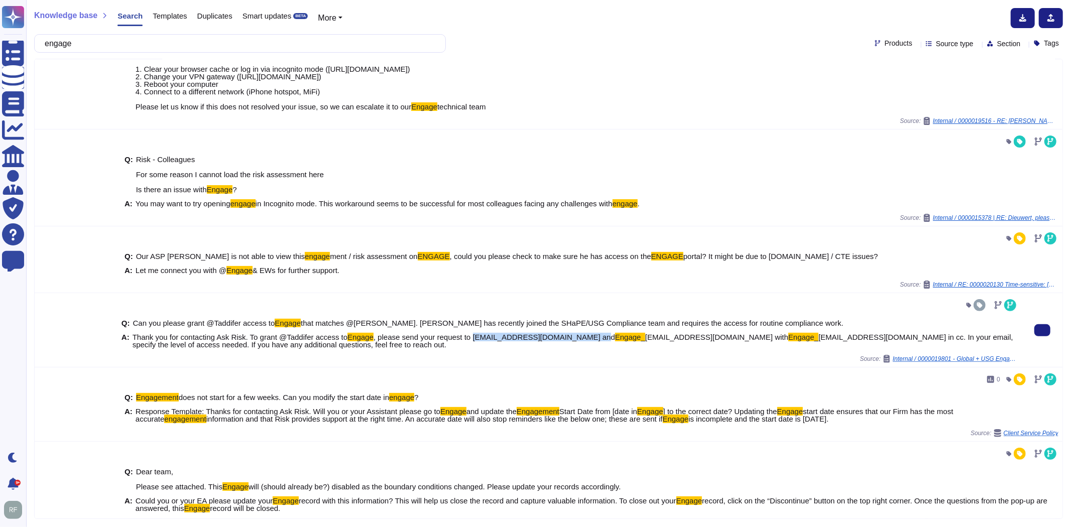
click at [591, 338] on span ", please send your request to [EMAIL_ADDRESS][DOMAIN_NAME] and" at bounding box center [495, 337] width 242 height 9
copy span "[EMAIL_ADDRESS][DOMAIN_NAME]"
click at [615, 342] on mark "Engage_" at bounding box center [630, 337] width 30 height 9
drag, startPoint x: 731, startPoint y: 338, endPoint x: 867, endPoint y: 338, distance: 136.1
click at [867, 338] on span "Thank you for contacting Ask Risk. To grant @Taddifer access to Engage , please…" at bounding box center [576, 340] width 886 height 15
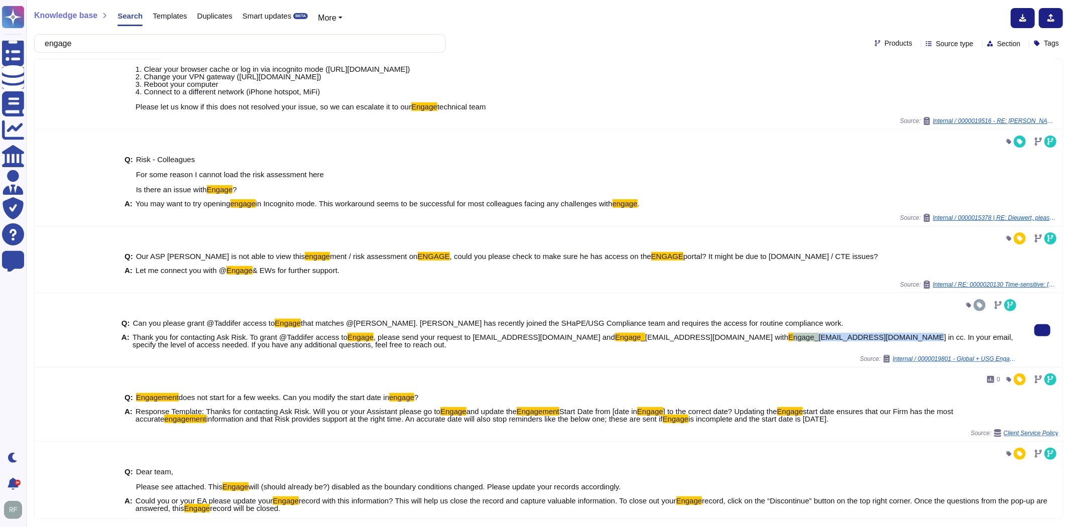
click at [867, 338] on span "[EMAIL_ADDRESS][DOMAIN_NAME] in cc. In your email, specify the level of access …" at bounding box center [573, 341] width 881 height 16
drag, startPoint x: 862, startPoint y: 339, endPoint x: 730, endPoint y: 342, distance: 132.1
click at [730, 342] on span "Thank you for contacting Ask Risk. To grant @Taddifer access to Engage , please…" at bounding box center [576, 340] width 886 height 15
copy span "Engage_ [EMAIL_ADDRESS][DOMAIN_NAME]"
